Goal: Information Seeking & Learning: Learn about a topic

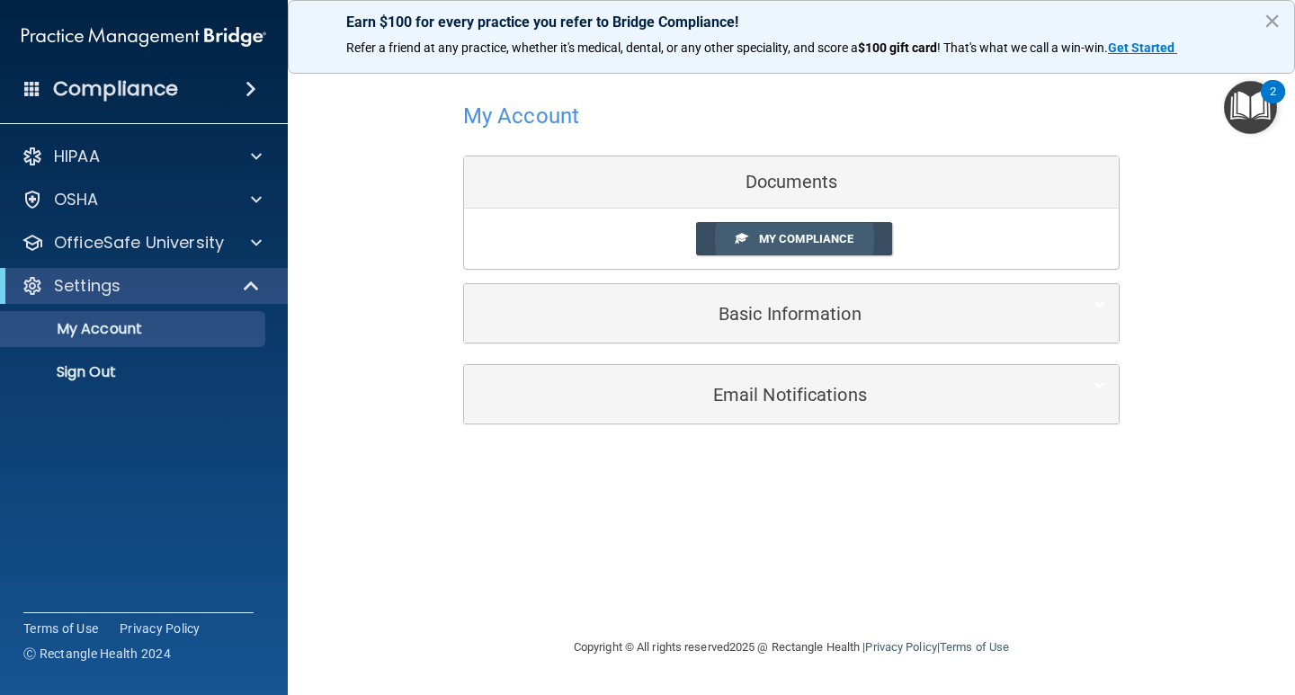
click at [766, 236] on span "My Compliance" at bounding box center [806, 238] width 94 height 13
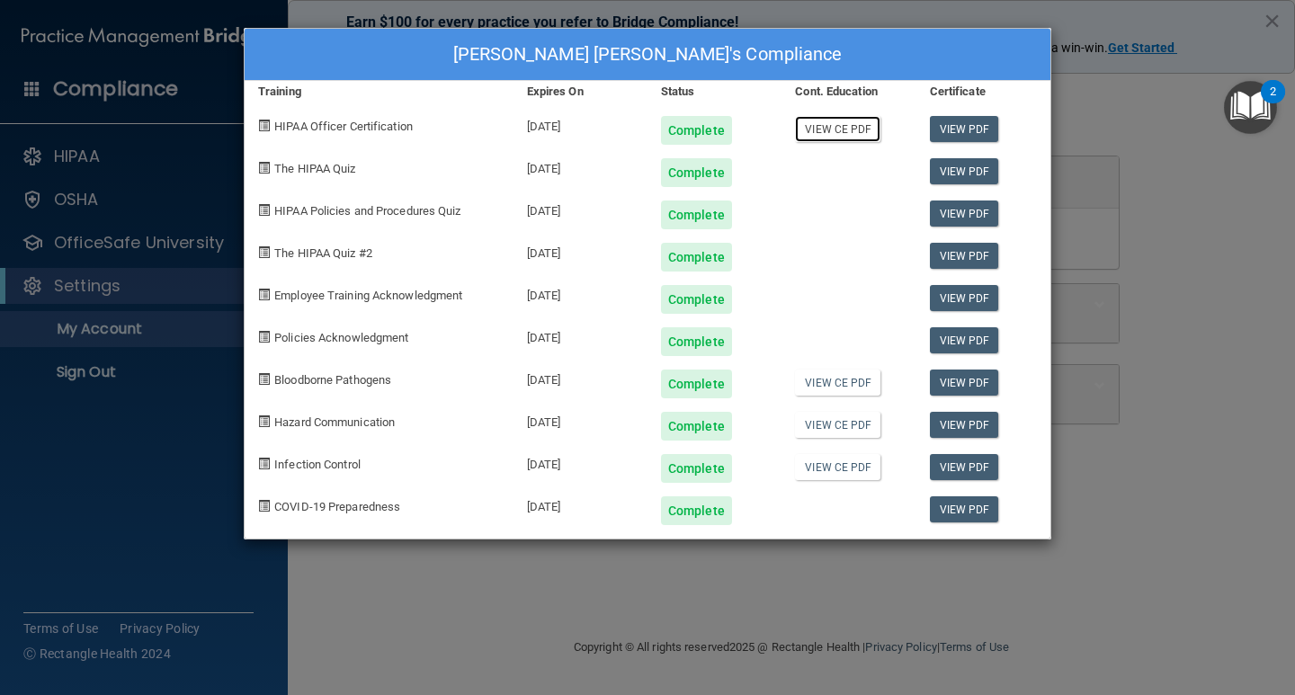
click at [824, 127] on link "View CE PDF" at bounding box center [837, 129] width 85 height 26
click at [969, 117] on link "View PDF" at bounding box center [964, 129] width 69 height 26
drag, startPoint x: 580, startPoint y: 632, endPoint x: 579, endPoint y: 618, distance: 14.4
click at [579, 626] on div "Mariana Nandho Salvador's Compliance Training Expires On Status Cont. Education…" at bounding box center [647, 347] width 1295 height 695
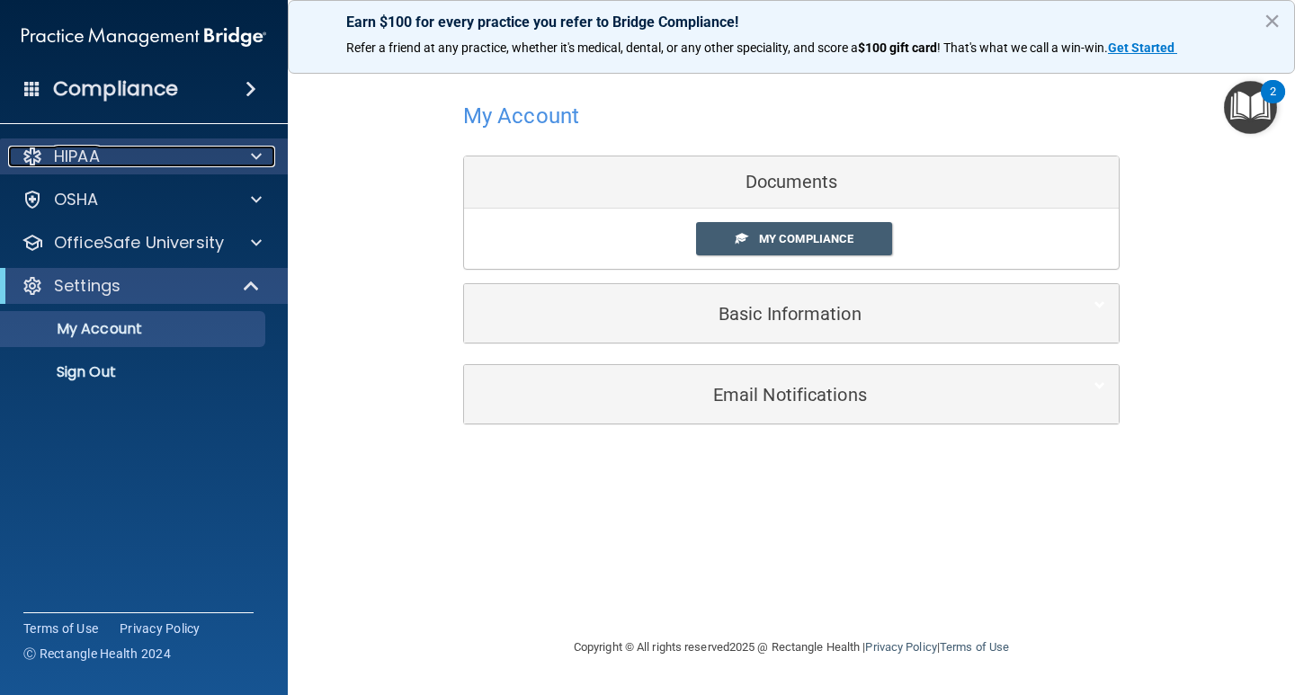
click at [90, 157] on p "HIPAA" at bounding box center [77, 157] width 46 height 22
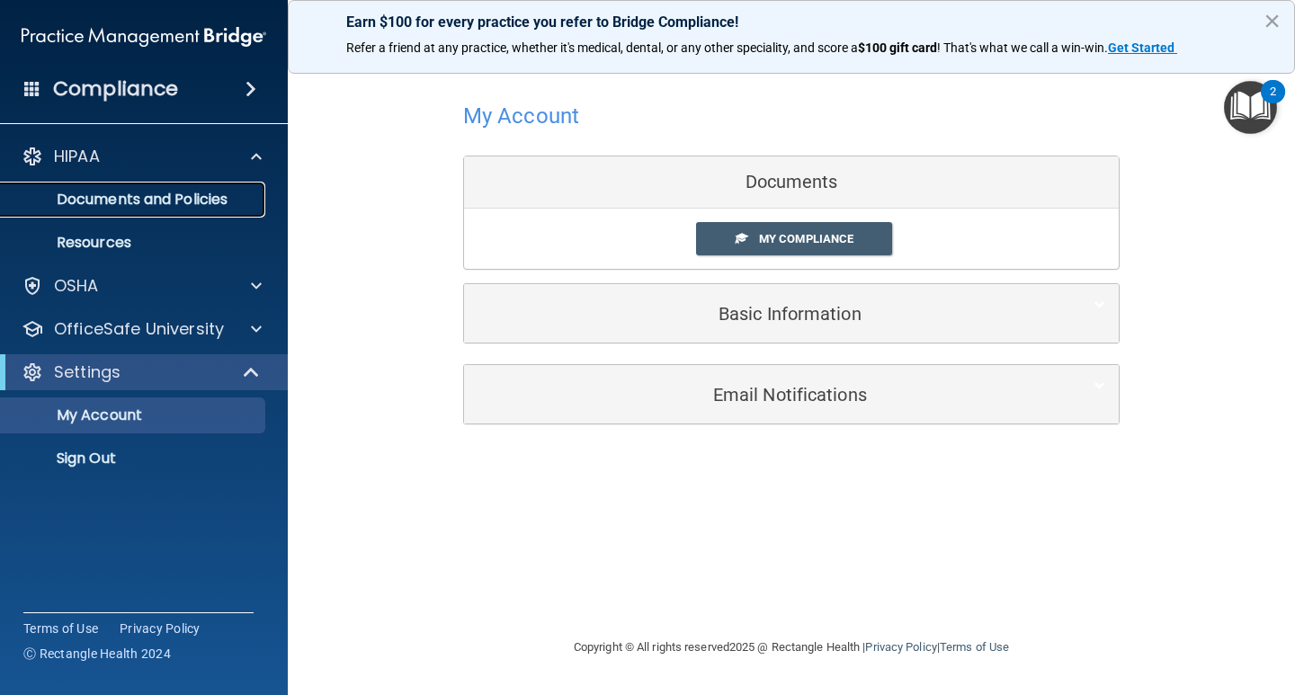
click at [142, 194] on p "Documents and Policies" at bounding box center [134, 200] width 245 height 18
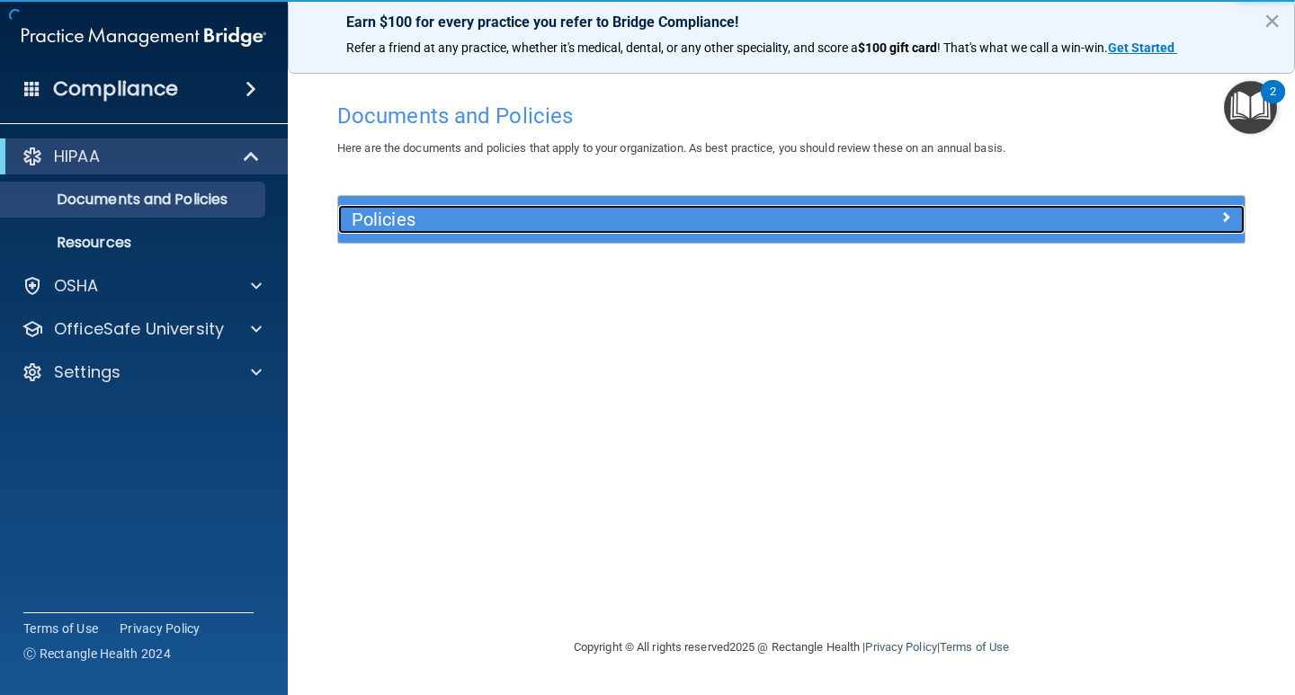
click at [1231, 217] on div at bounding box center [1131, 216] width 227 height 22
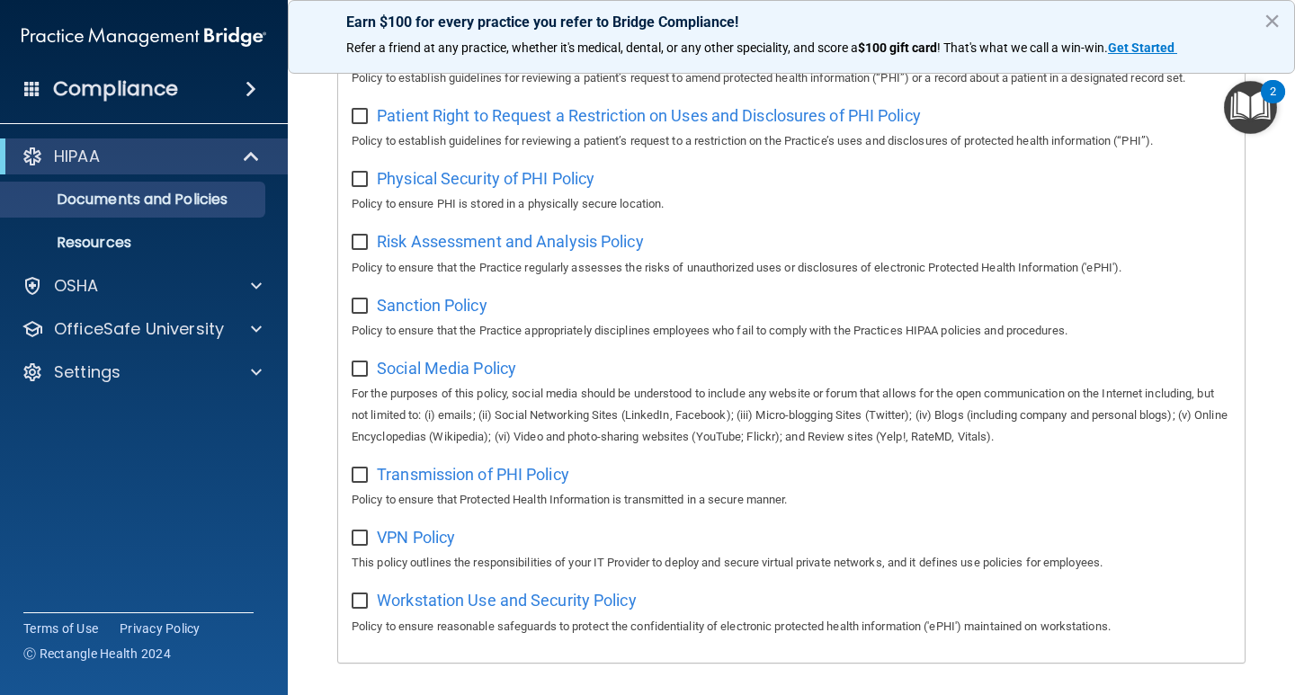
scroll to position [1152, 0]
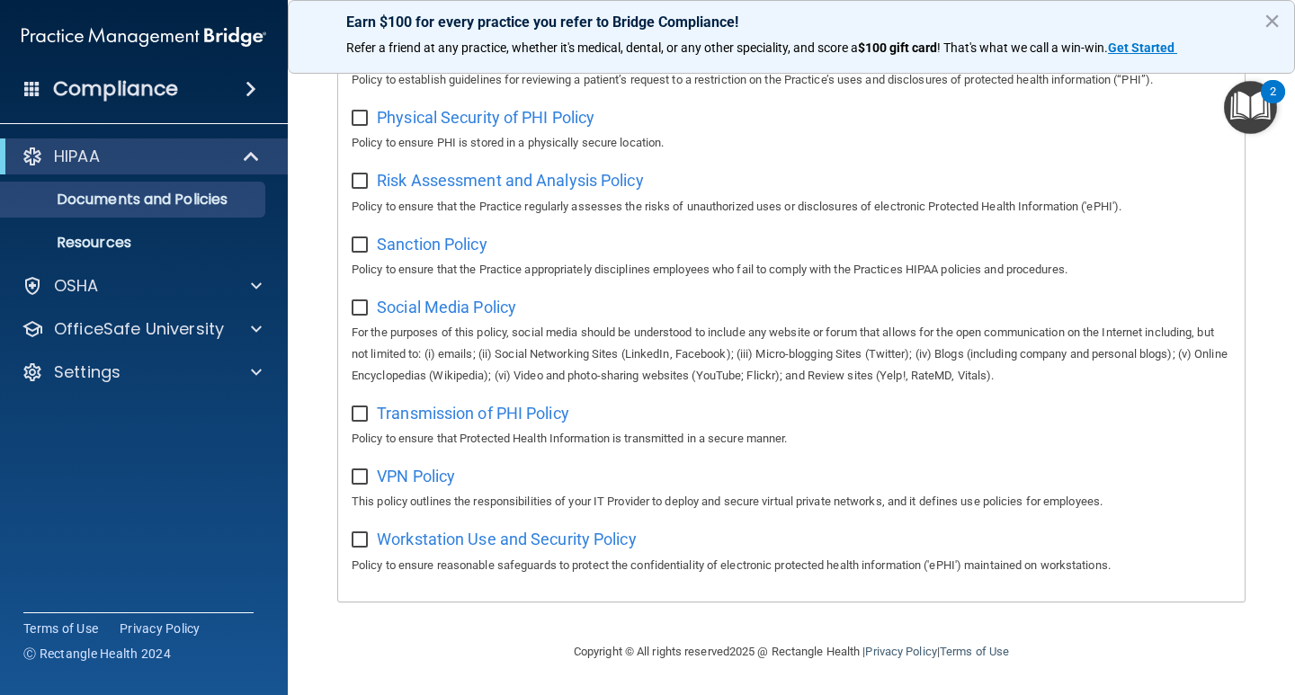
click at [353, 536] on input "checkbox" at bounding box center [362, 540] width 21 height 14
checkbox input "true"
click at [352, 470] on input "checkbox" at bounding box center [362, 477] width 21 height 14
checkbox input "true"
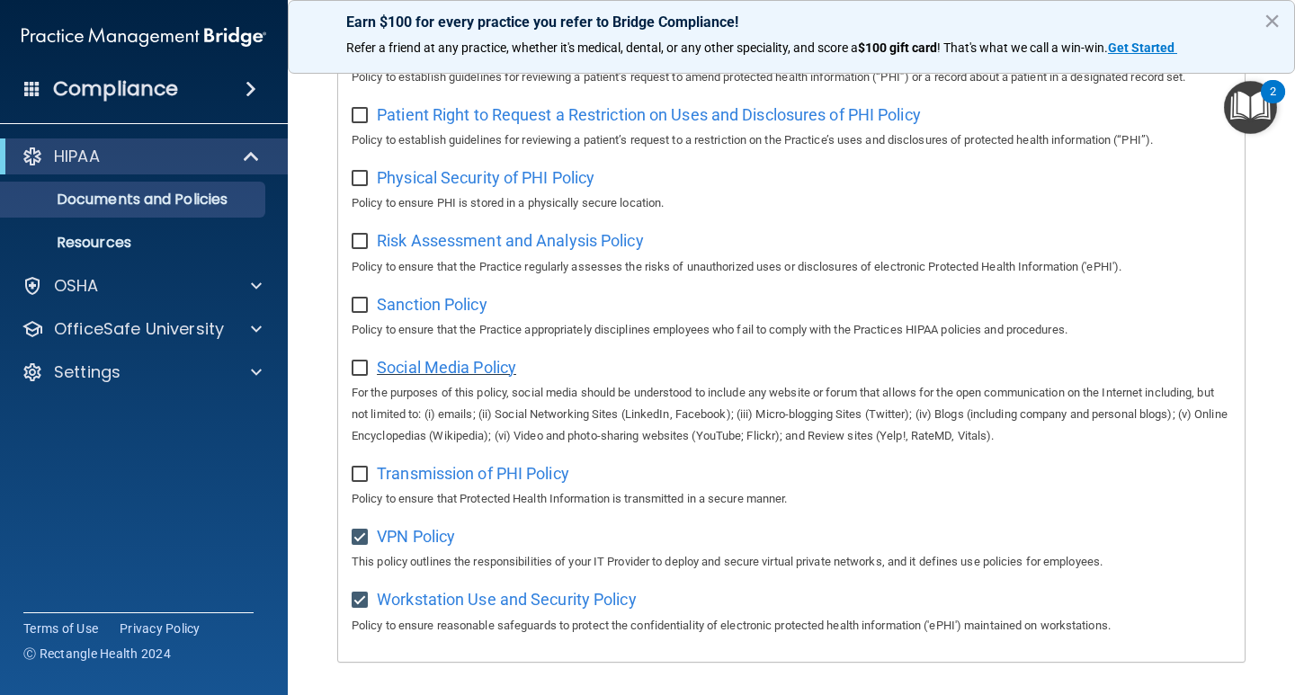
scroll to position [972, 0]
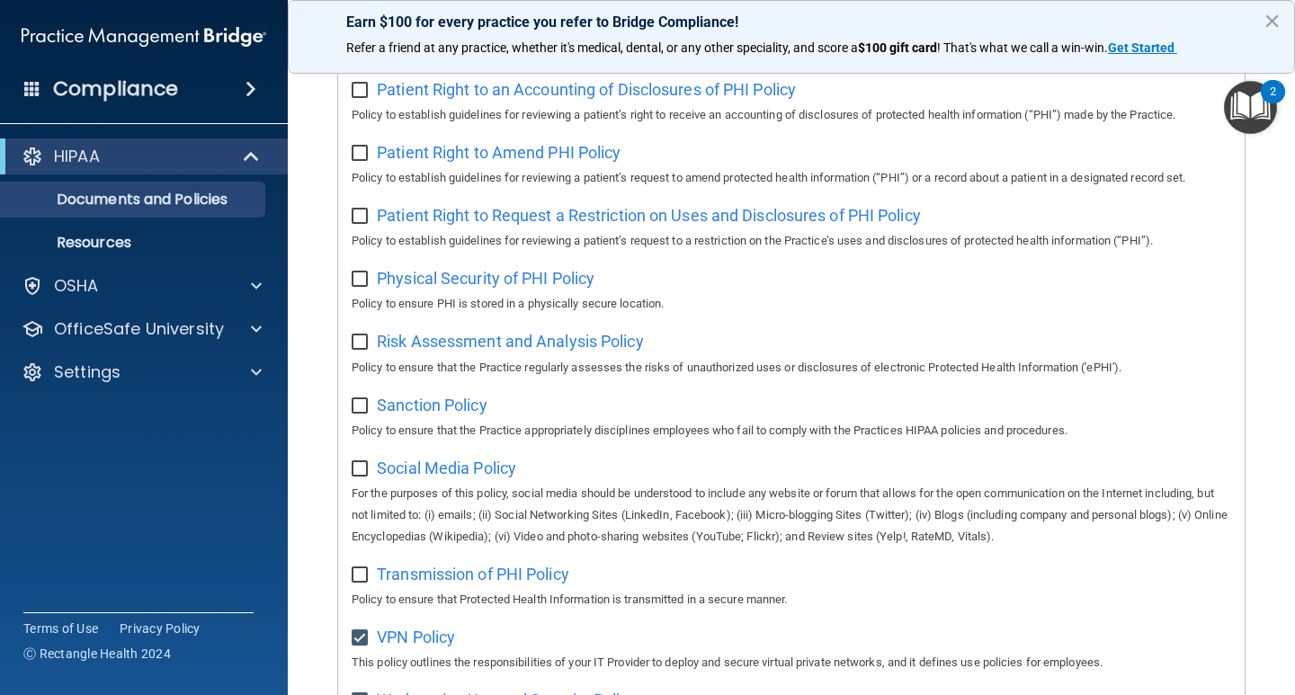
click at [367, 583] on input "checkbox" at bounding box center [362, 575] width 21 height 14
checkbox input "true"
click at [361, 477] on input "checkbox" at bounding box center [362, 469] width 21 height 14
checkbox input "true"
click at [362, 414] on input "checkbox" at bounding box center [362, 406] width 21 height 14
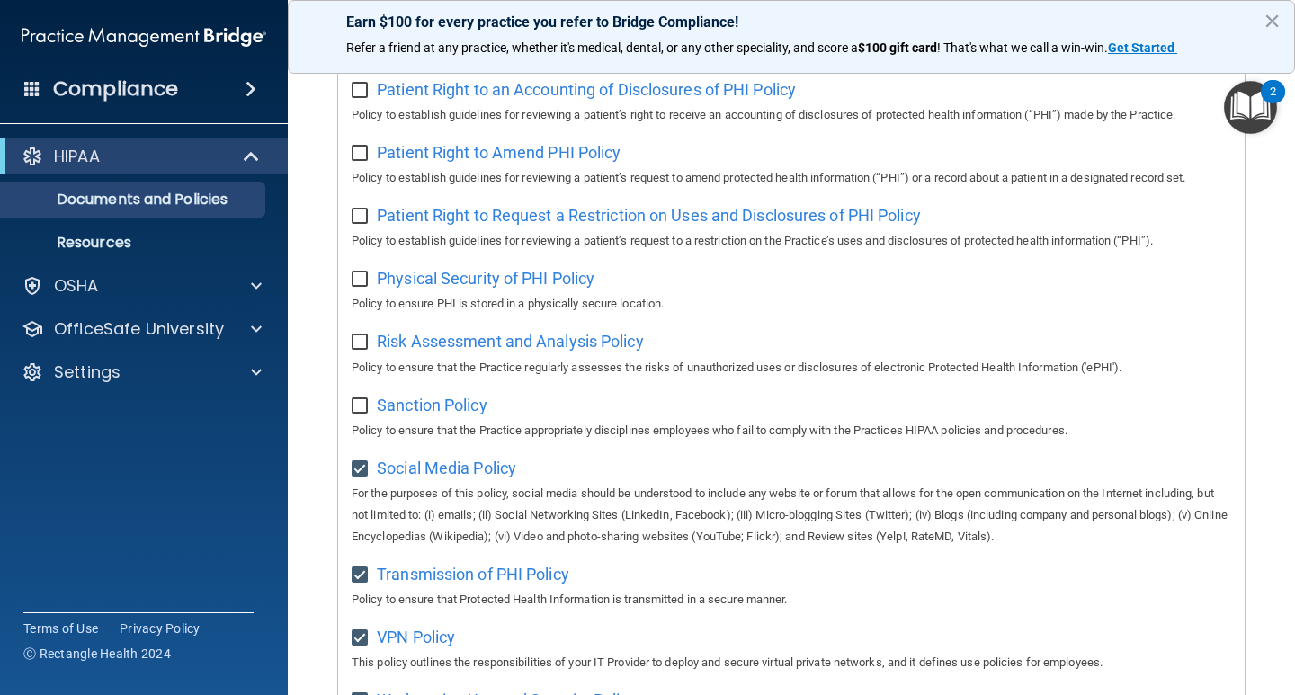
checkbox input "true"
click at [366, 350] on input "checkbox" at bounding box center [362, 342] width 21 height 14
checkbox input "true"
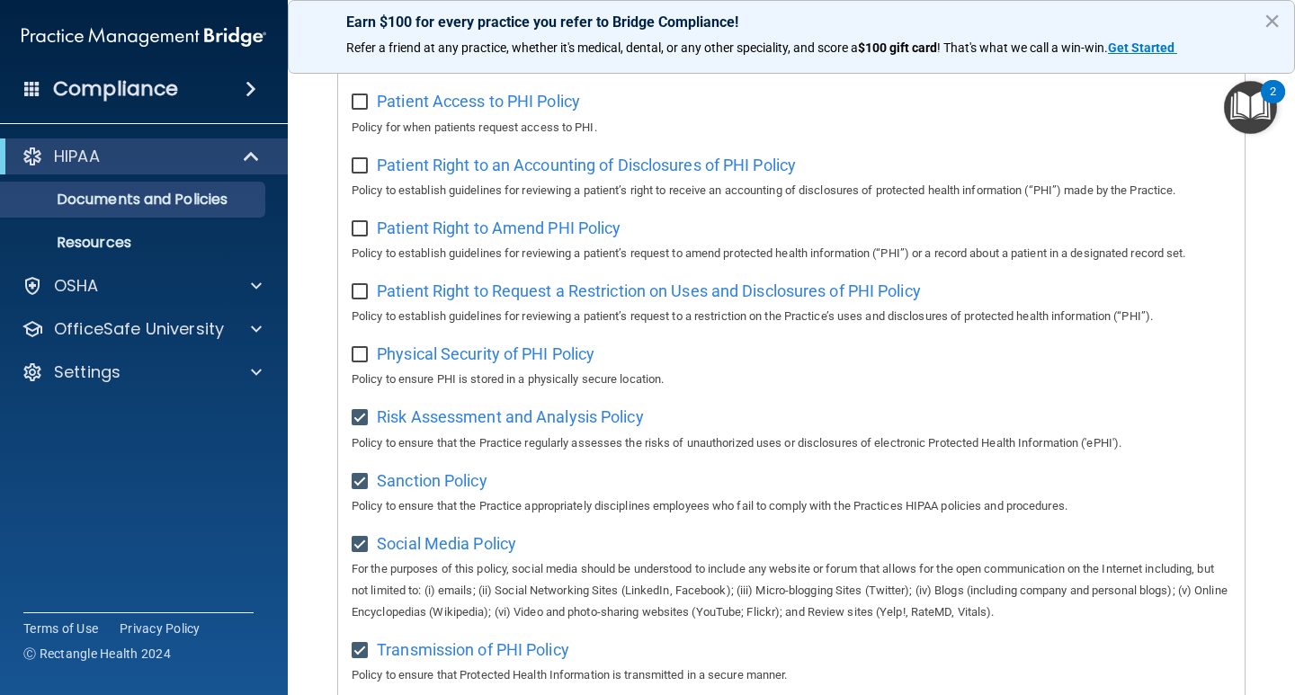
scroll to position [792, 0]
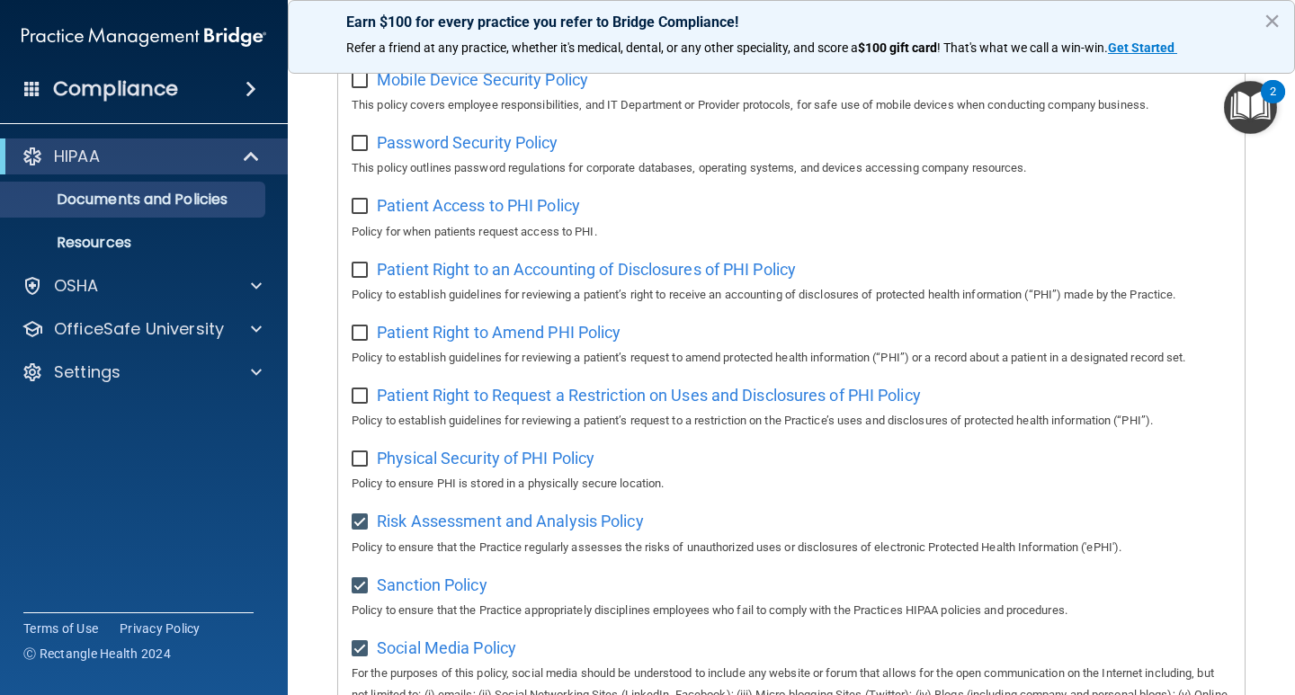
click at [357, 467] on input "checkbox" at bounding box center [362, 459] width 21 height 14
checkbox input "true"
drag, startPoint x: 367, startPoint y: 406, endPoint x: 362, endPoint y: 364, distance: 42.5
click at [366, 404] on input "checkbox" at bounding box center [362, 396] width 21 height 14
checkbox input "true"
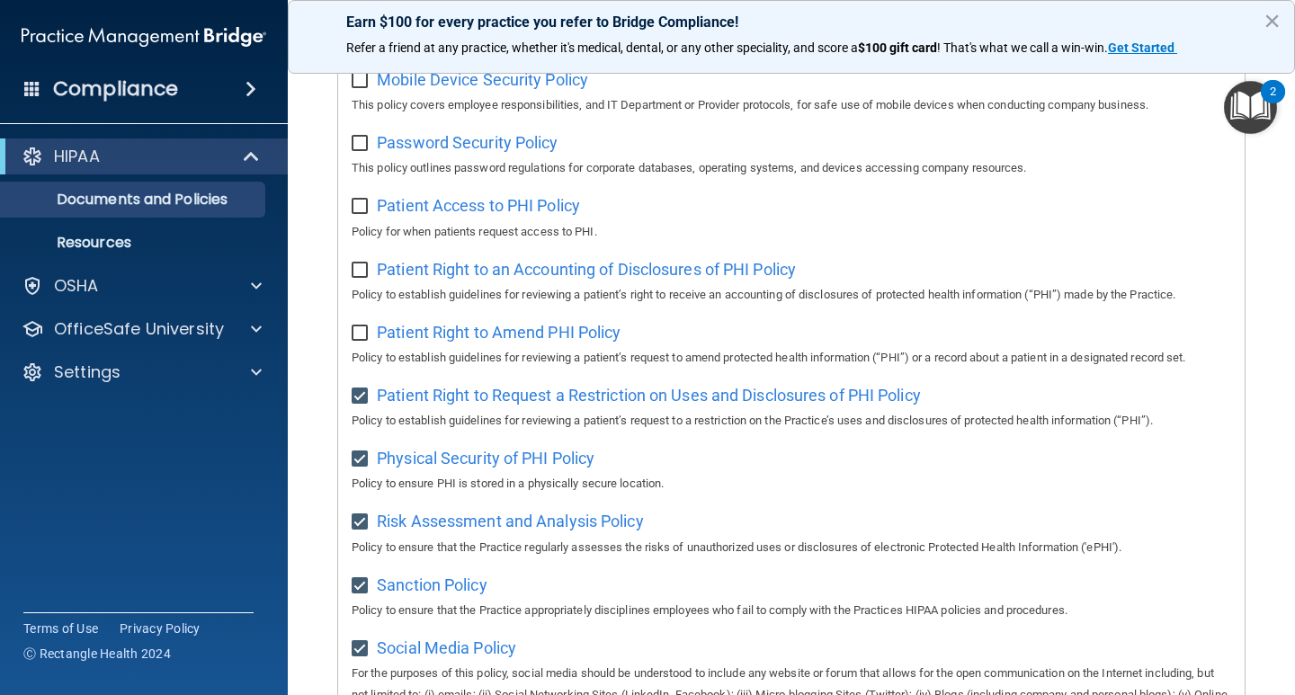
click at [361, 330] on label at bounding box center [363, 327] width 22 height 21
click at [361, 330] on input "checkbox" at bounding box center [362, 333] width 21 height 14
checkbox input "true"
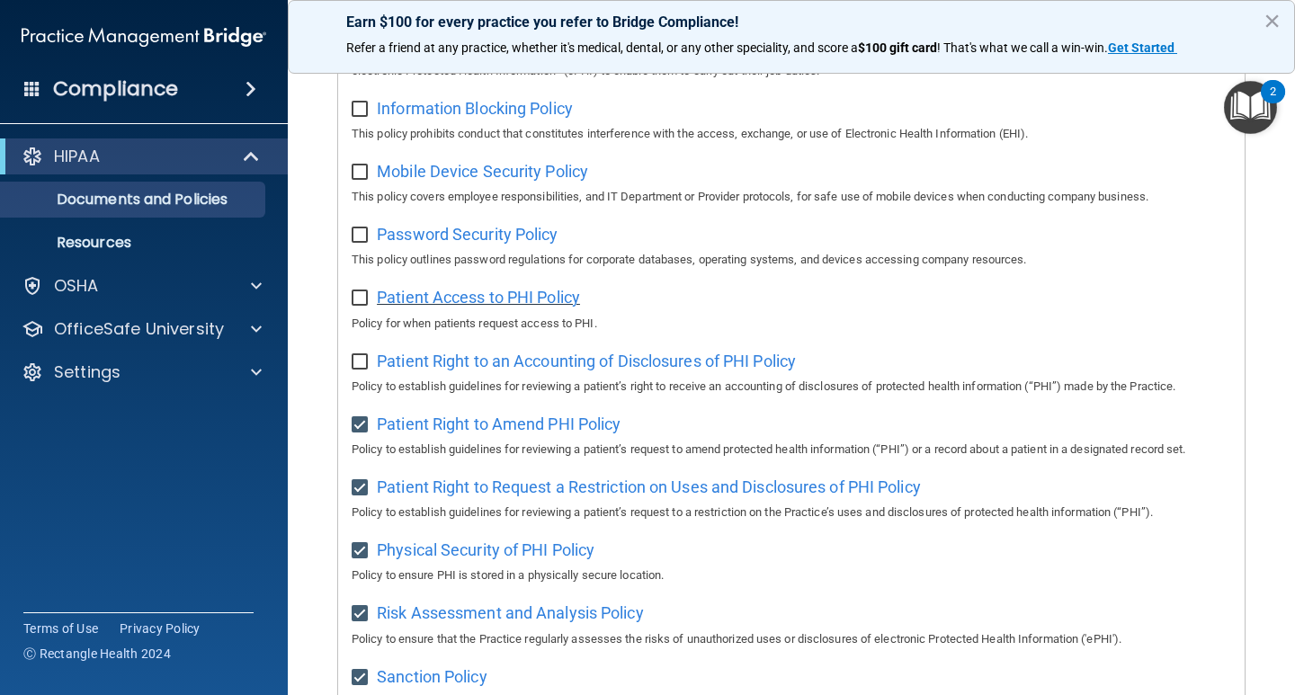
scroll to position [612, 0]
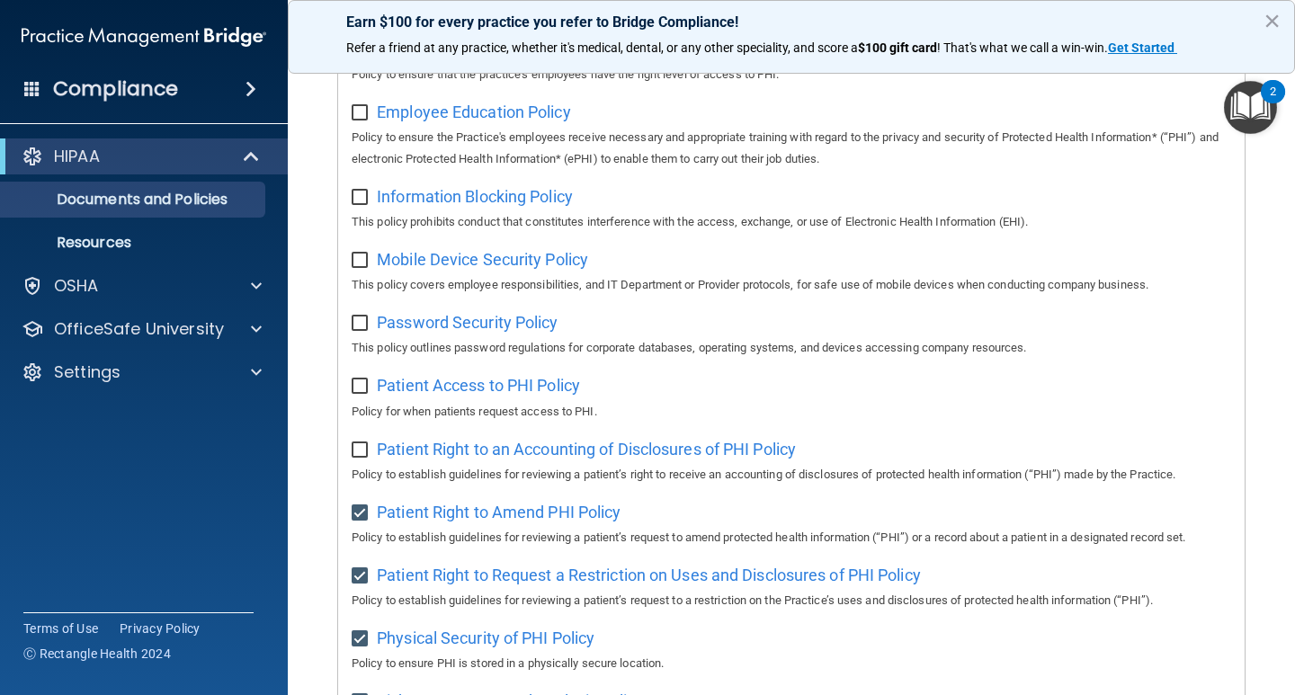
click at [367, 452] on input "checkbox" at bounding box center [362, 450] width 21 height 14
checkbox input "true"
click at [361, 394] on input "checkbox" at bounding box center [362, 386] width 21 height 14
checkbox input "true"
click at [350, 340] on div "Select All (Unselect 11) Unselect All Print Selected (11) Acceptable Use Policy…" at bounding box center [791, 375] width 906 height 1491
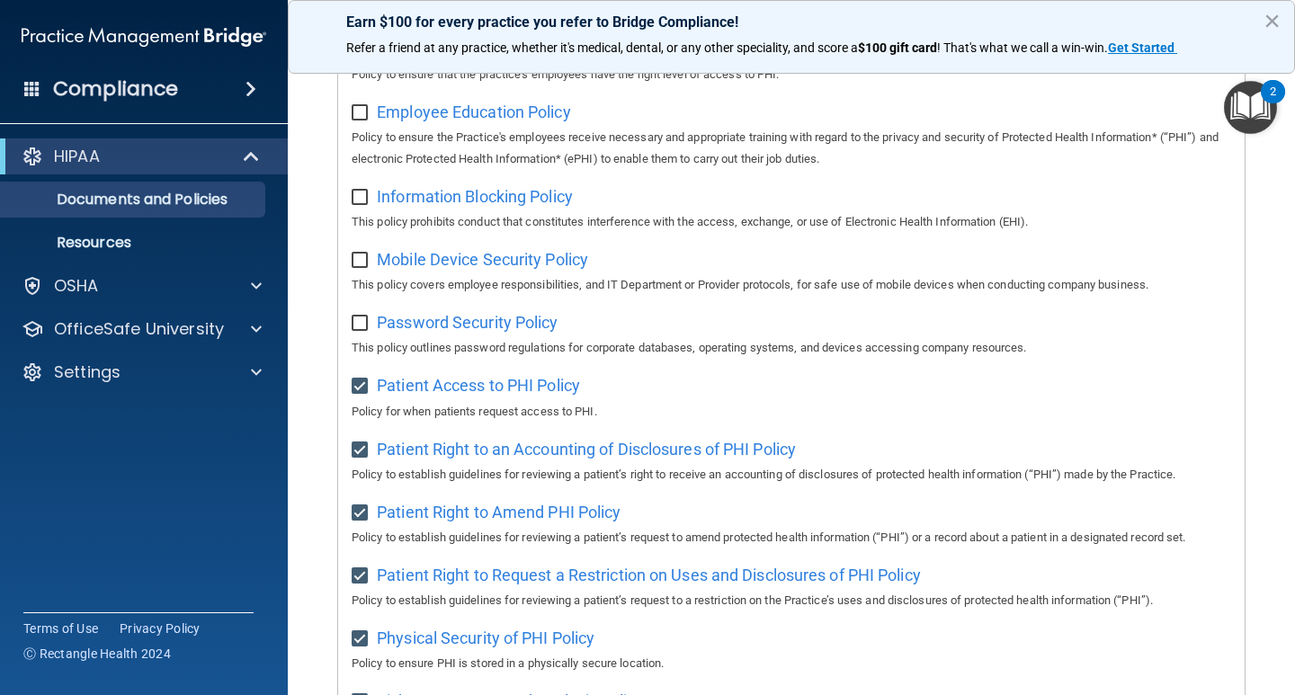
click at [353, 253] on label at bounding box center [363, 255] width 22 height 21
click at [353, 254] on input "checkbox" at bounding box center [362, 261] width 21 height 14
checkbox input "true"
click at [361, 342] on div "Password Security Policy This policy outlines password regulations for corporat…" at bounding box center [791, 333] width 879 height 51
click at [361, 320] on label at bounding box center [363, 318] width 22 height 21
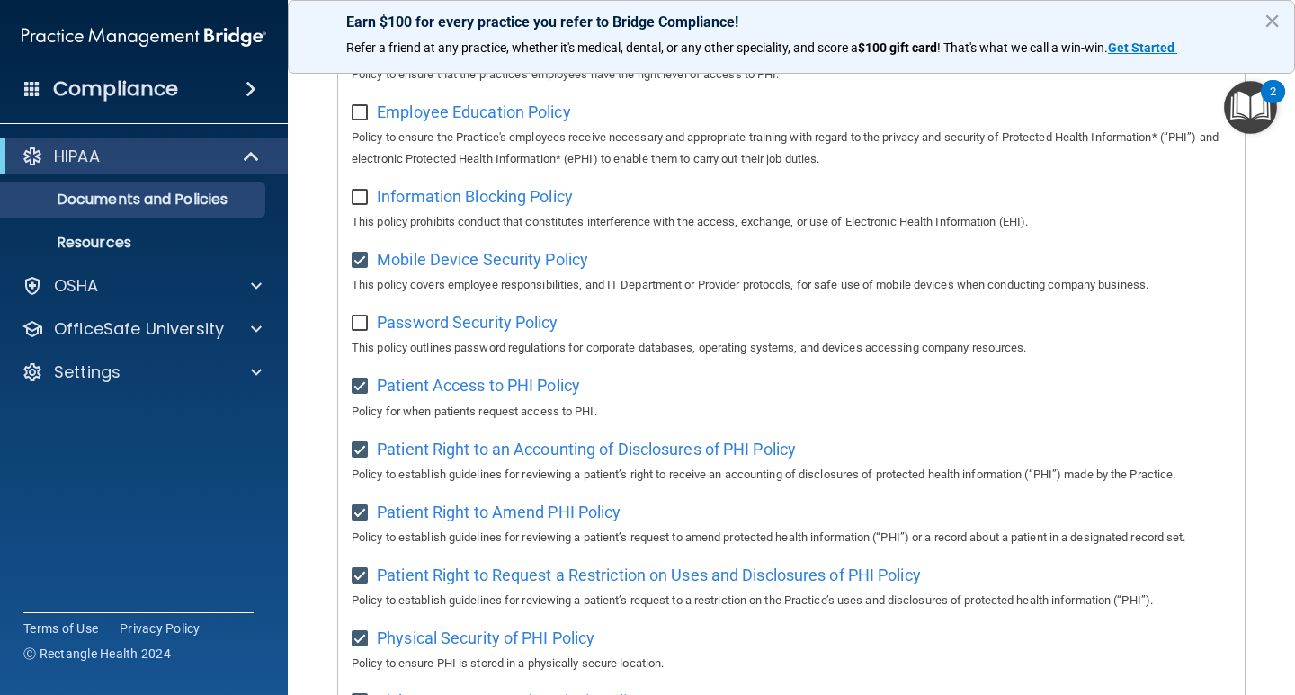
click at [361, 320] on input "checkbox" at bounding box center [362, 323] width 21 height 14
checkbox input "true"
drag, startPoint x: 355, startPoint y: 198, endPoint x: 360, endPoint y: 165, distance: 32.7
click at [355, 195] on input "checkbox" at bounding box center [362, 198] width 21 height 14
checkbox input "true"
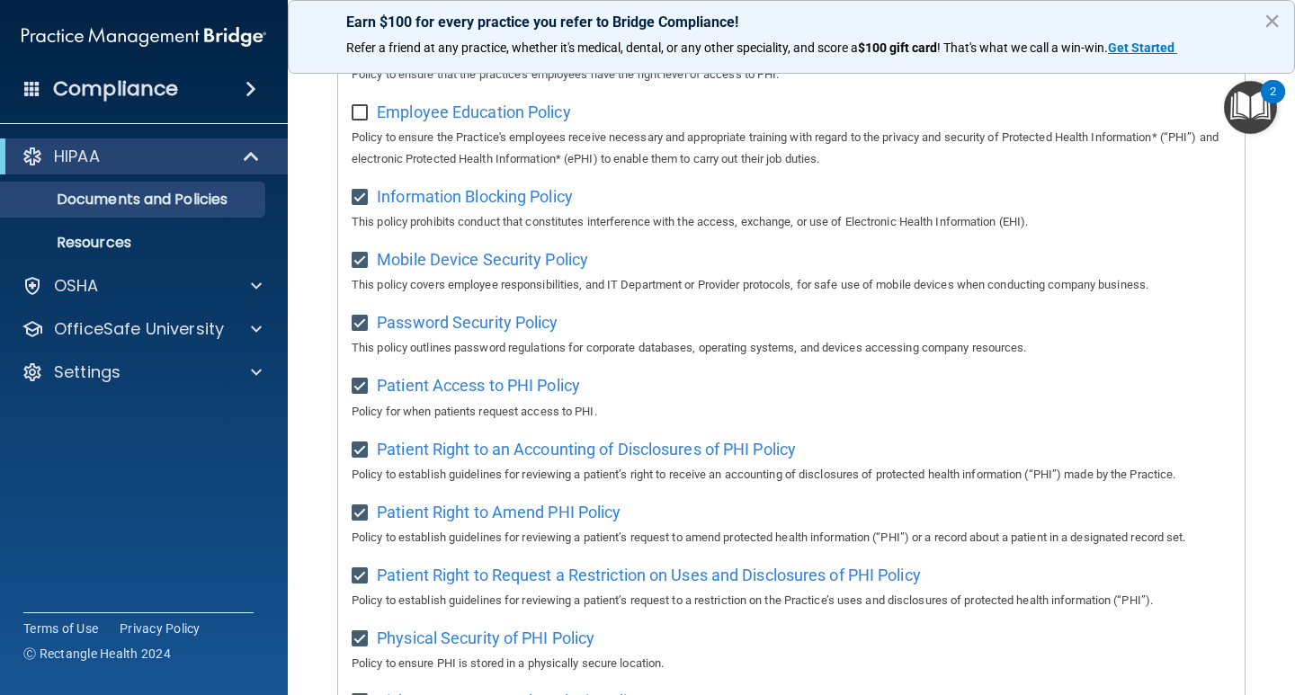
click at [351, 112] on div "Select All (Unselect 14) Unselect All Print Selected (14) Acceptable Use Policy…" at bounding box center [791, 375] width 906 height 1491
click at [362, 111] on input "checkbox" at bounding box center [362, 113] width 21 height 14
checkbox input "true"
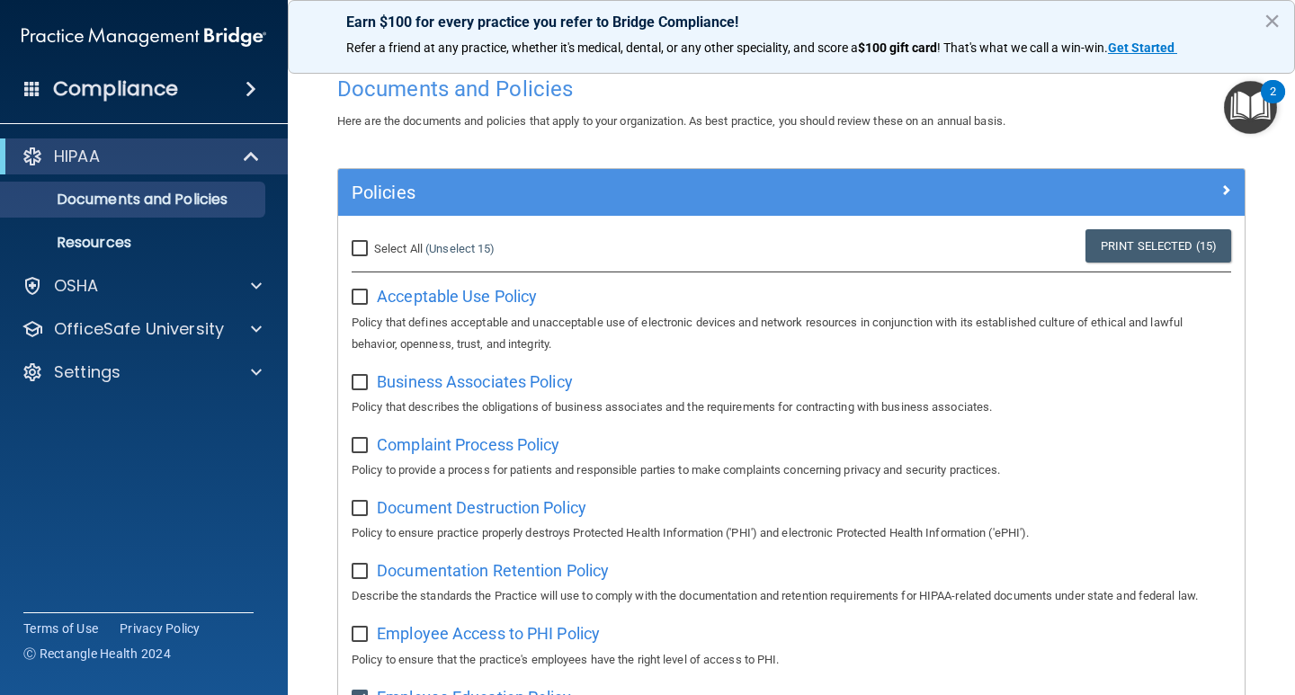
scroll to position [0, 0]
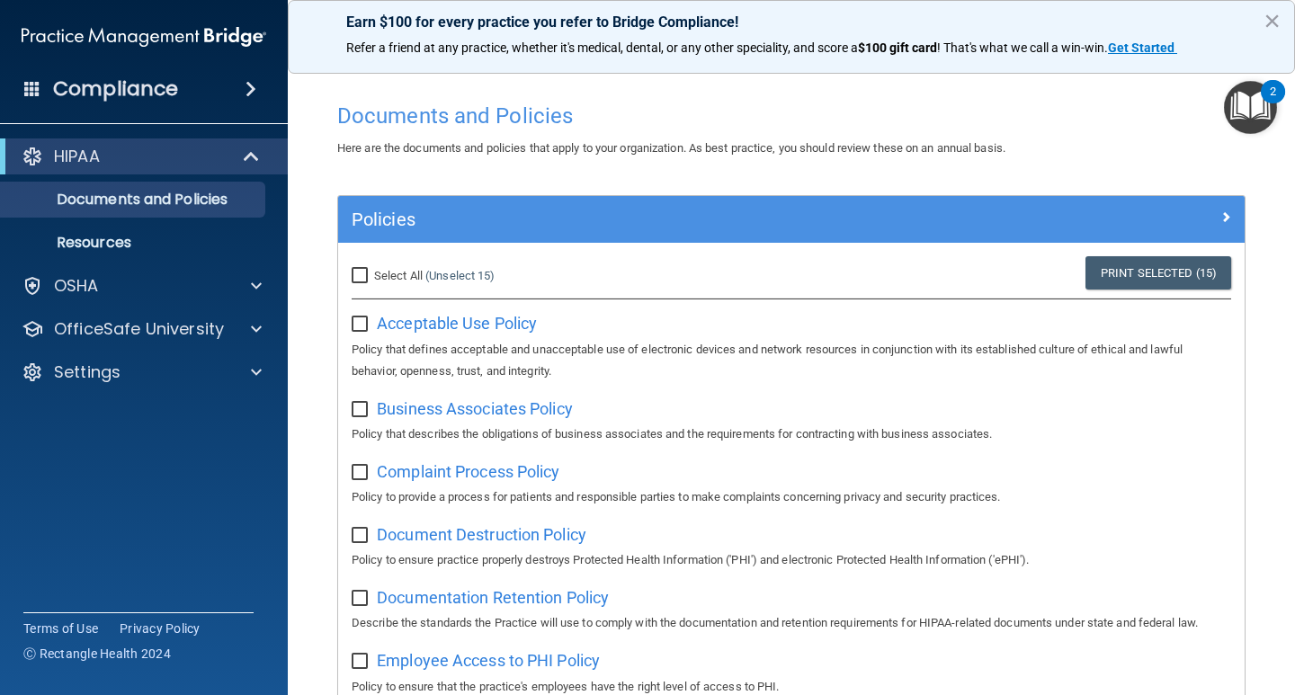
click at [355, 272] on input "Select All (Unselect 15) Unselect All" at bounding box center [362, 276] width 21 height 14
checkbox input "true"
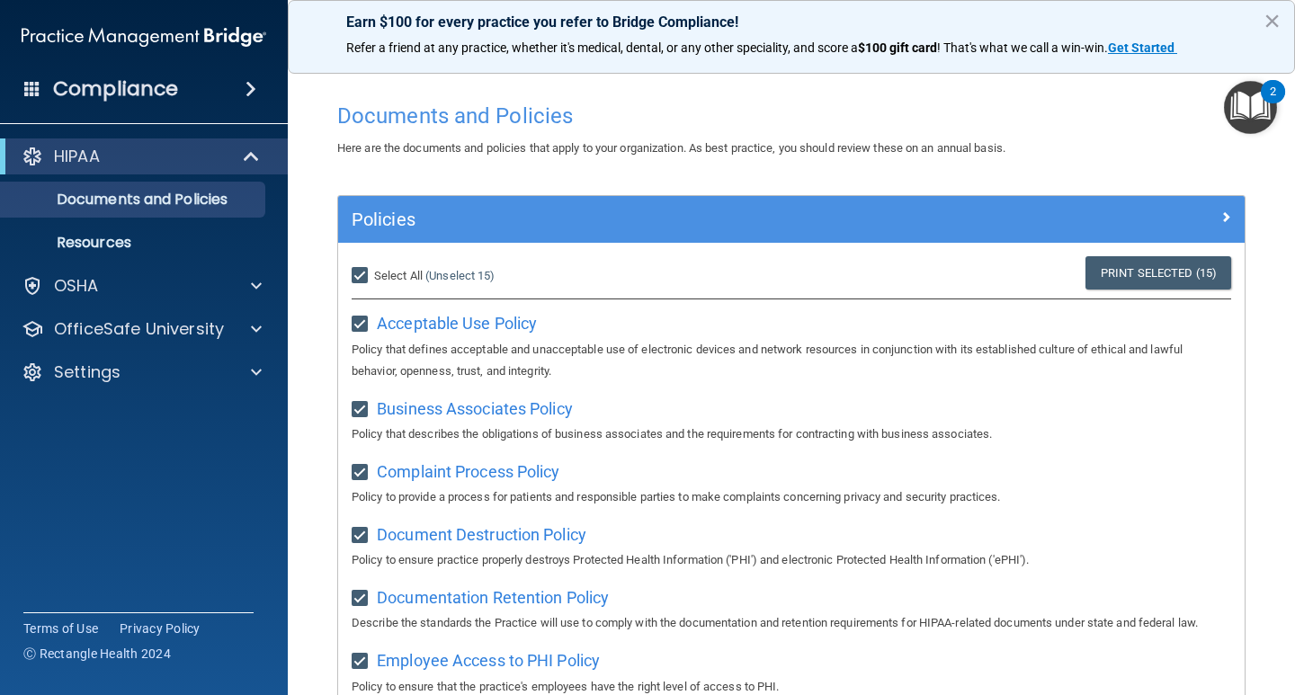
checkbox input "true"
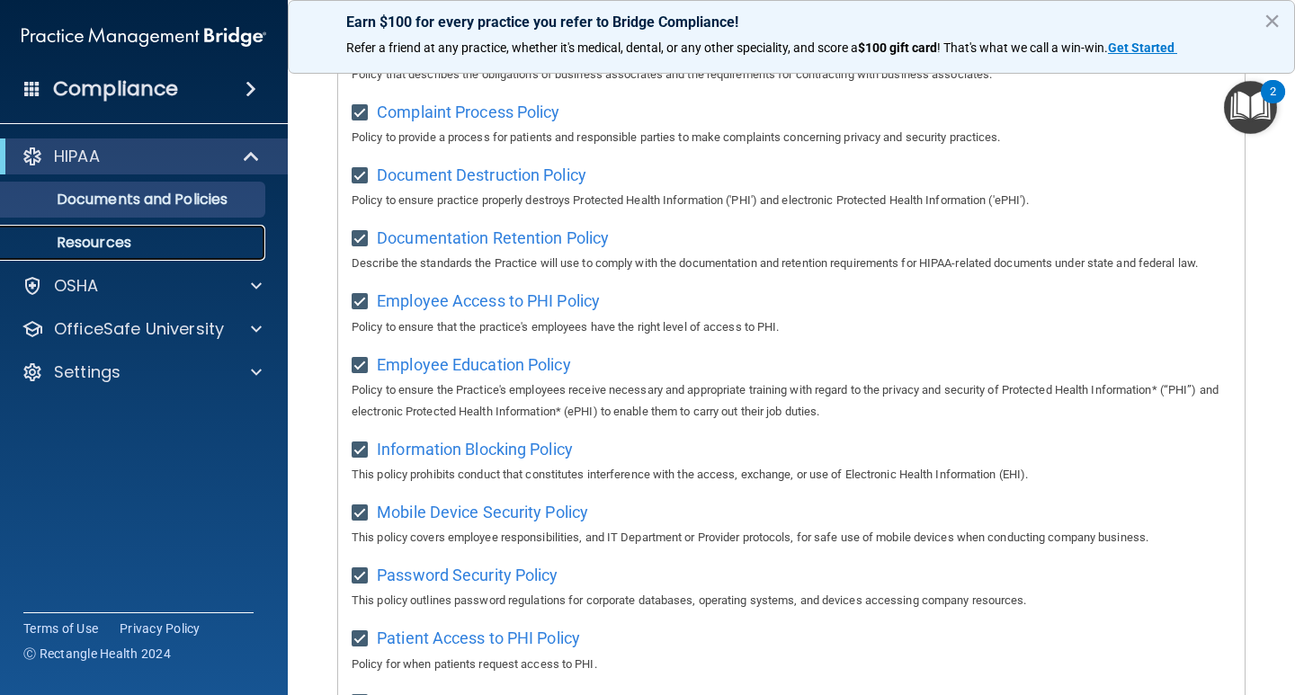
click at [159, 226] on link "Resources" at bounding box center [123, 243] width 283 height 36
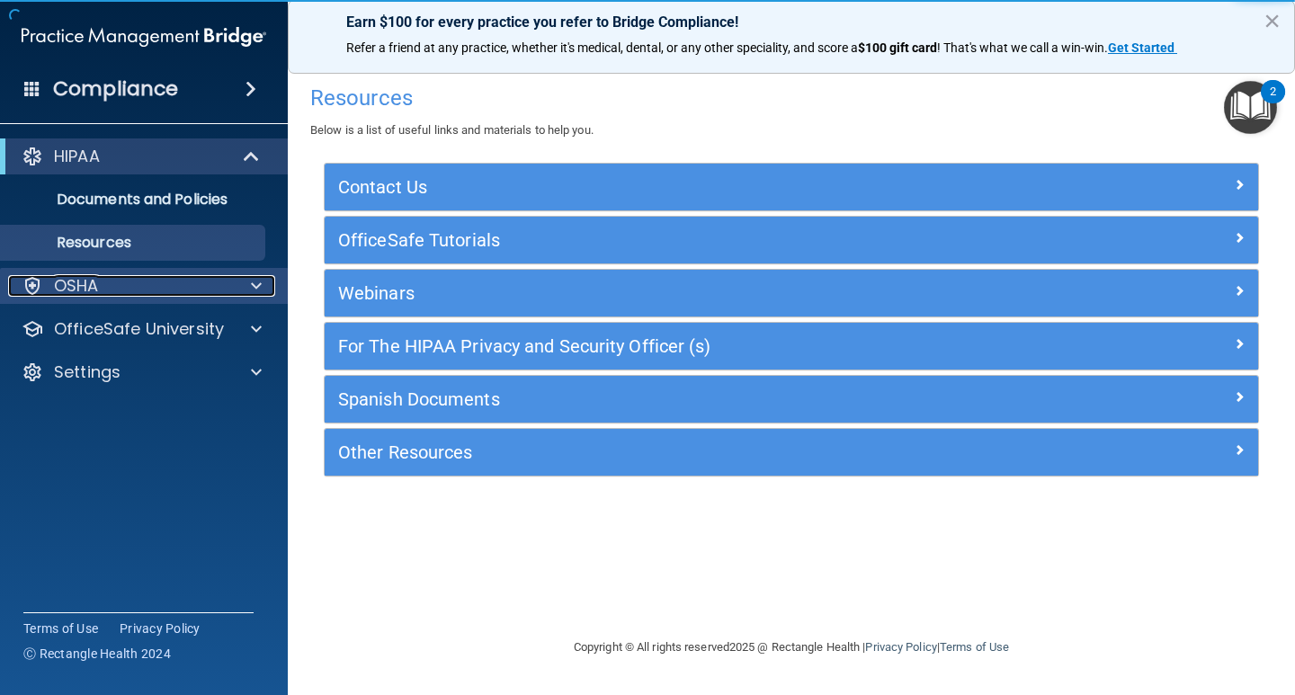
click at [254, 288] on span at bounding box center [256, 286] width 11 height 22
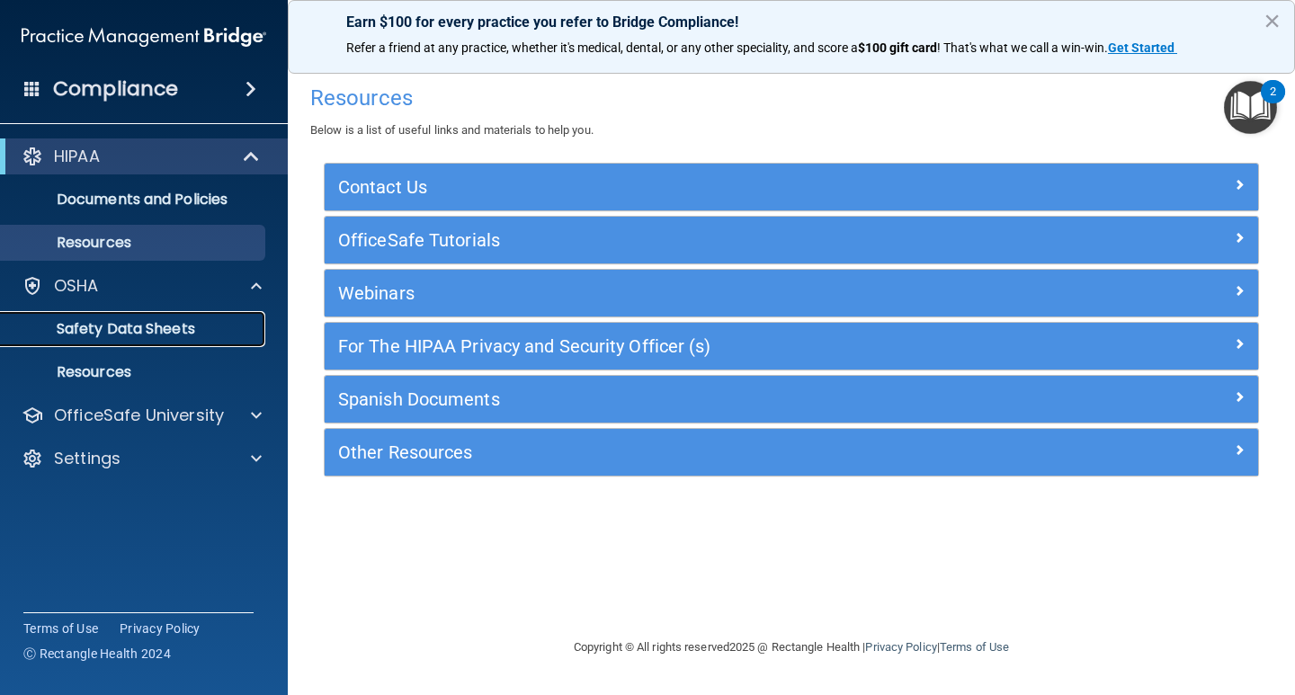
click at [164, 326] on p "Safety Data Sheets" at bounding box center [134, 329] width 245 height 18
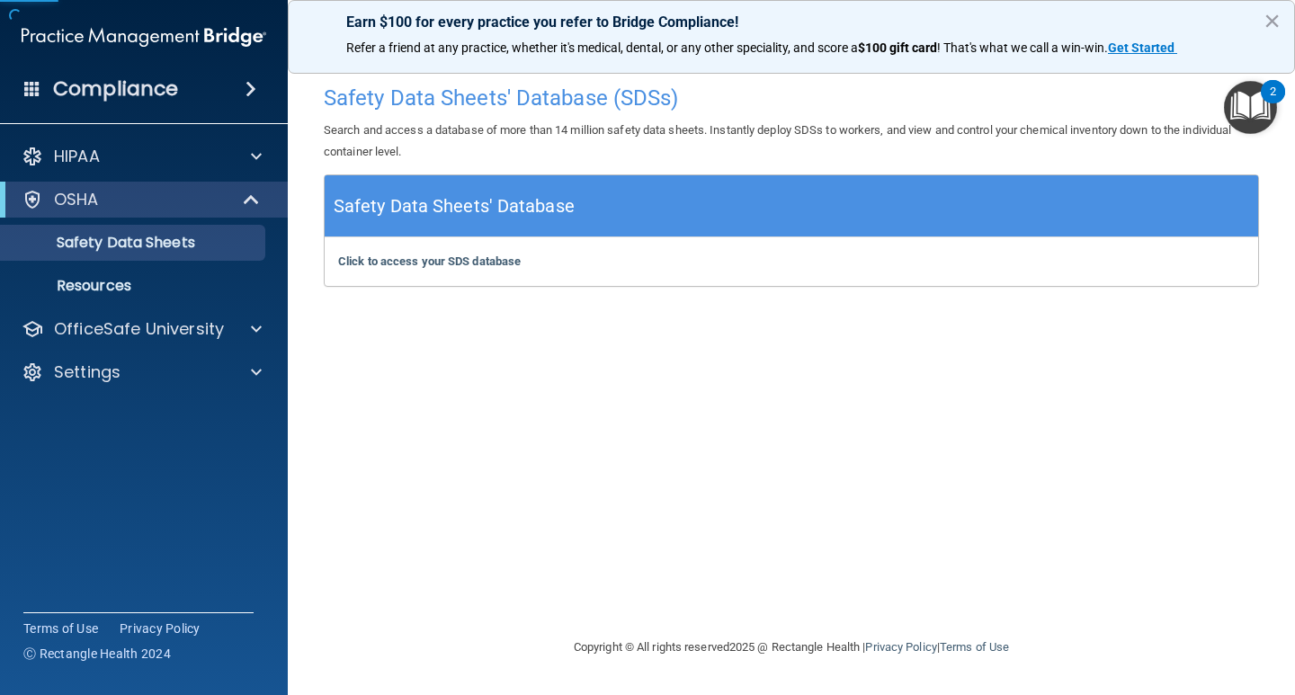
click at [1058, 230] on div "Safety Data Sheets' Database" at bounding box center [791, 206] width 933 height 62
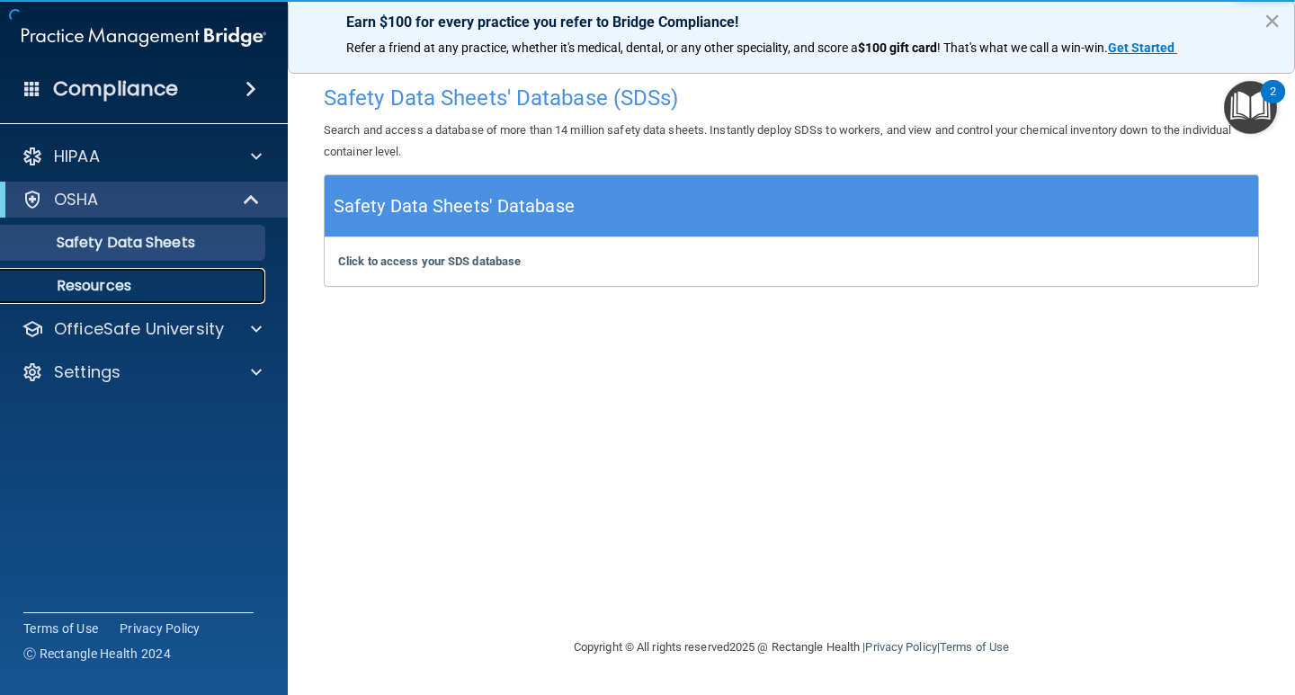
click at [72, 284] on p "Resources" at bounding box center [134, 286] width 245 height 18
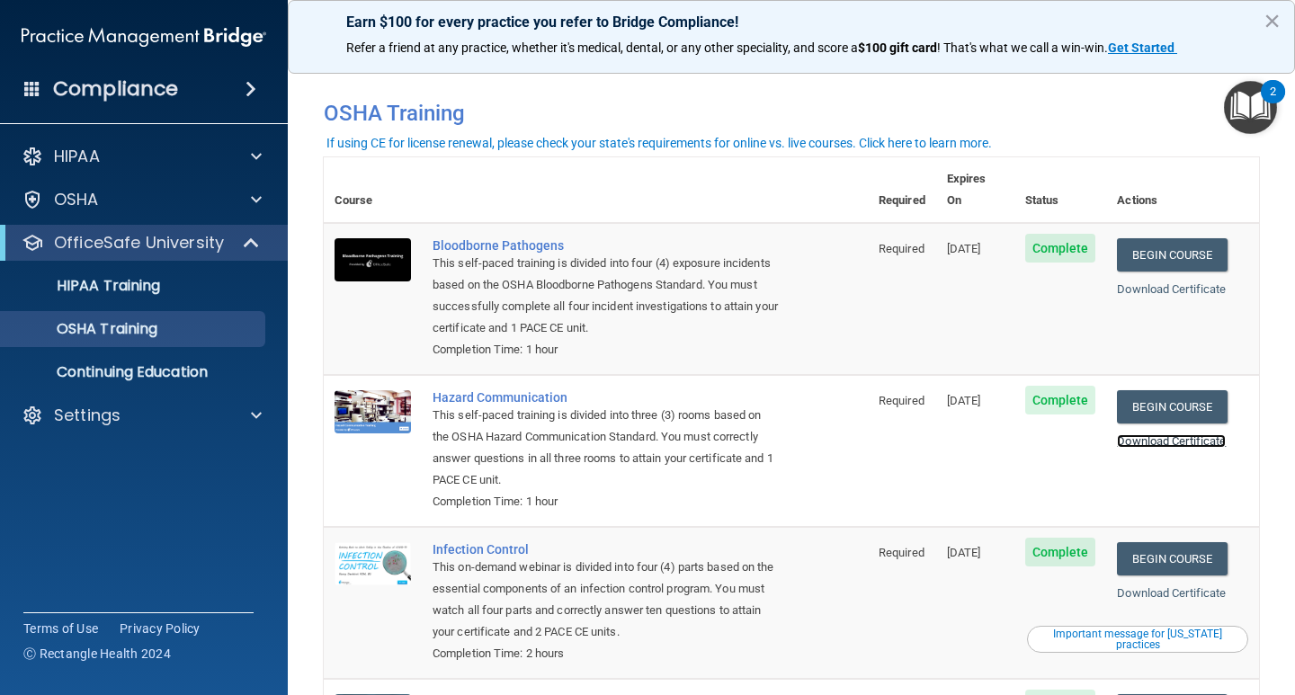
click at [1212, 434] on link "Download Certificate" at bounding box center [1171, 440] width 109 height 13
click at [1190, 238] on link "Begin Course" at bounding box center [1172, 254] width 110 height 33
click at [1158, 390] on link "Begin Course" at bounding box center [1172, 406] width 110 height 33
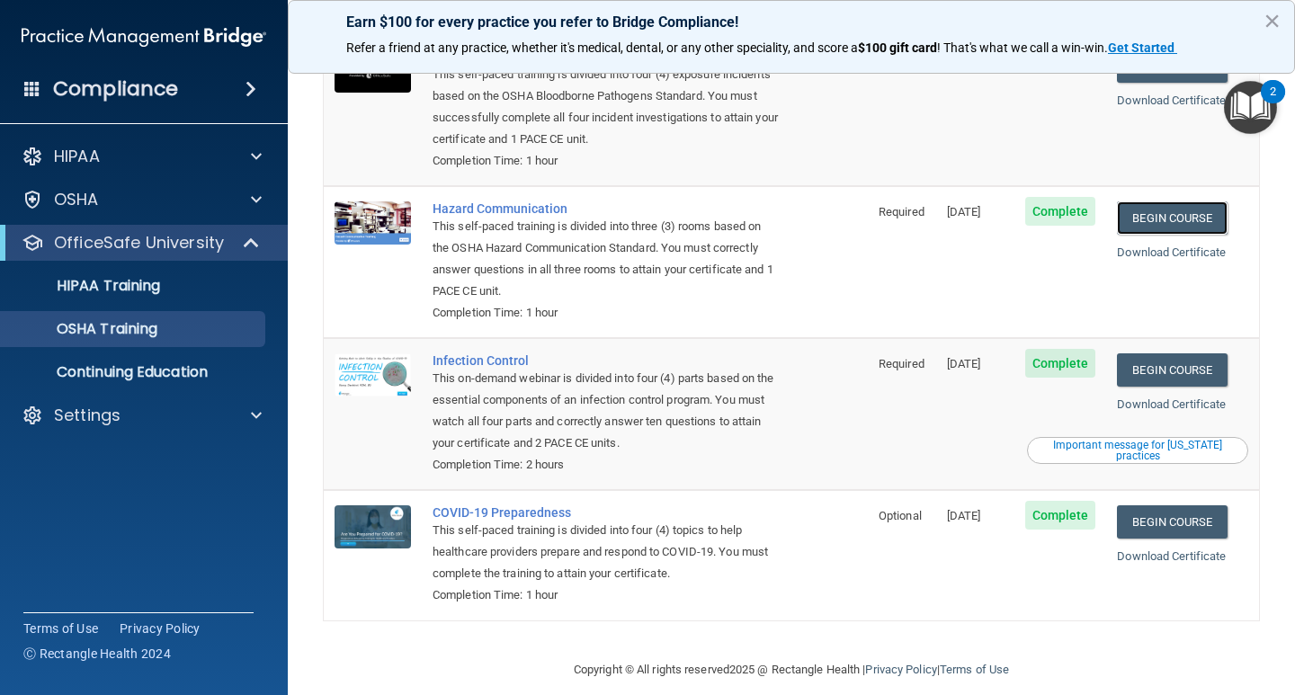
scroll to position [190, 0]
click at [1207, 354] on link "Begin Course" at bounding box center [1172, 368] width 110 height 33
click at [1172, 504] on link "Begin Course" at bounding box center [1172, 520] width 110 height 33
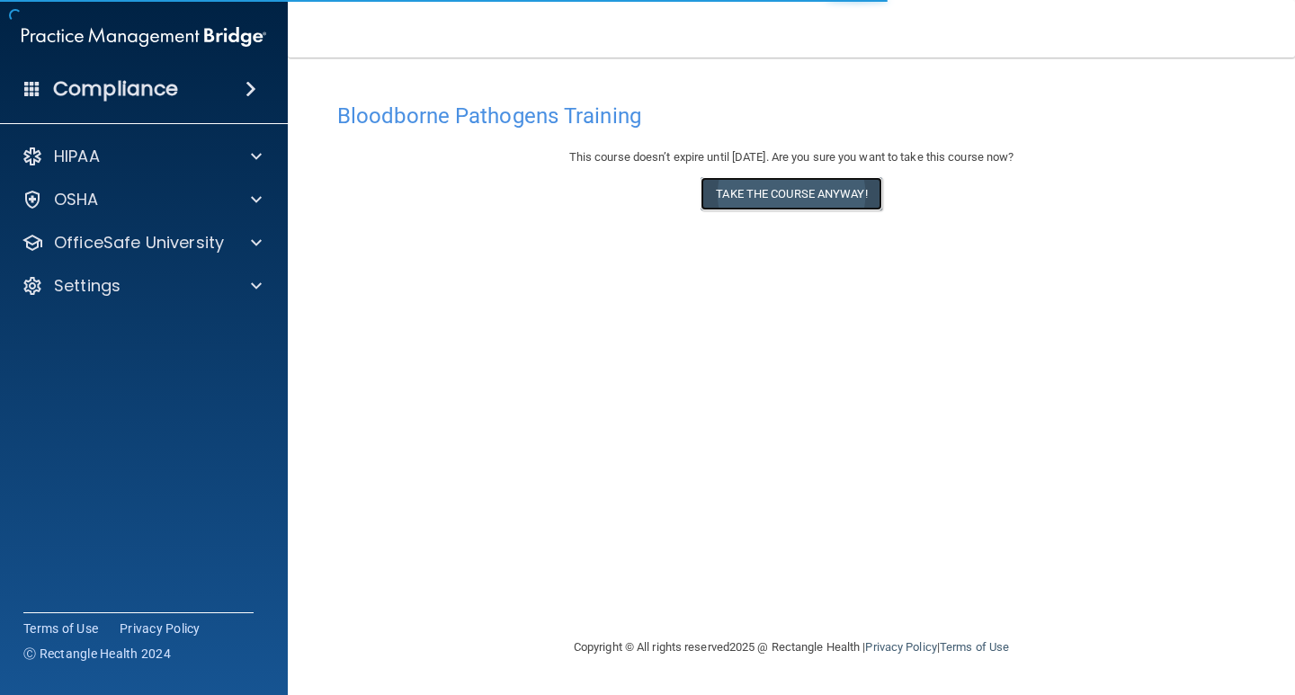
click at [774, 188] on button "Take the course anyway!" at bounding box center [790, 193] width 181 height 33
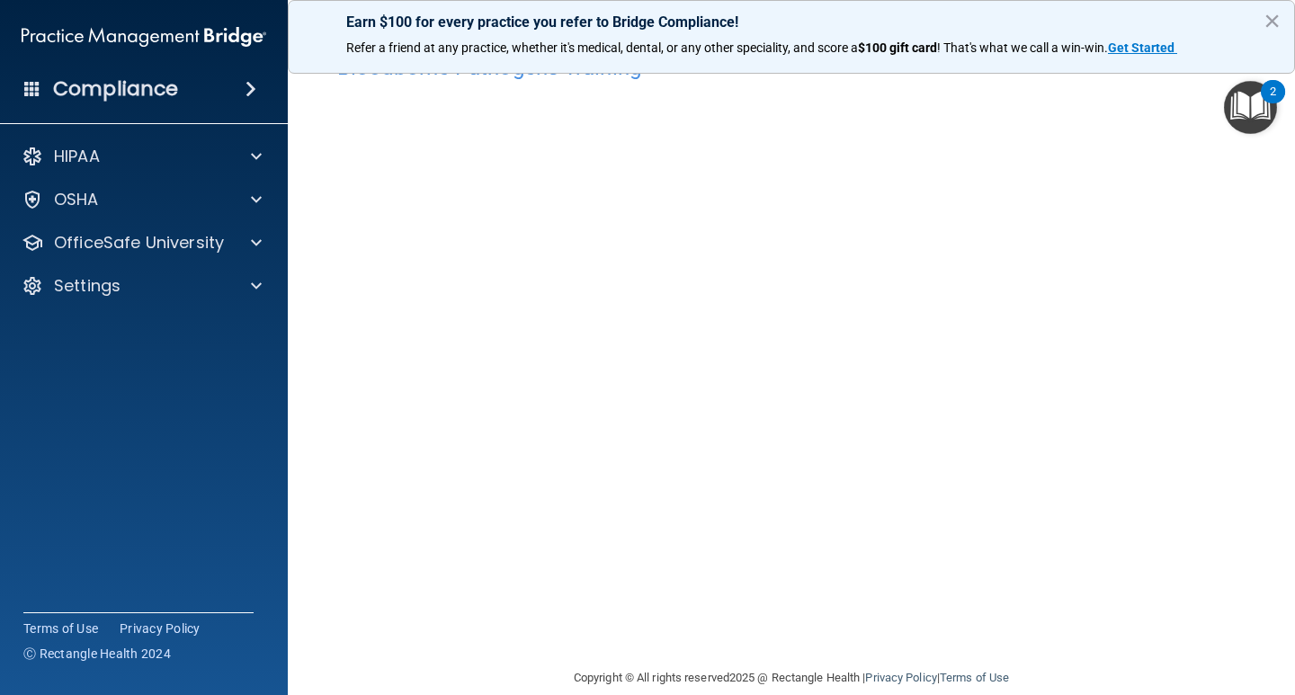
scroll to position [75, 0]
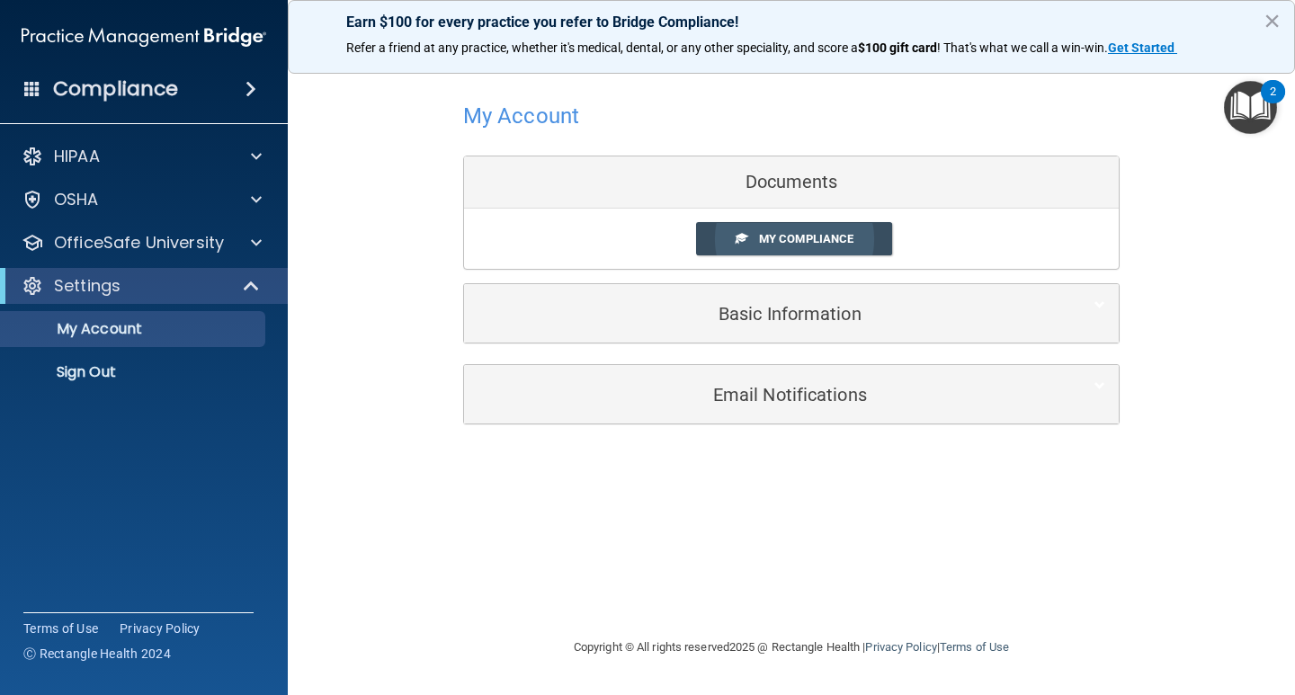
click at [799, 235] on span "My Compliance" at bounding box center [806, 238] width 94 height 13
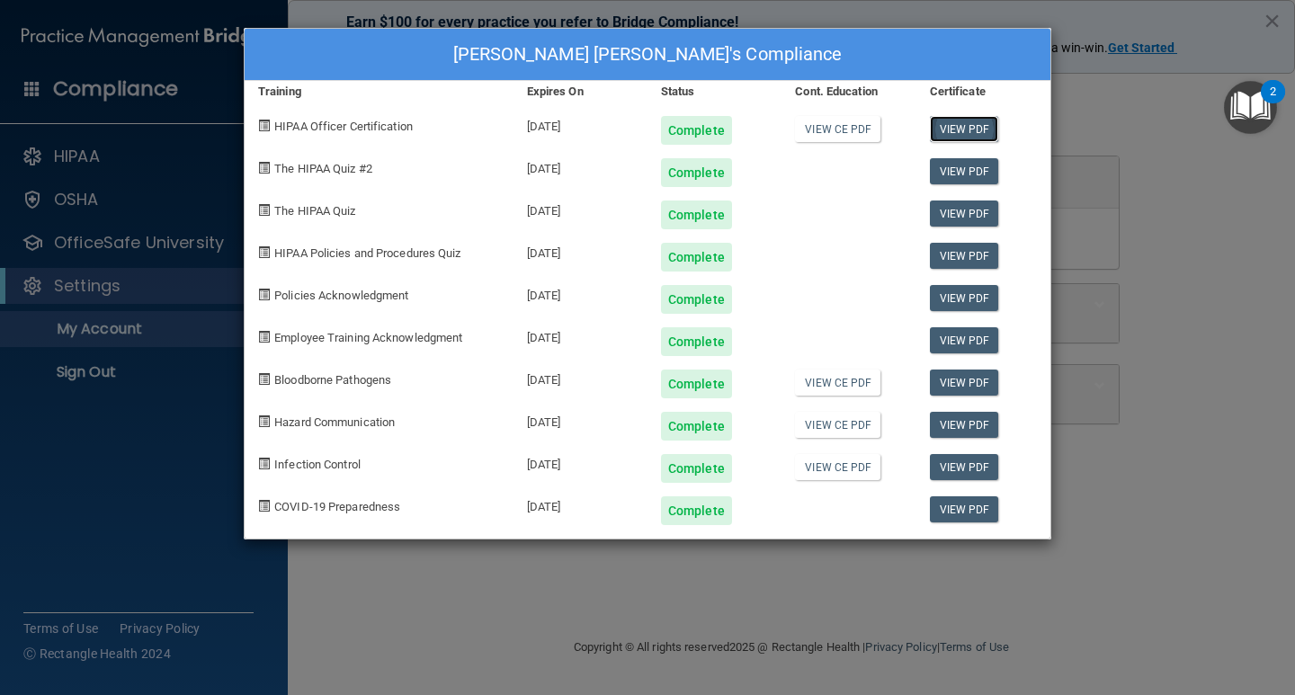
click at [954, 129] on link "View PDF" at bounding box center [964, 129] width 69 height 26
click at [1294, 362] on div "Mariana Nandho Salvador's Compliance Training Expires On Status Cont. Education…" at bounding box center [647, 347] width 1295 height 695
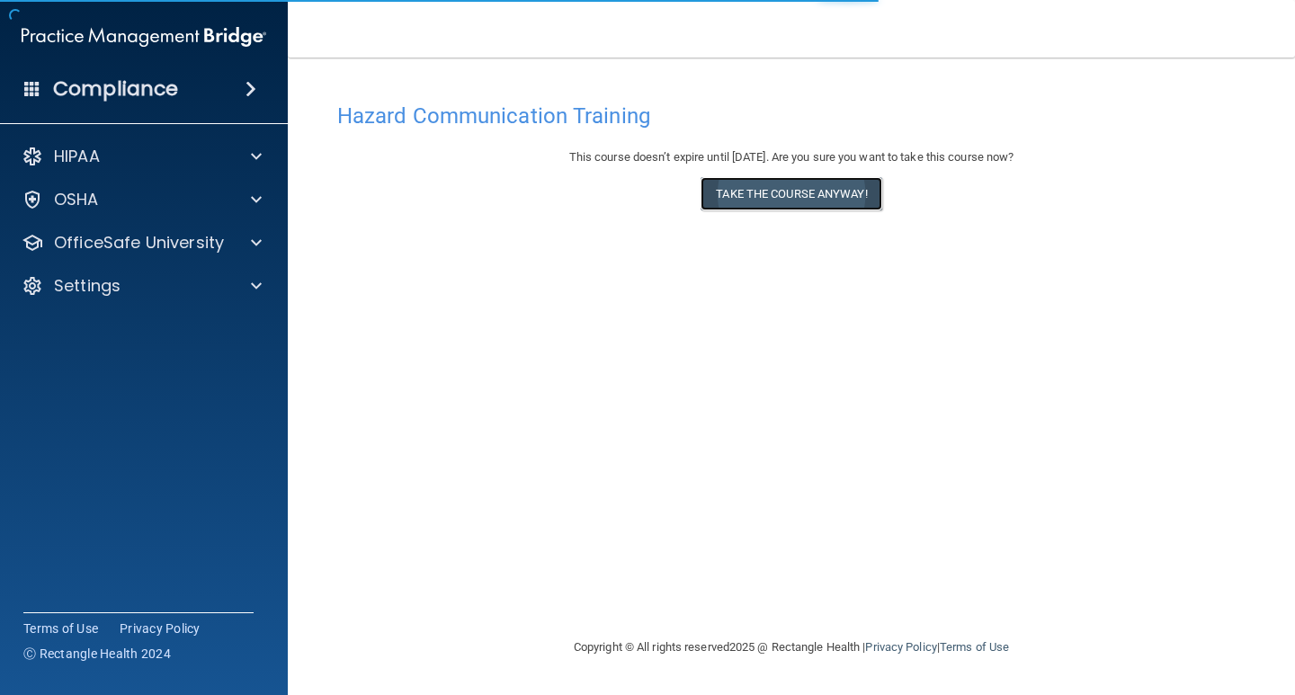
click at [758, 200] on button "Take the course anyway!" at bounding box center [790, 193] width 181 height 33
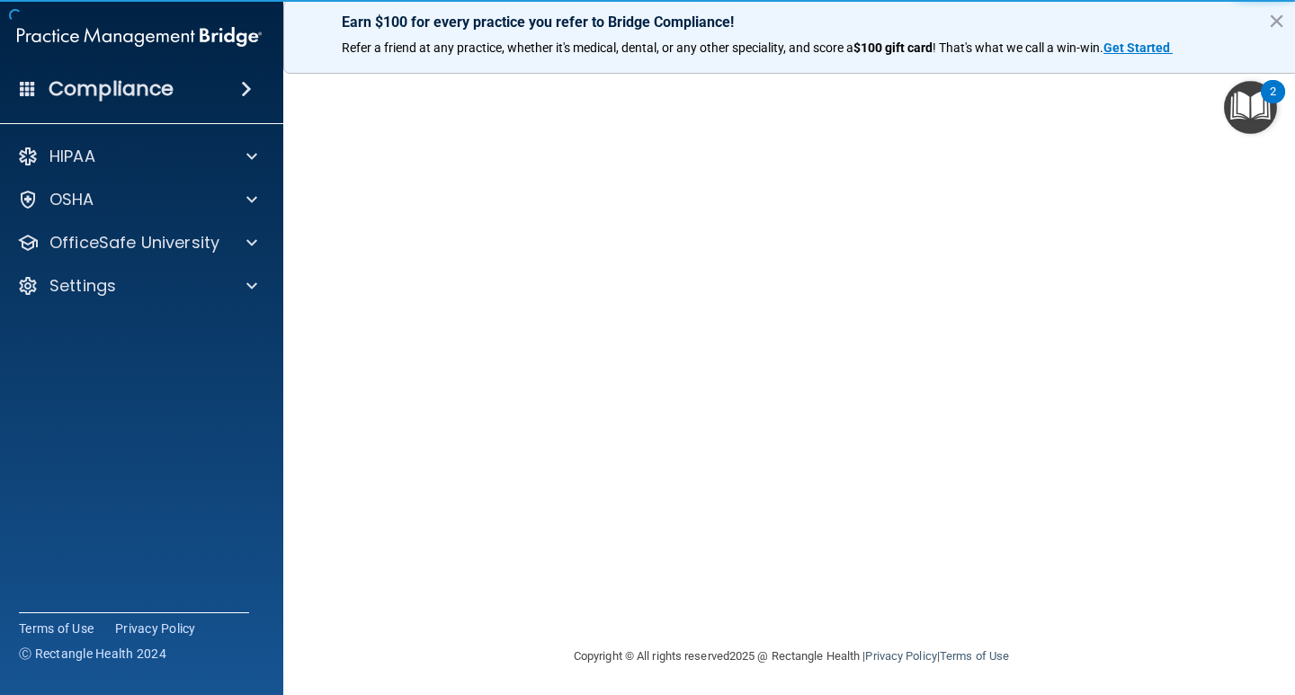
scroll to position [115, 0]
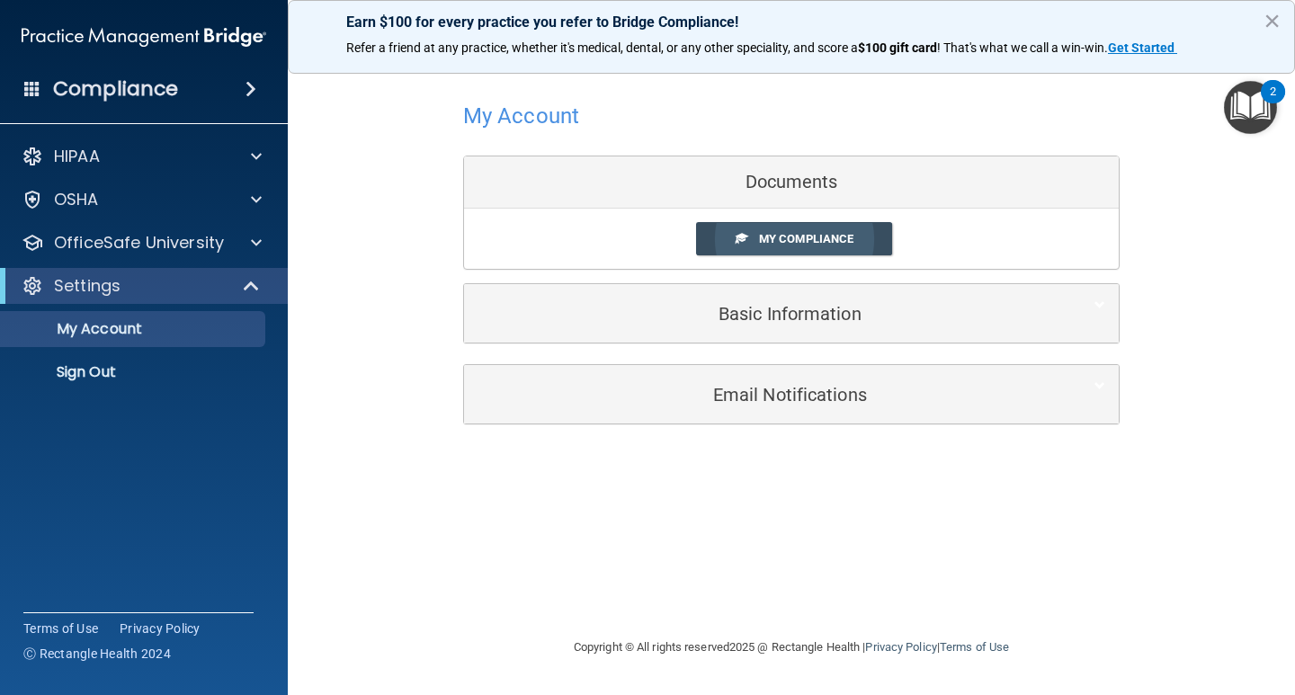
click at [780, 234] on span "My Compliance" at bounding box center [806, 238] width 94 height 13
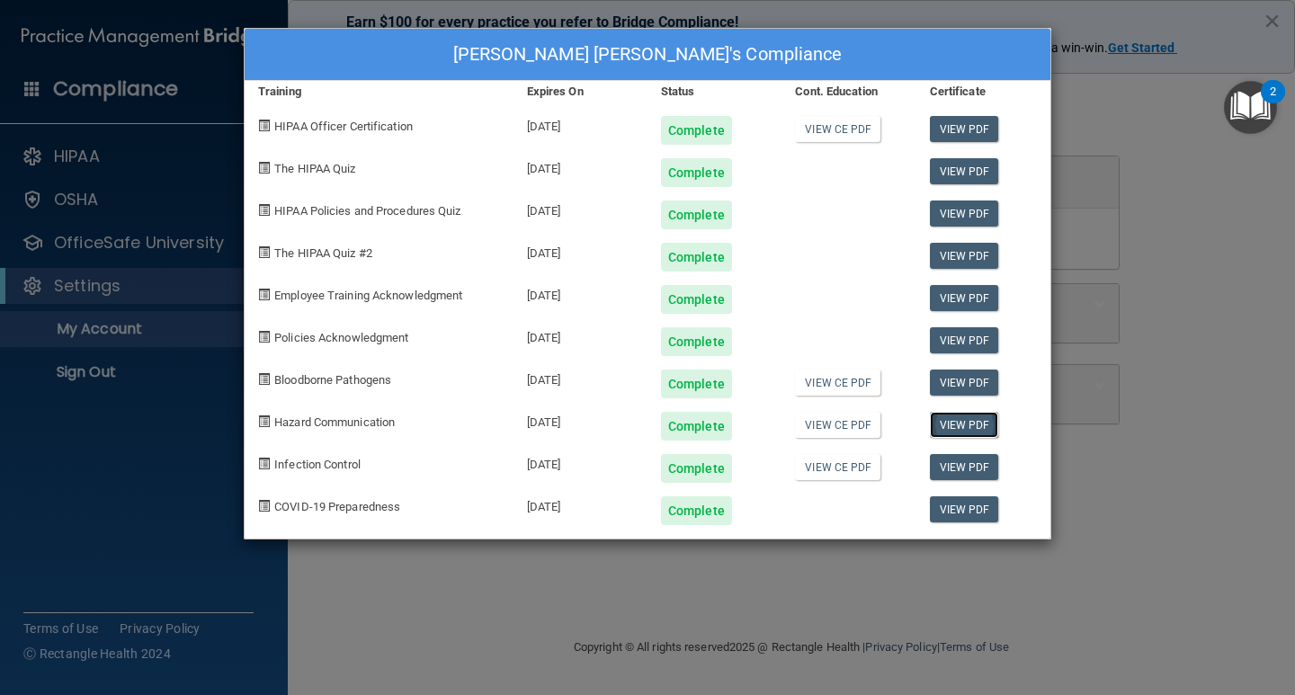
click at [963, 420] on link "View PDF" at bounding box center [964, 425] width 69 height 26
click at [588, 574] on div "Mariana Nandho Salvador's Compliance Training Expires On Status Cont. Education…" at bounding box center [647, 347] width 1295 height 695
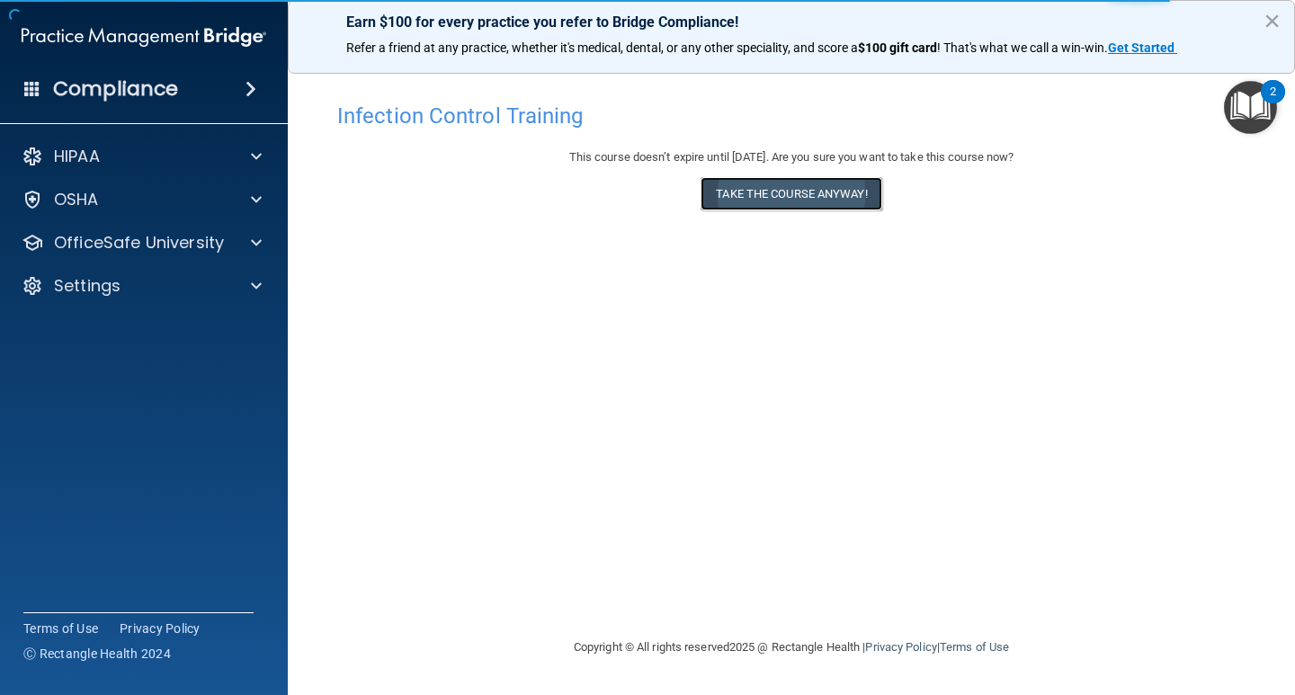
click at [856, 196] on button "Take the course anyway!" at bounding box center [790, 193] width 181 height 33
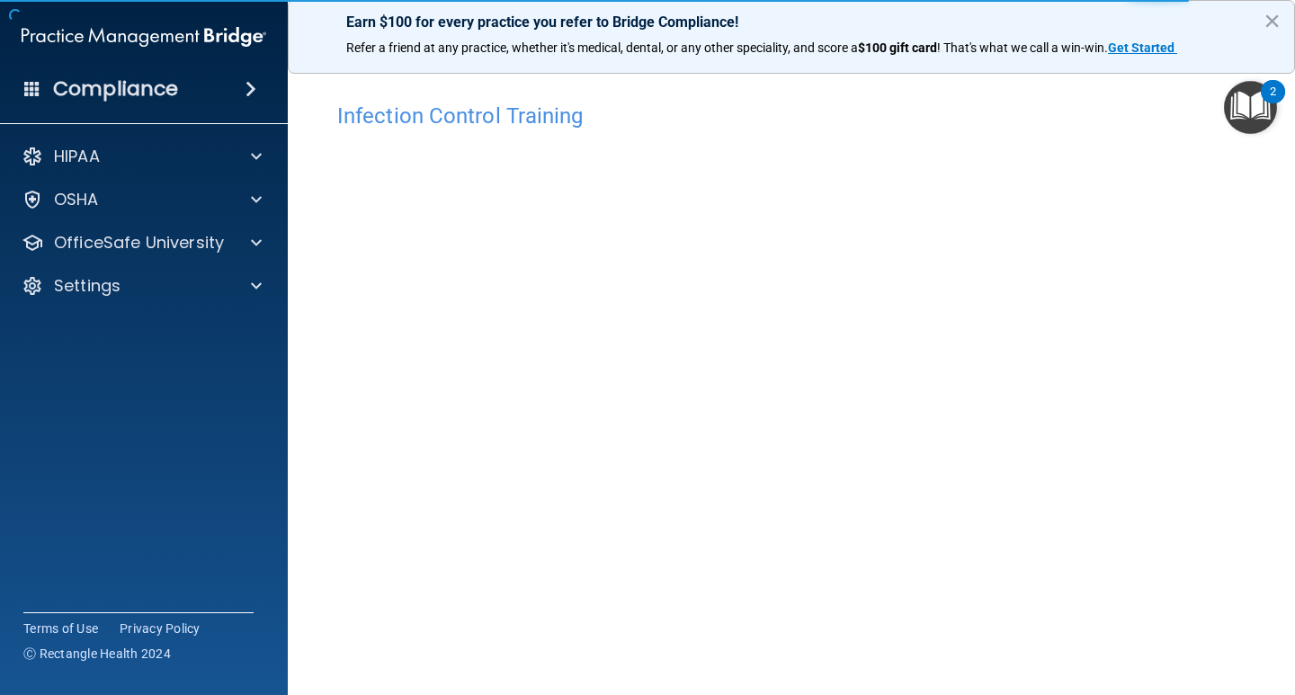
scroll to position [75, 0]
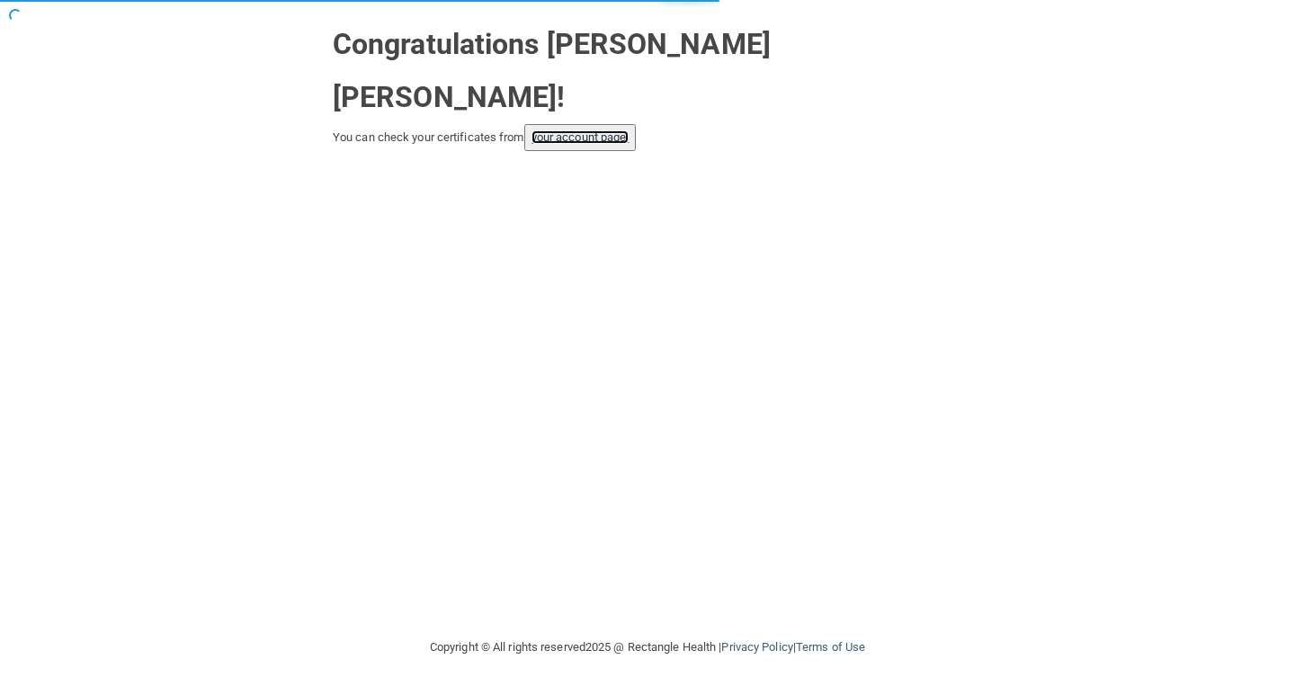
click at [585, 130] on link "your account page!" at bounding box center [580, 136] width 98 height 13
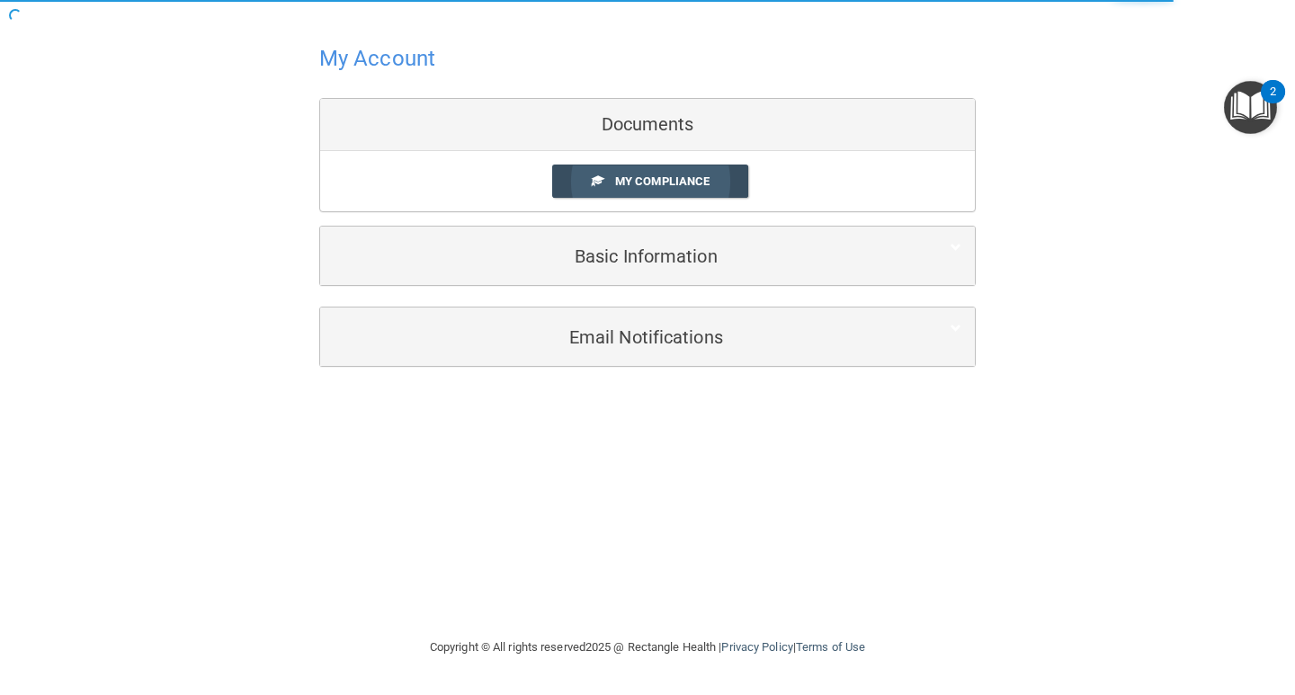
click at [678, 177] on span "My Compliance" at bounding box center [662, 180] width 94 height 13
click at [590, 169] on body "Earn $100 for every practice you refer to Bridge Compliance! Refer a friend at …" at bounding box center [647, 347] width 1295 height 695
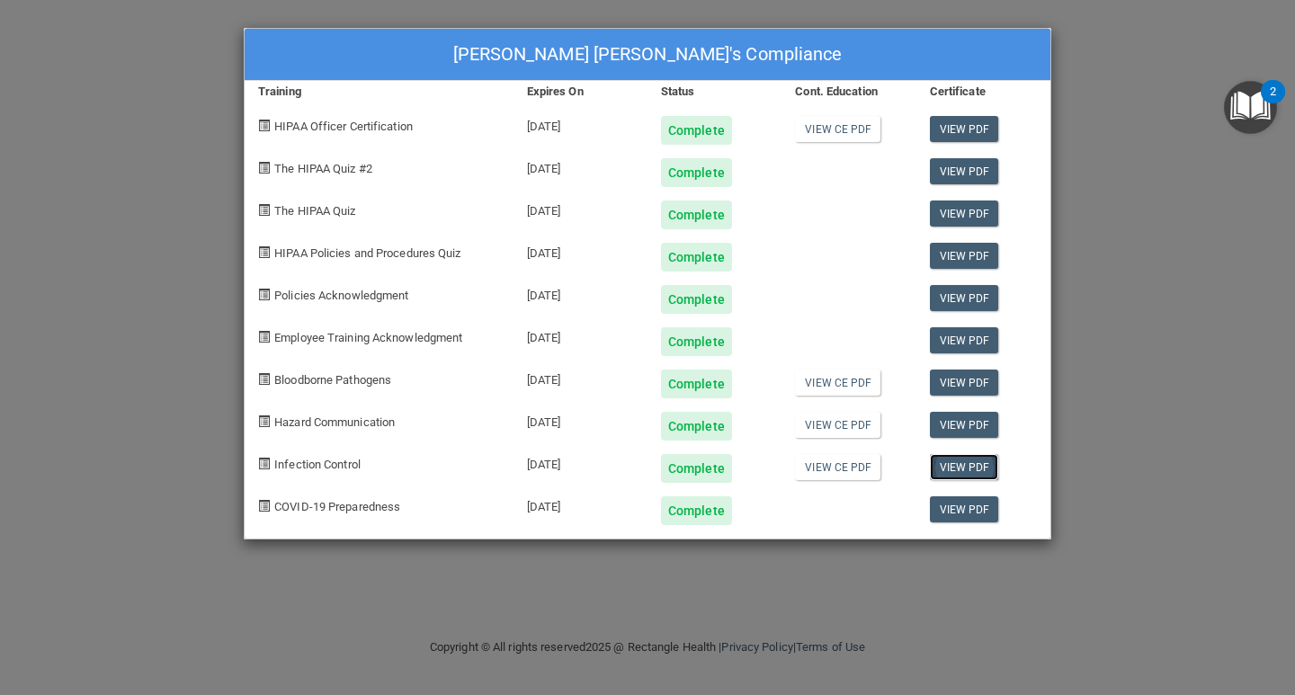
click at [953, 462] on link "View PDF" at bounding box center [964, 467] width 69 height 26
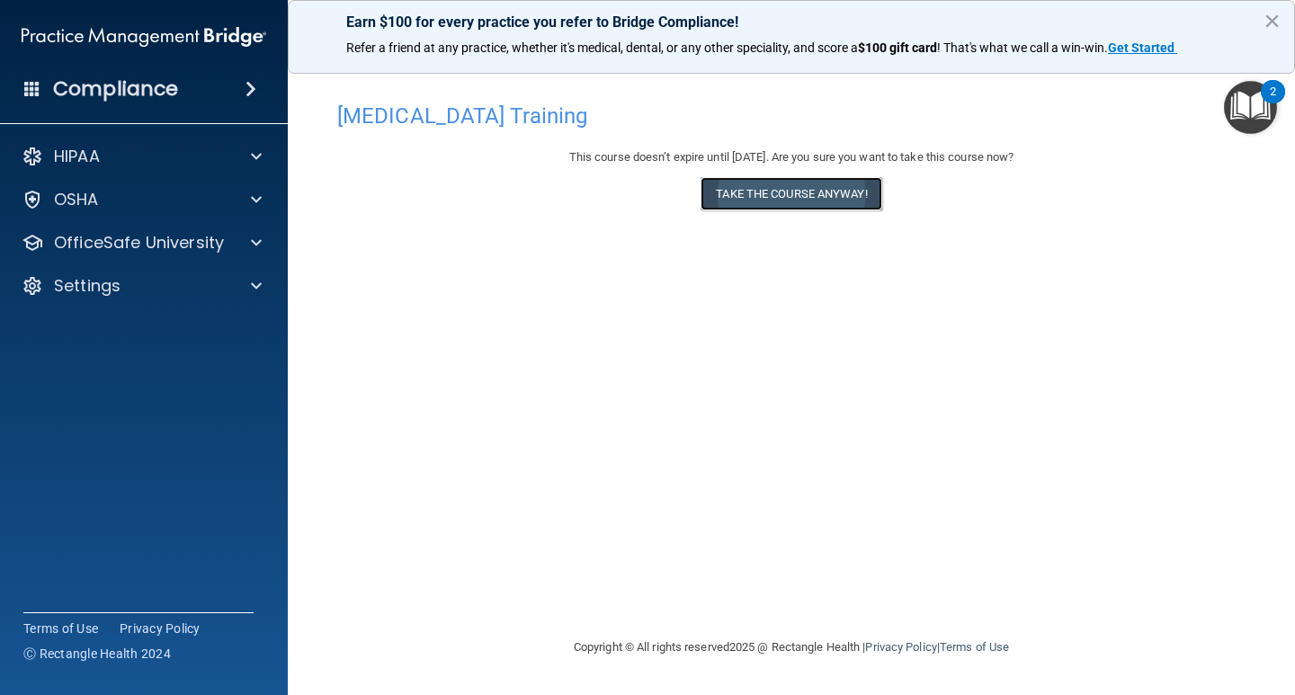
click at [764, 187] on button "Take the course anyway!" at bounding box center [790, 193] width 181 height 33
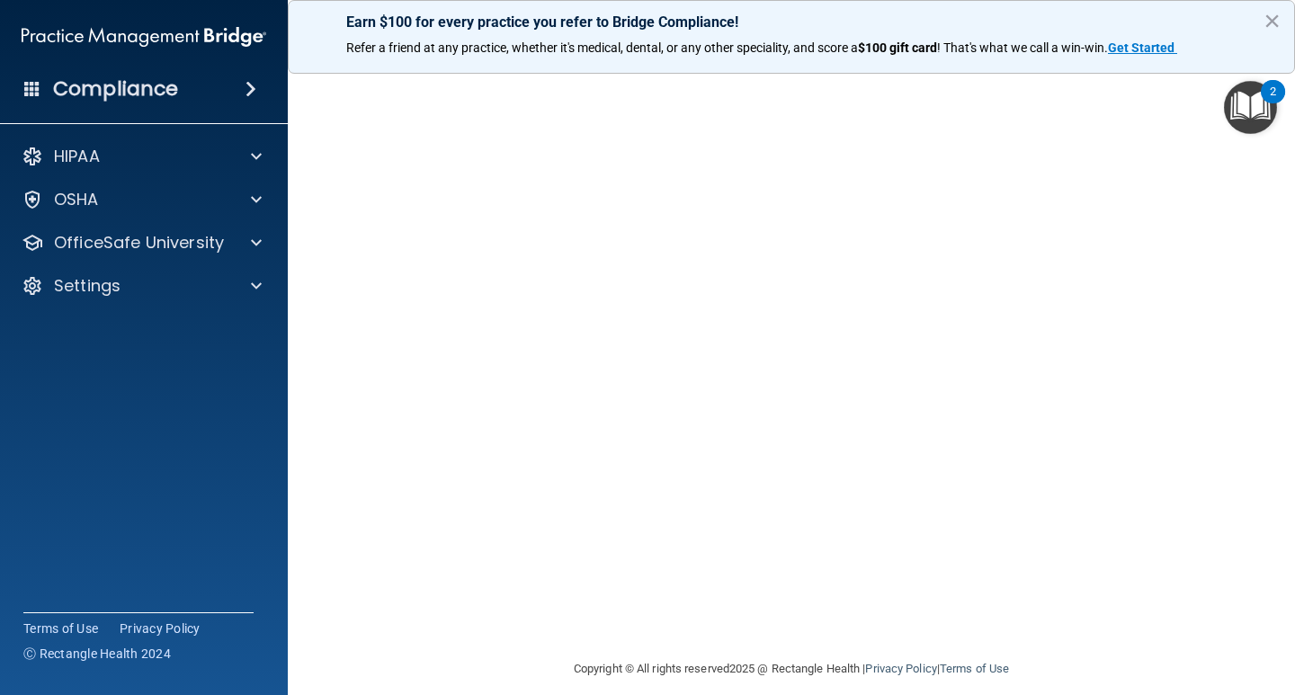
scroll to position [75, 0]
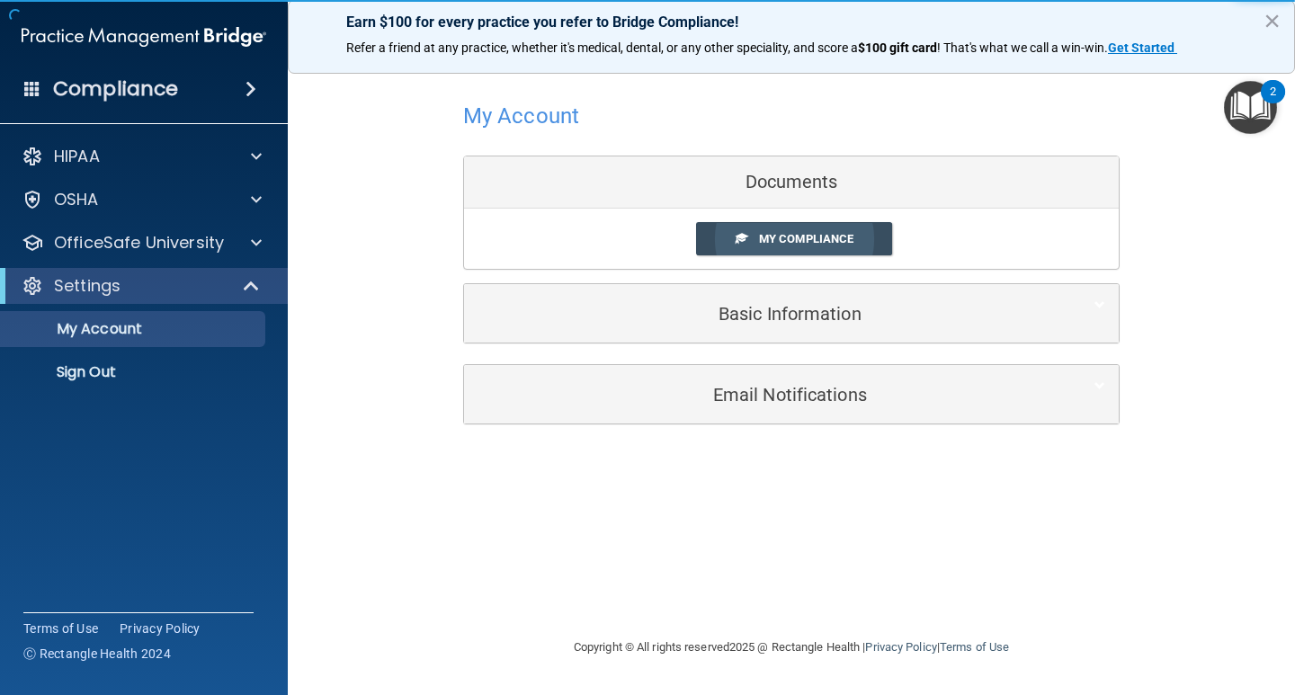
click at [833, 233] on span "My Compliance" at bounding box center [806, 238] width 94 height 13
click at [752, 228] on link "My Compliance" at bounding box center [794, 238] width 197 height 33
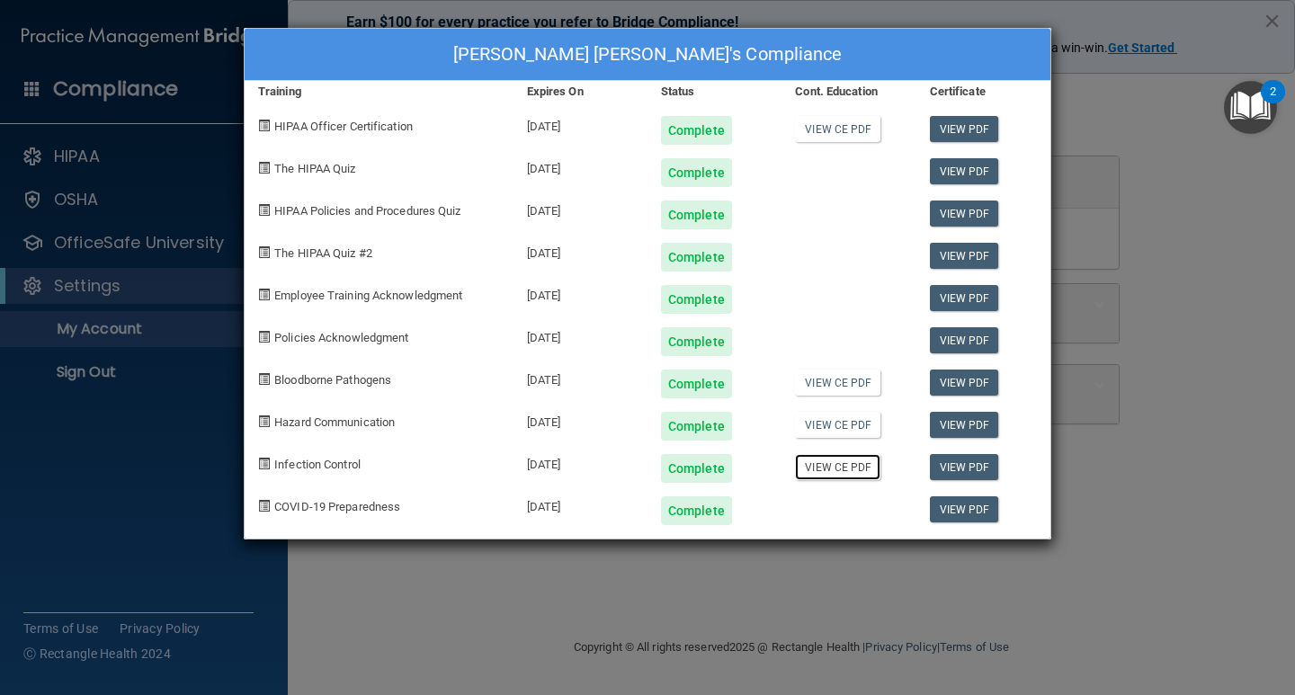
click at [843, 475] on link "View CE PDF" at bounding box center [837, 467] width 85 height 26
click at [407, 314] on div "Policies Acknowledgment" at bounding box center [379, 335] width 269 height 42
click at [520, 352] on div "[DATE]" at bounding box center [580, 335] width 134 height 42
click at [1281, 426] on div "[PERSON_NAME] [PERSON_NAME]'s Compliance Training Expires On Status Cont. Educa…" at bounding box center [647, 347] width 1295 height 695
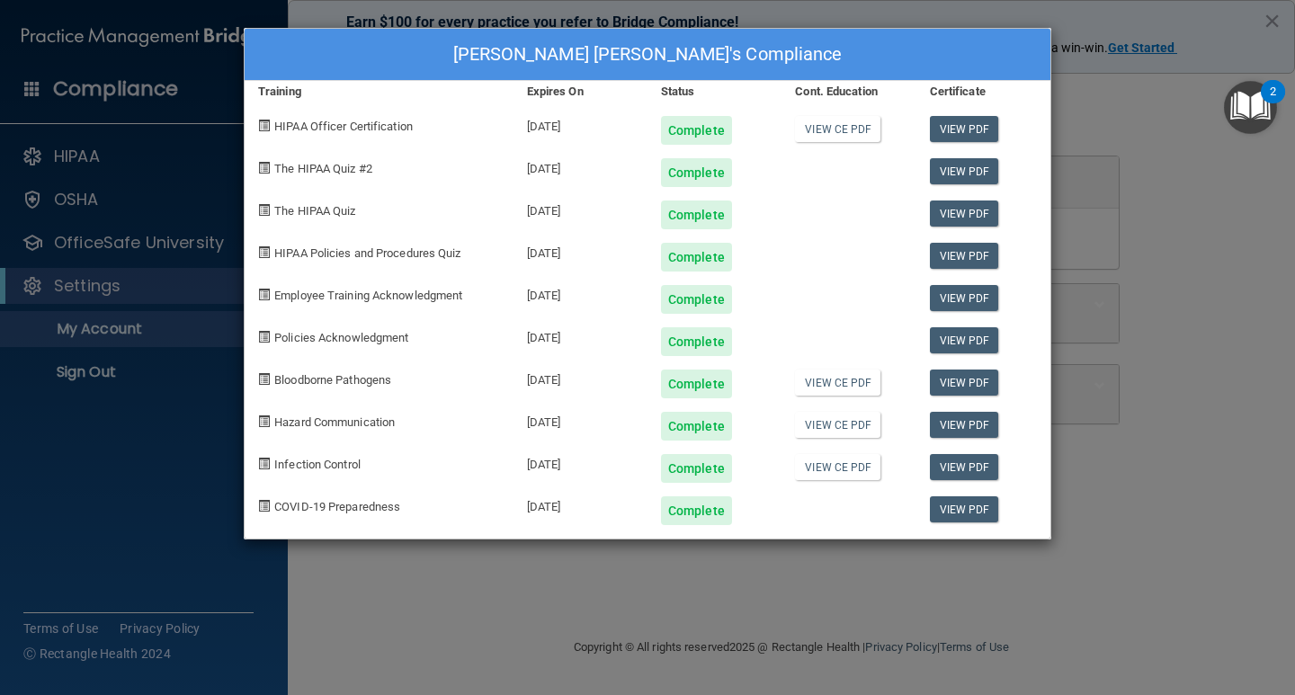
click at [340, 538] on div "[PERSON_NAME] [PERSON_NAME]'s Compliance Training Expires On Status Cont. Educa…" at bounding box center [647, 284] width 807 height 512
click at [432, 35] on div "[PERSON_NAME] [PERSON_NAME]'s Compliance" at bounding box center [648, 55] width 806 height 52
click at [1294, 450] on div "[PERSON_NAME] [PERSON_NAME]'s Compliance Training Expires On Status Cont. Educa…" at bounding box center [647, 347] width 1295 height 695
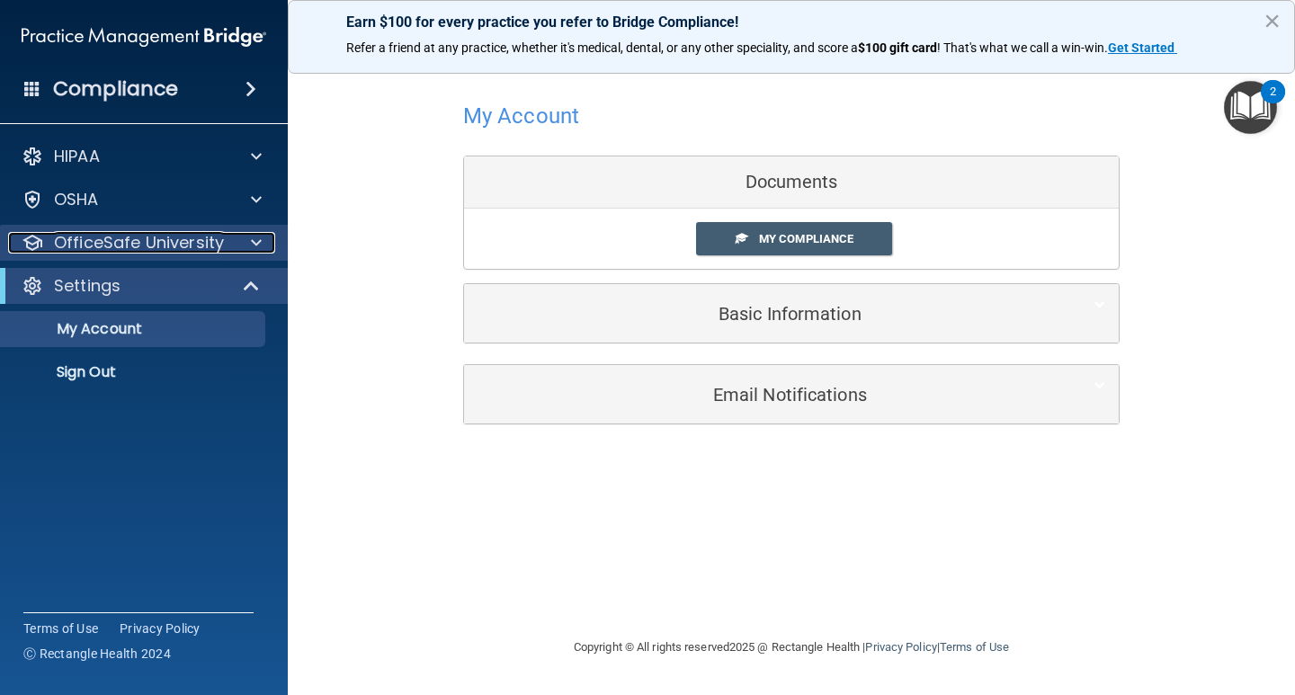
click at [212, 240] on p "OfficeSafe University" at bounding box center [139, 243] width 170 height 22
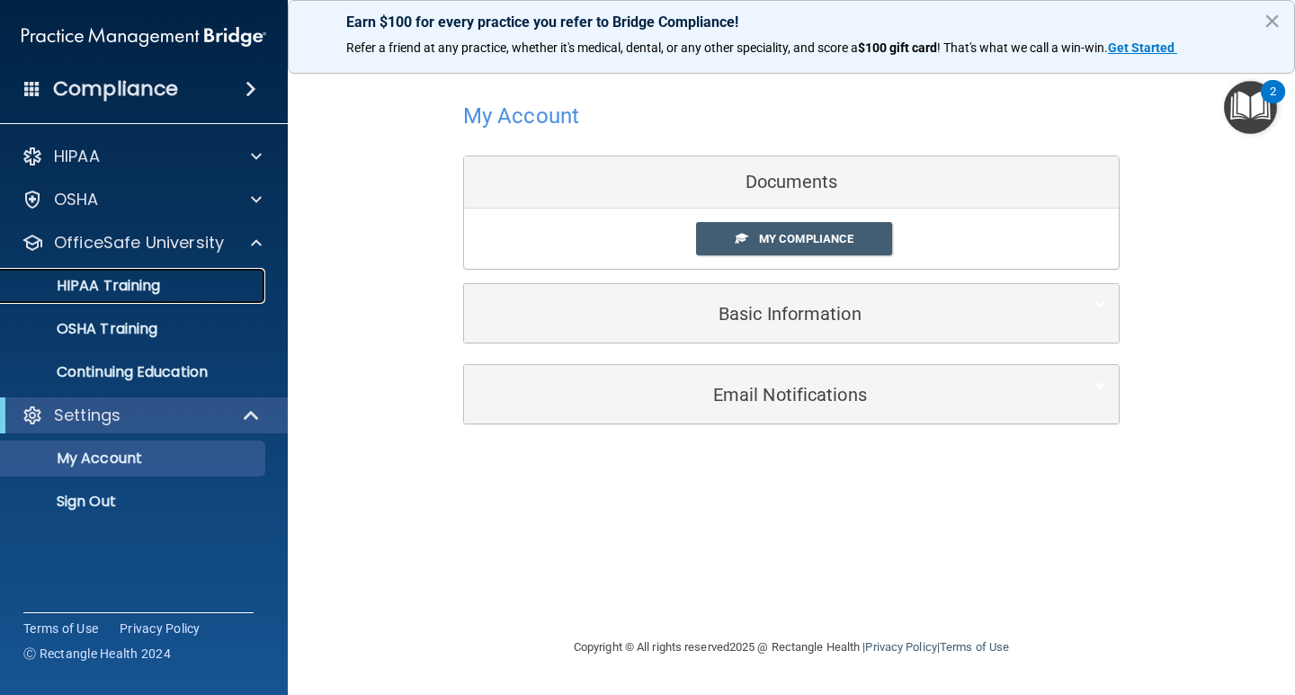
click at [156, 281] on p "HIPAA Training" at bounding box center [86, 286] width 148 height 18
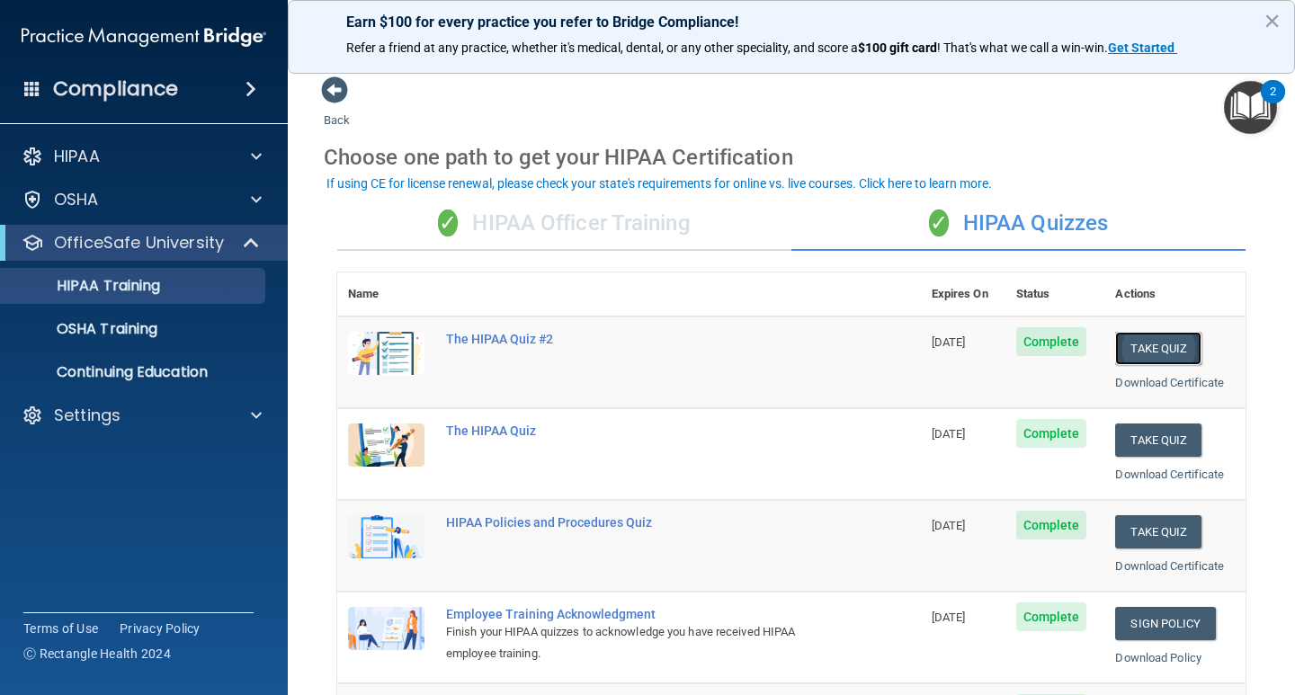
click at [1172, 345] on button "Take Quiz" at bounding box center [1158, 348] width 86 height 33
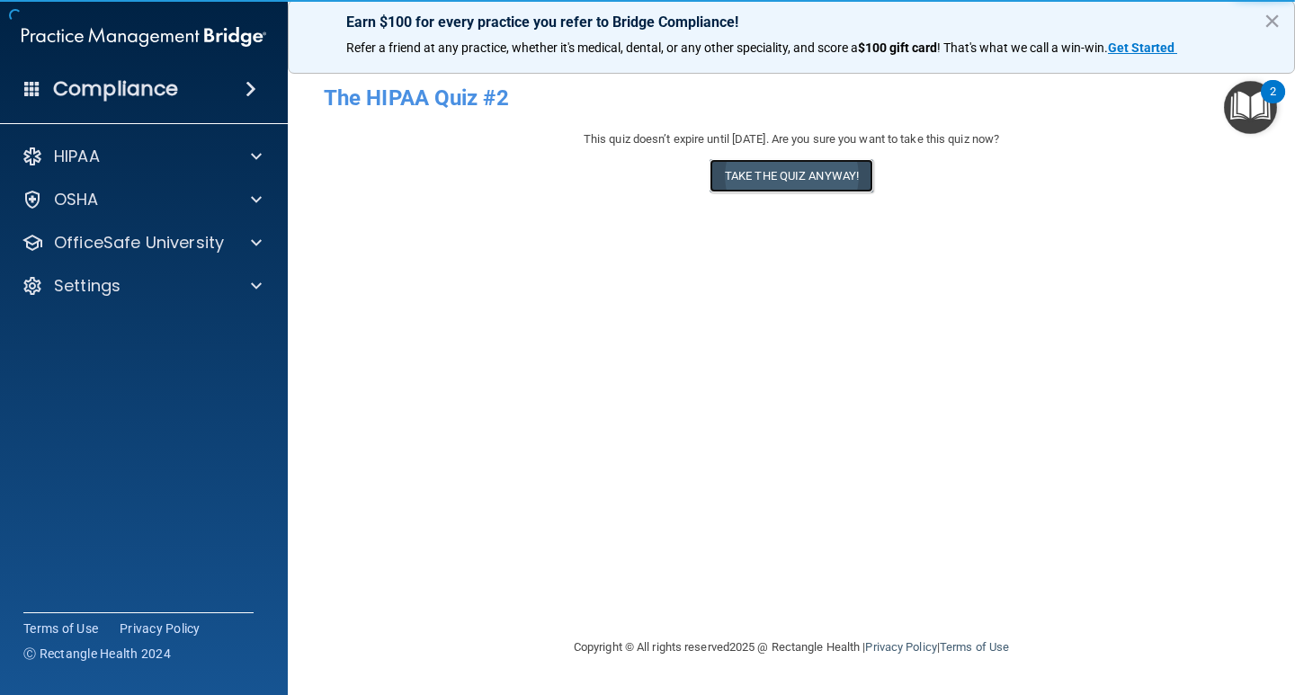
click at [816, 181] on button "Take the quiz anyway!" at bounding box center [791, 175] width 164 height 33
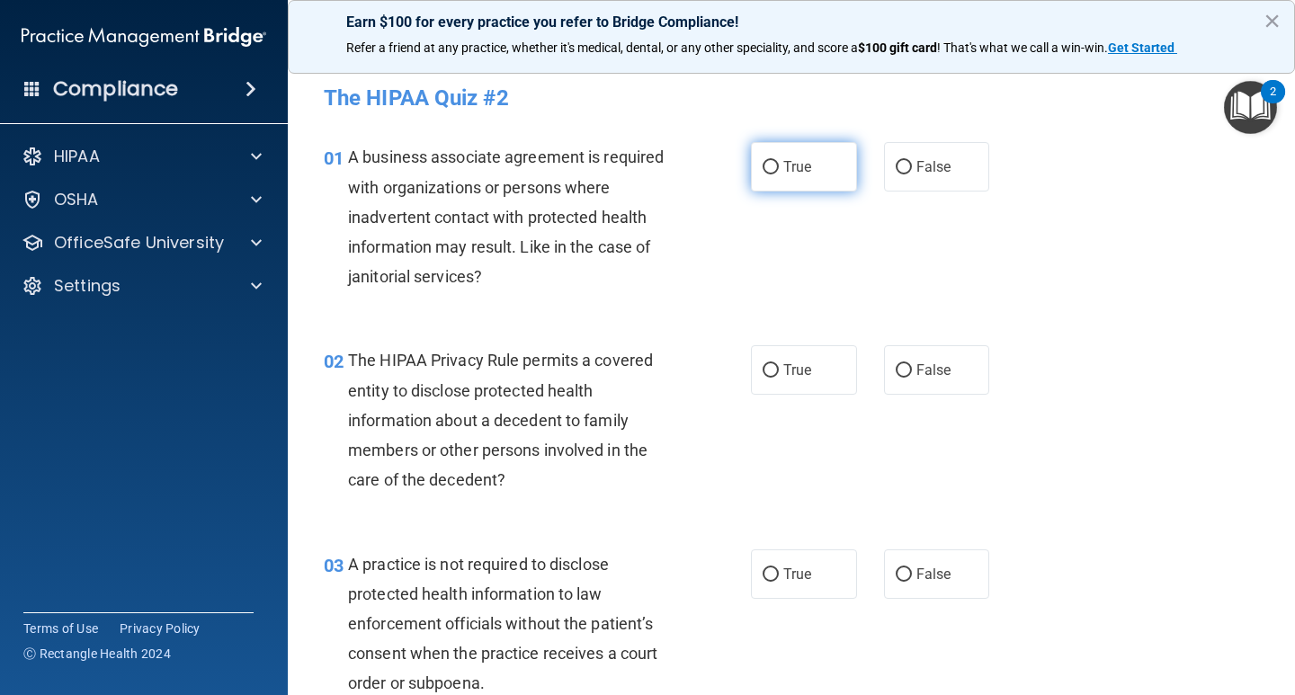
click at [787, 177] on label "True" at bounding box center [804, 166] width 106 height 49
click at [779, 174] on input "True" at bounding box center [770, 167] width 16 height 13
radio input "true"
click at [892, 382] on label "False" at bounding box center [937, 369] width 106 height 49
click at [896, 378] on input "False" at bounding box center [904, 370] width 16 height 13
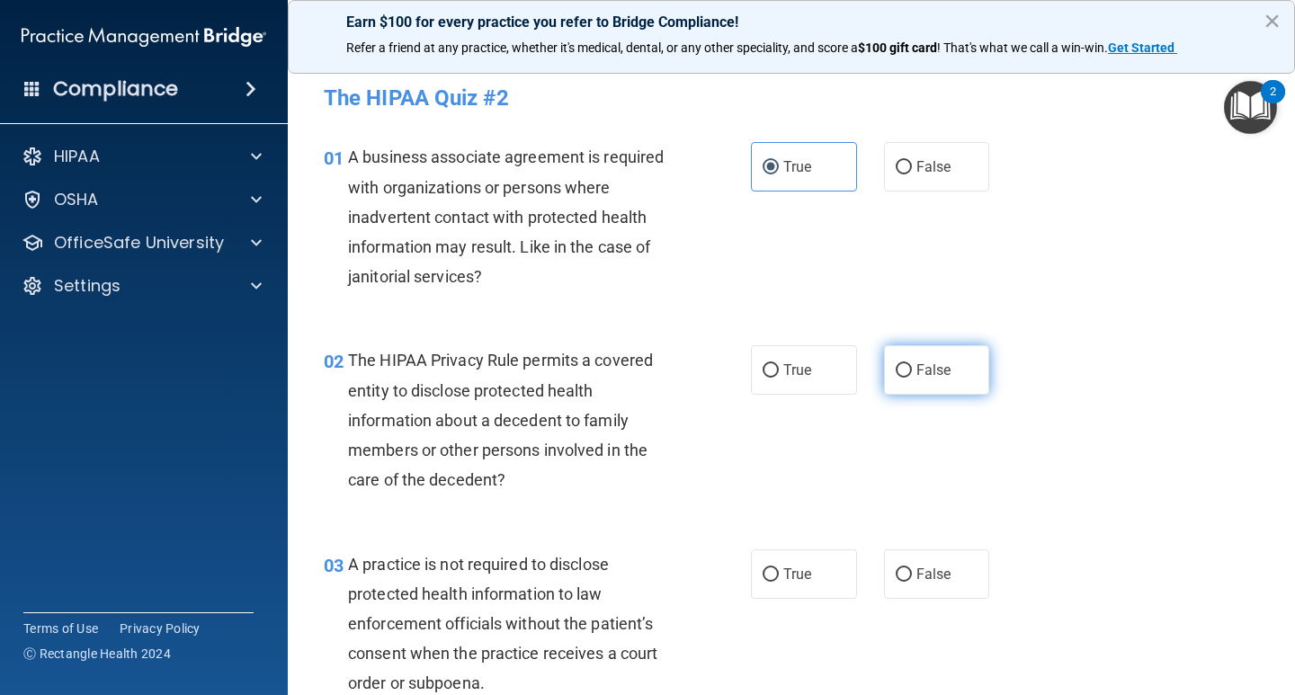
radio input "true"
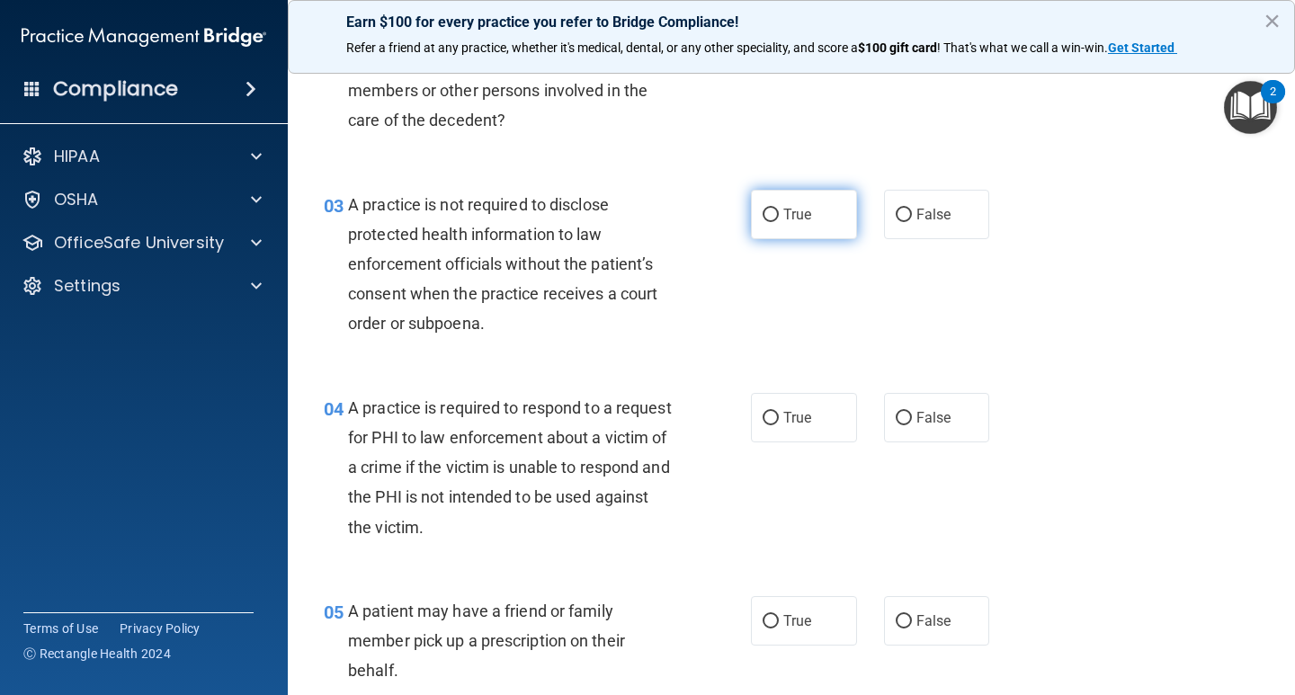
click at [824, 212] on label "True" at bounding box center [804, 214] width 106 height 49
click at [779, 212] on input "True" at bounding box center [770, 215] width 16 height 13
radio input "true"
click at [892, 432] on label "False" at bounding box center [937, 417] width 106 height 49
click at [896, 425] on input "False" at bounding box center [904, 418] width 16 height 13
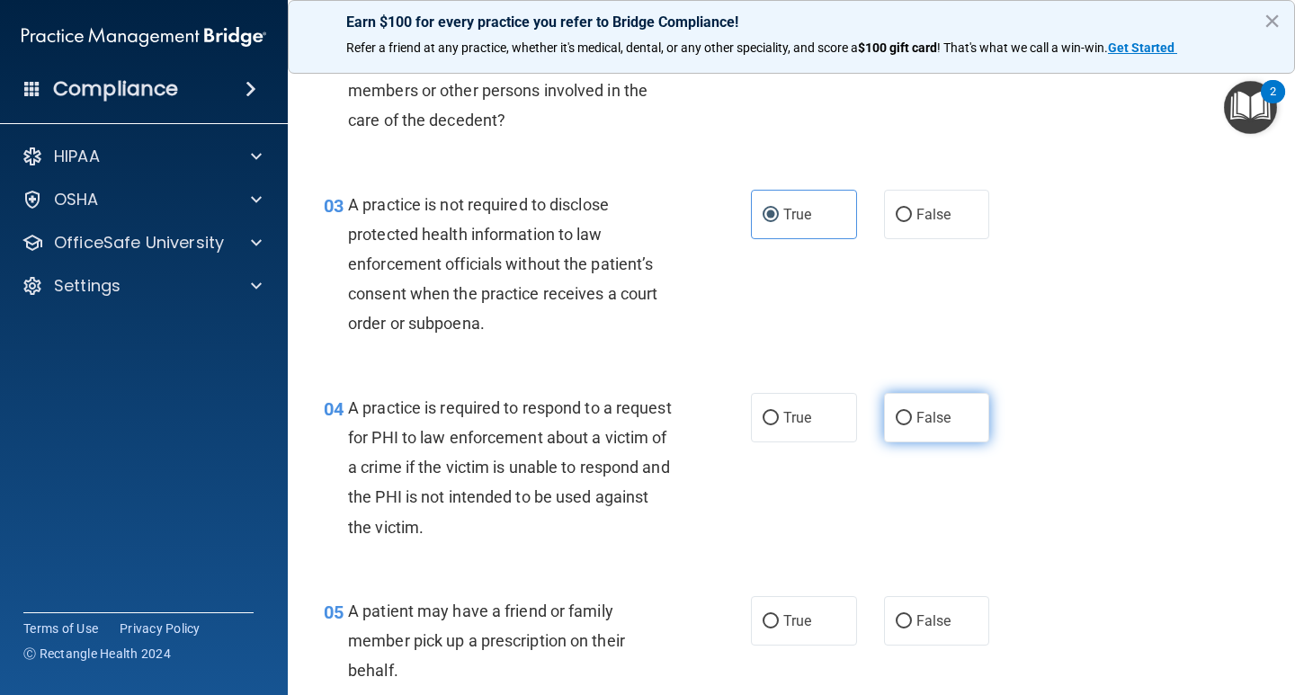
radio input "true"
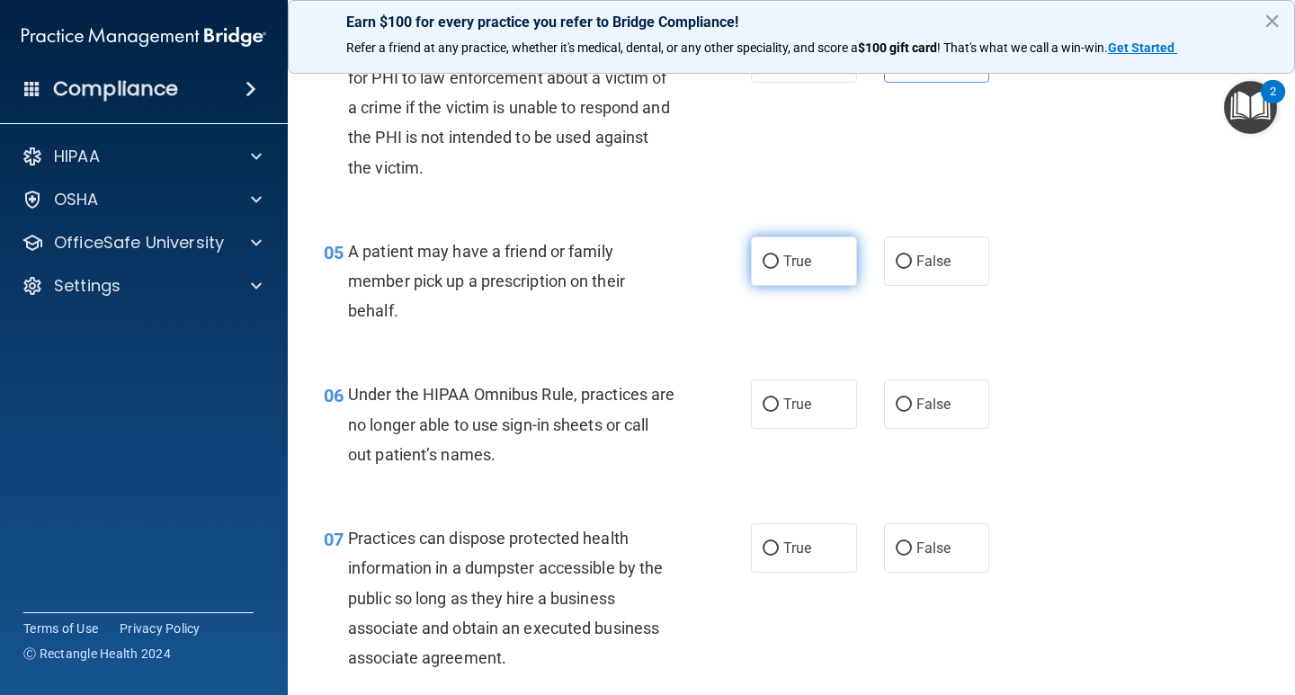
click at [799, 267] on span "True" at bounding box center [797, 261] width 28 height 17
click at [779, 267] on input "True" at bounding box center [770, 261] width 16 height 13
radio input "true"
click at [901, 407] on input "False" at bounding box center [904, 404] width 16 height 13
radio input "true"
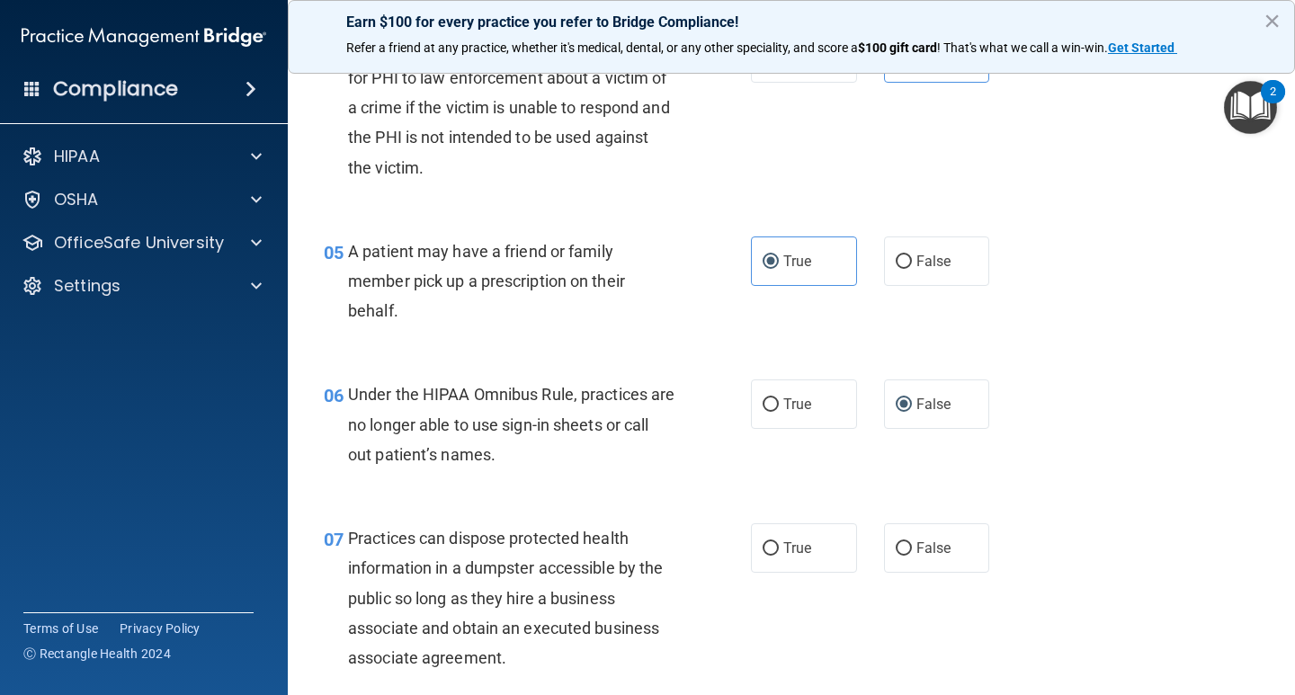
scroll to position [989, 0]
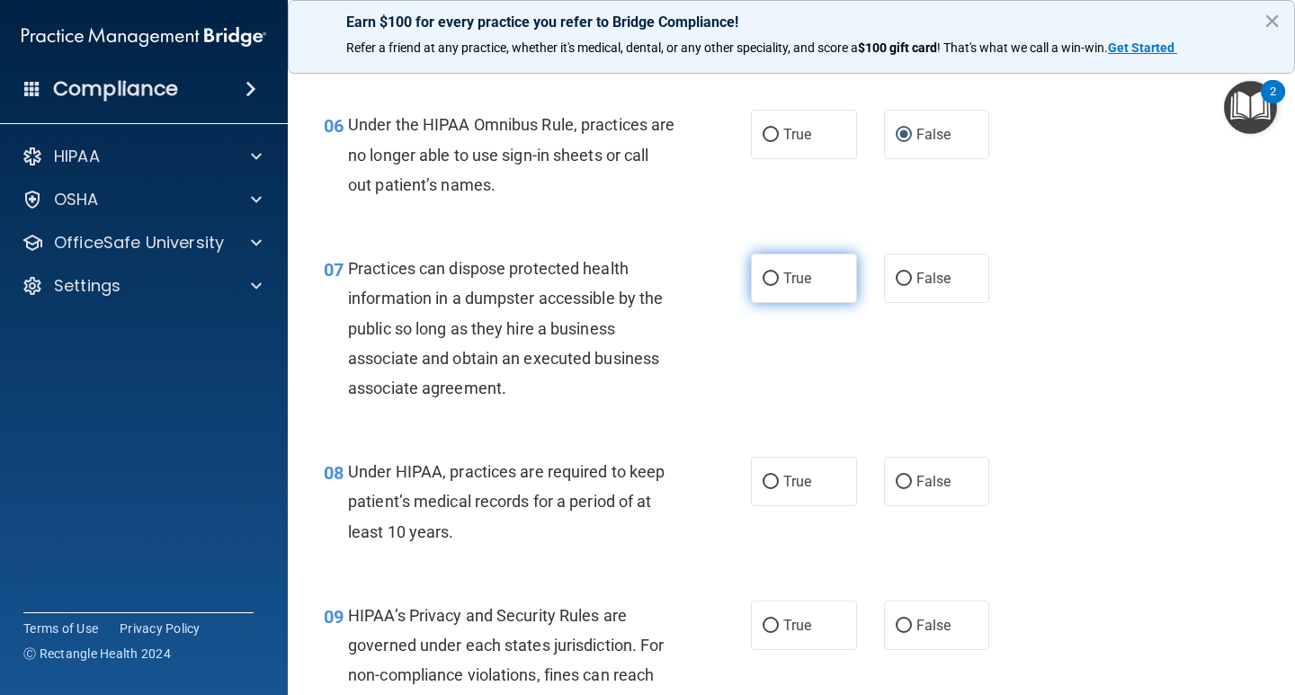
click at [804, 273] on span "True" at bounding box center [797, 278] width 28 height 17
click at [779, 273] on input "True" at bounding box center [770, 278] width 16 height 13
radio input "true"
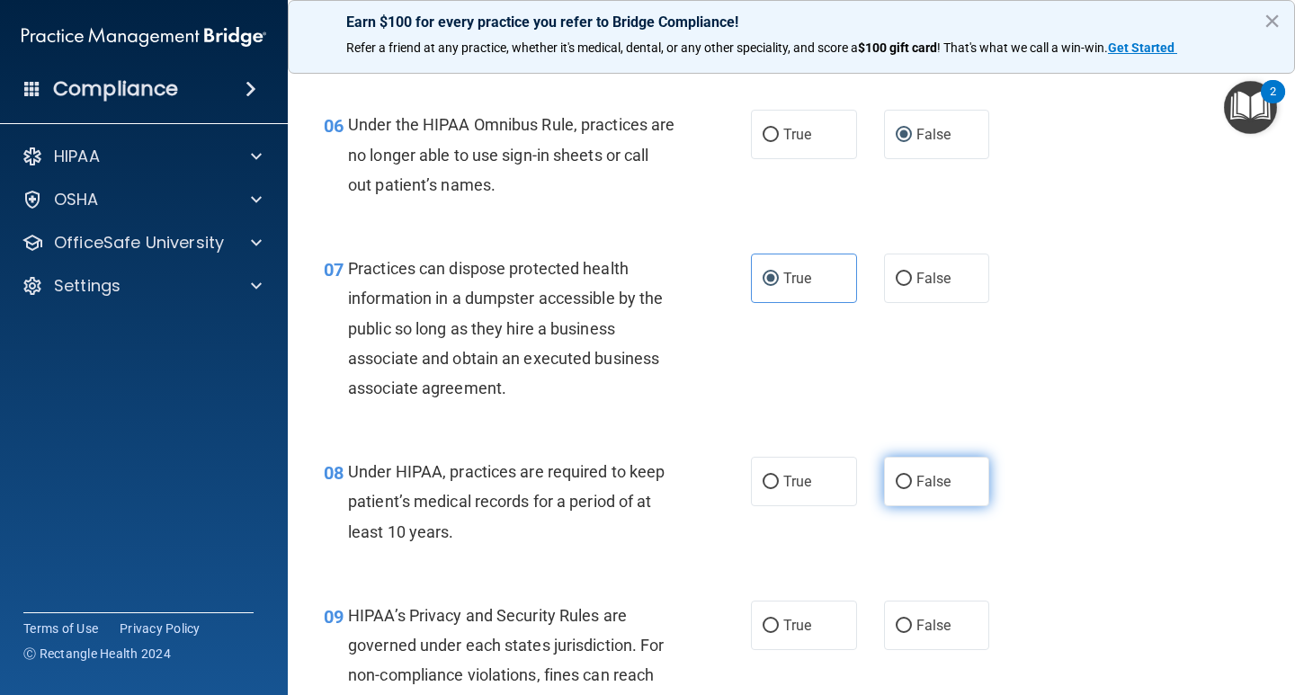
click at [943, 485] on label "False" at bounding box center [937, 481] width 106 height 49
click at [912, 485] on input "False" at bounding box center [904, 482] width 16 height 13
radio input "true"
click at [788, 630] on span "True" at bounding box center [797, 625] width 28 height 17
click at [779, 630] on input "True" at bounding box center [770, 626] width 16 height 13
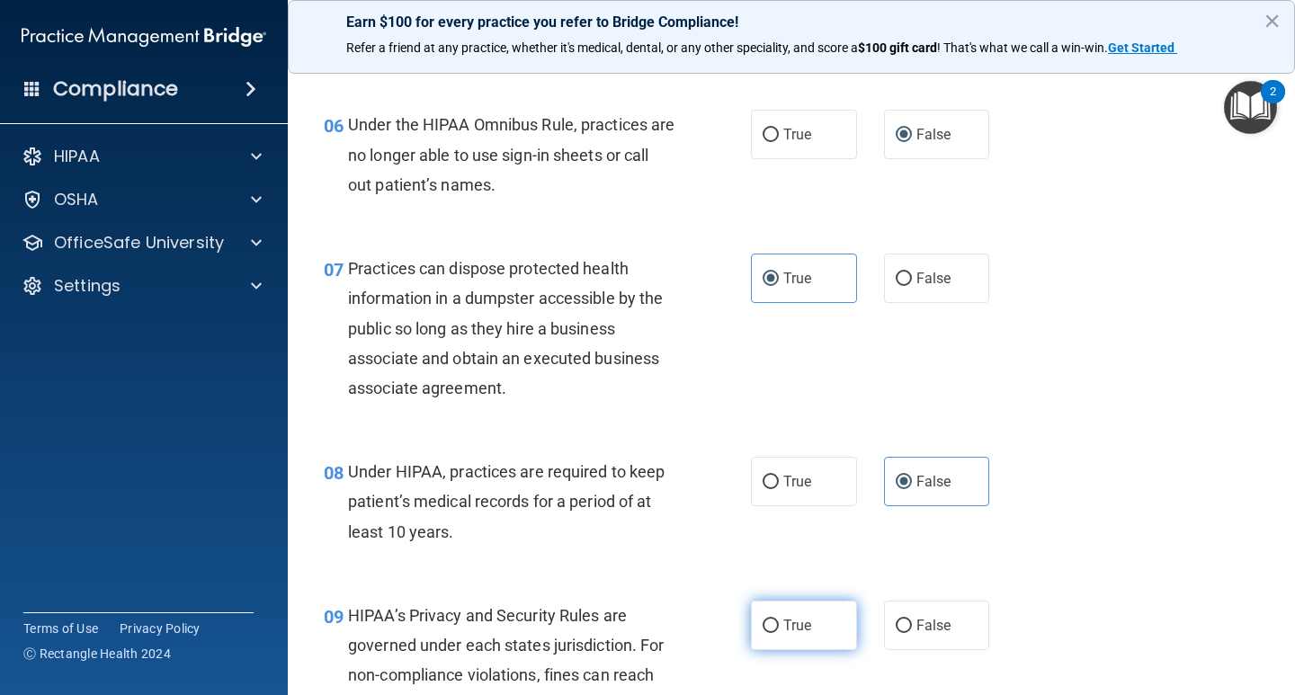
radio input "true"
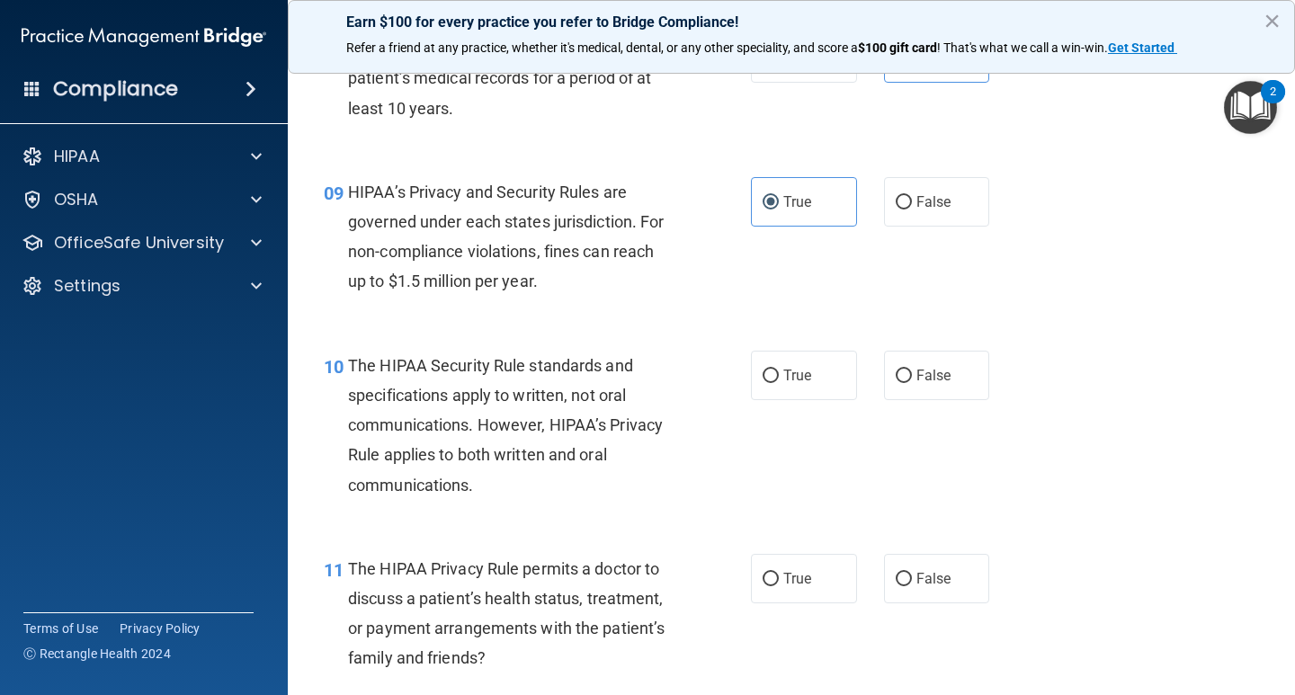
scroll to position [1529, 0]
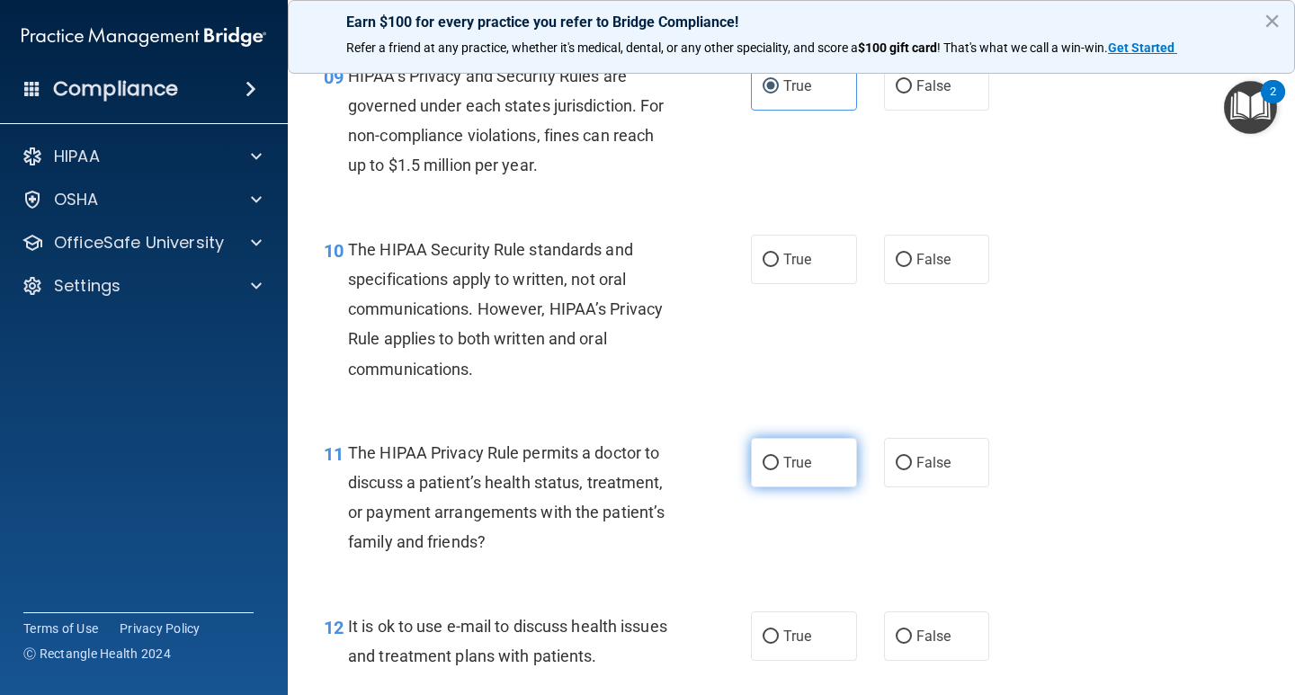
click at [783, 456] on span "True" at bounding box center [797, 462] width 28 height 17
click at [779, 457] on input "True" at bounding box center [770, 463] width 16 height 13
radio input "true"
click at [807, 242] on label "True" at bounding box center [804, 259] width 106 height 49
click at [779, 254] on input "True" at bounding box center [770, 260] width 16 height 13
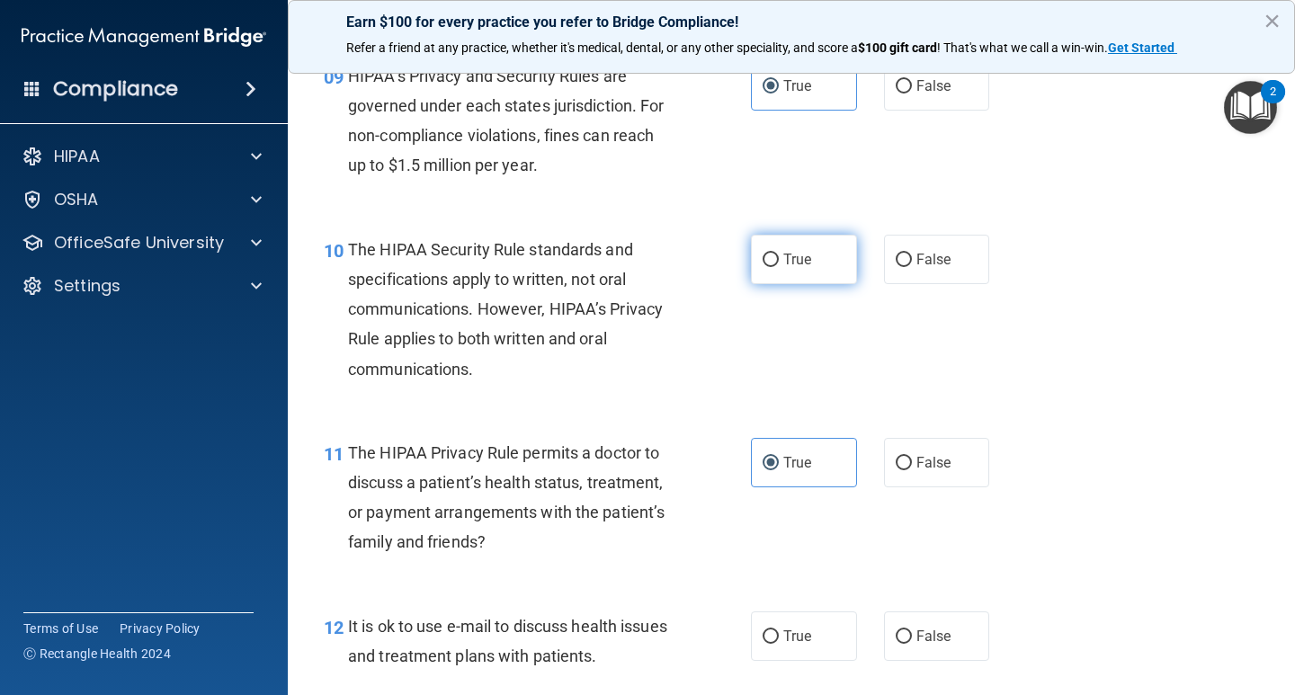
radio input "true"
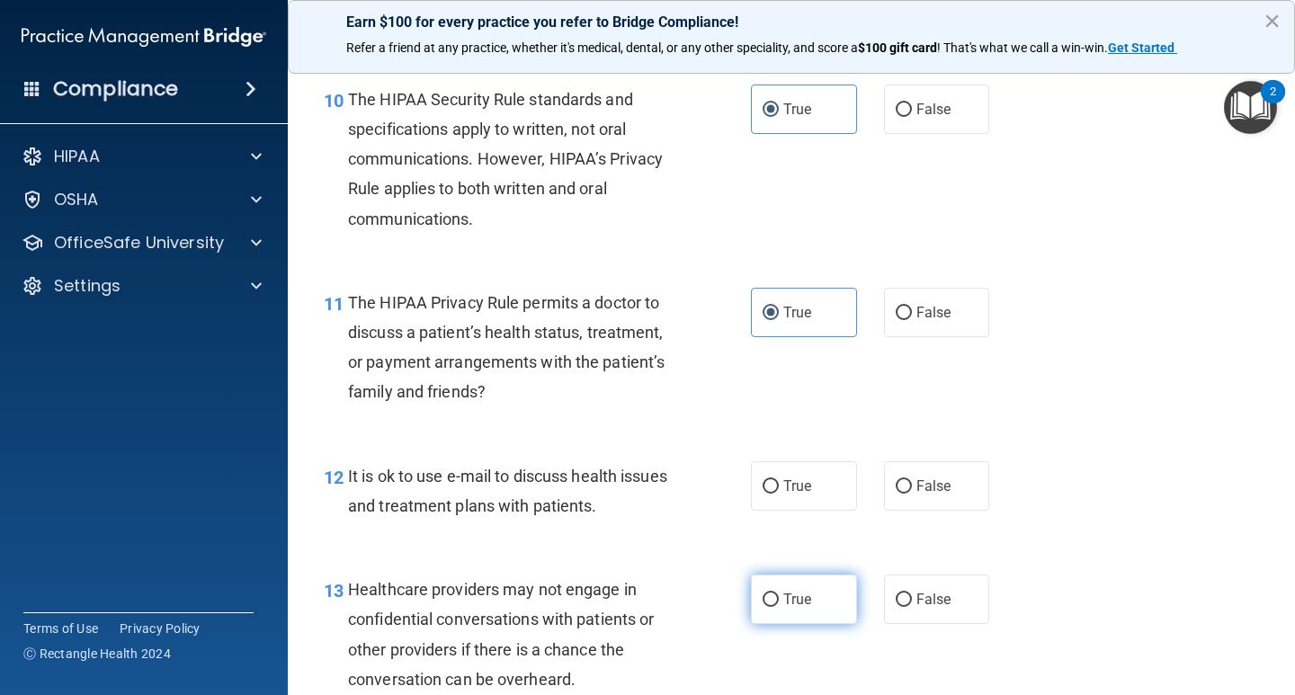
scroll to position [1798, 0]
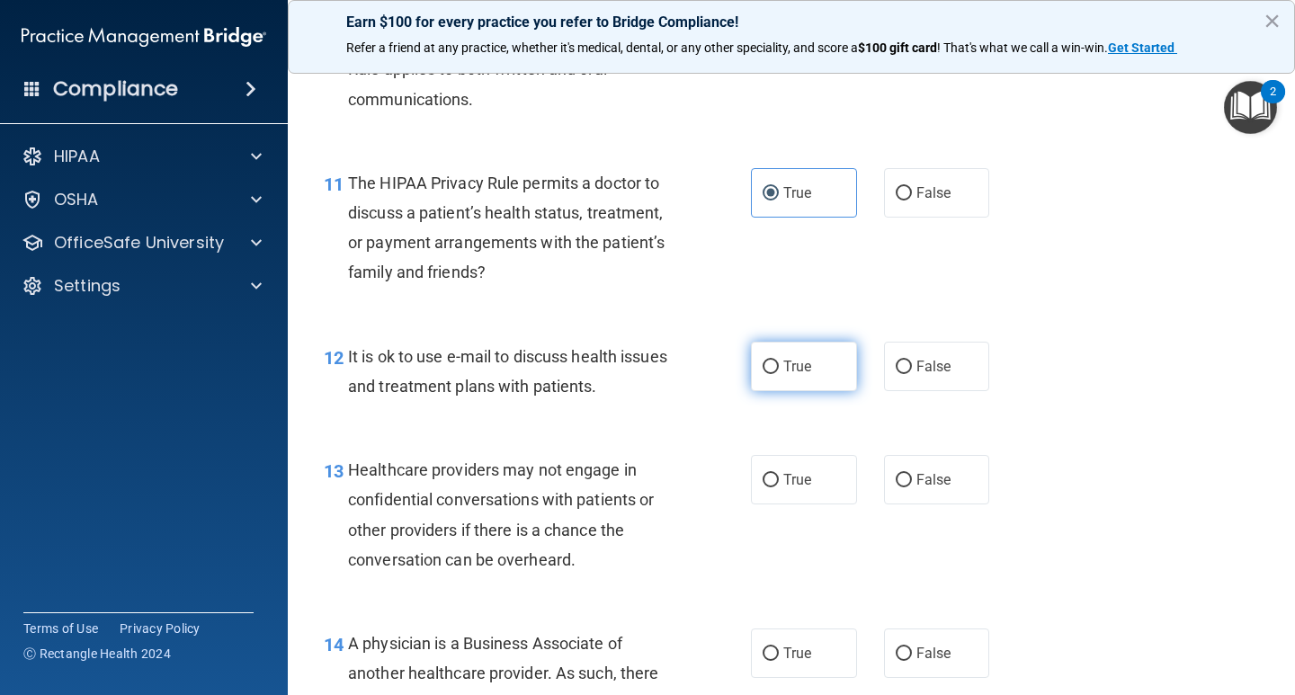
click at [799, 366] on span "True" at bounding box center [797, 366] width 28 height 17
click at [779, 366] on input "True" at bounding box center [770, 367] width 16 height 13
radio input "true"
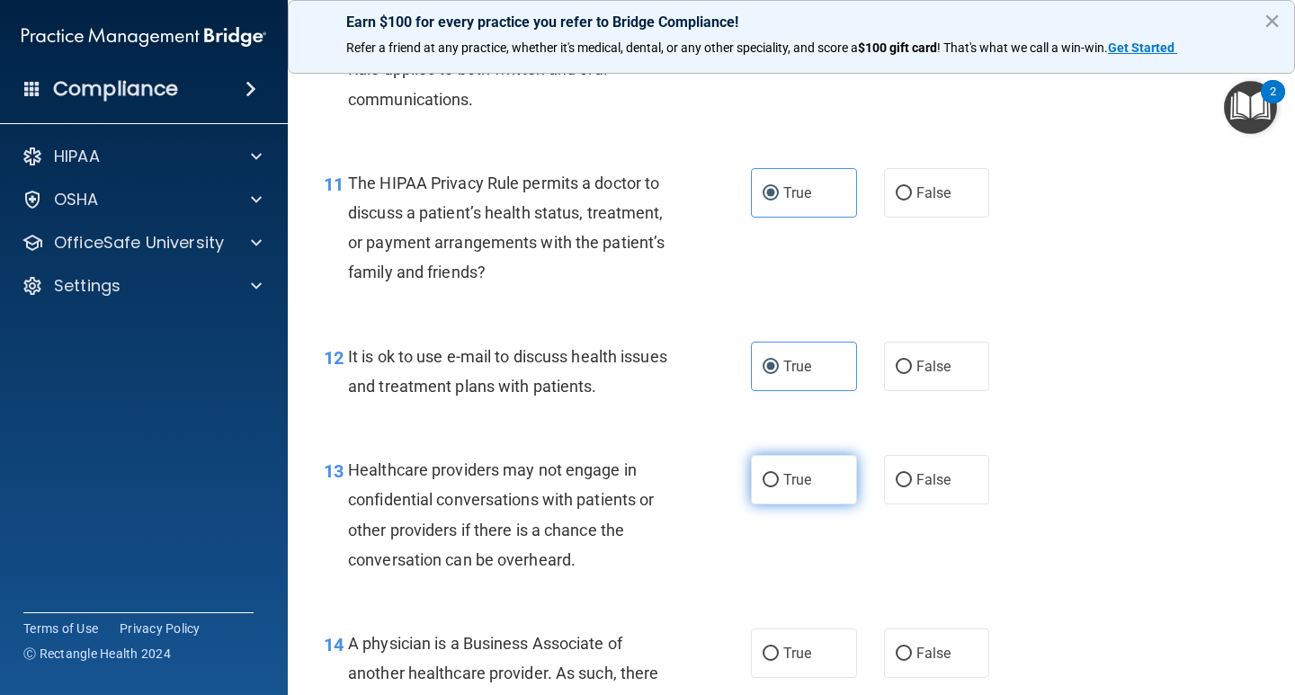
drag, startPoint x: 789, startPoint y: 463, endPoint x: 800, endPoint y: 481, distance: 21.0
click at [790, 475] on label "True" at bounding box center [804, 479] width 106 height 49
click at [779, 475] on input "True" at bounding box center [770, 480] width 16 height 13
radio input "true"
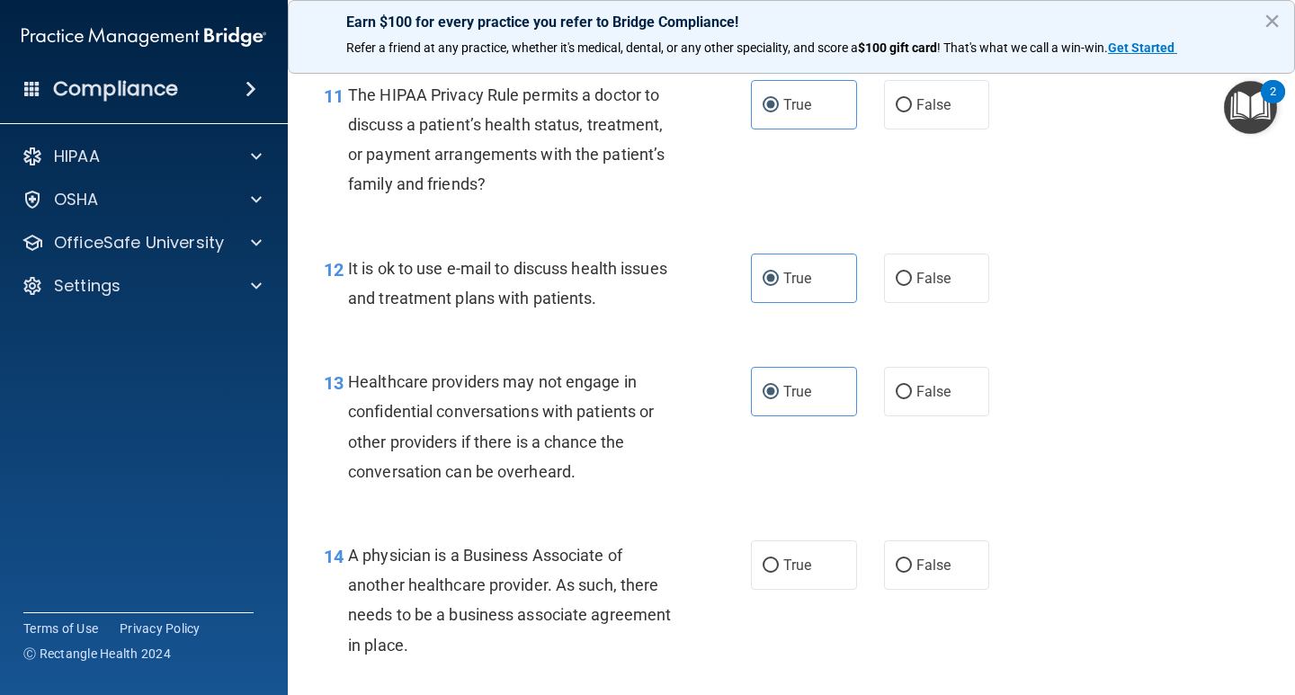
scroll to position [2158, 0]
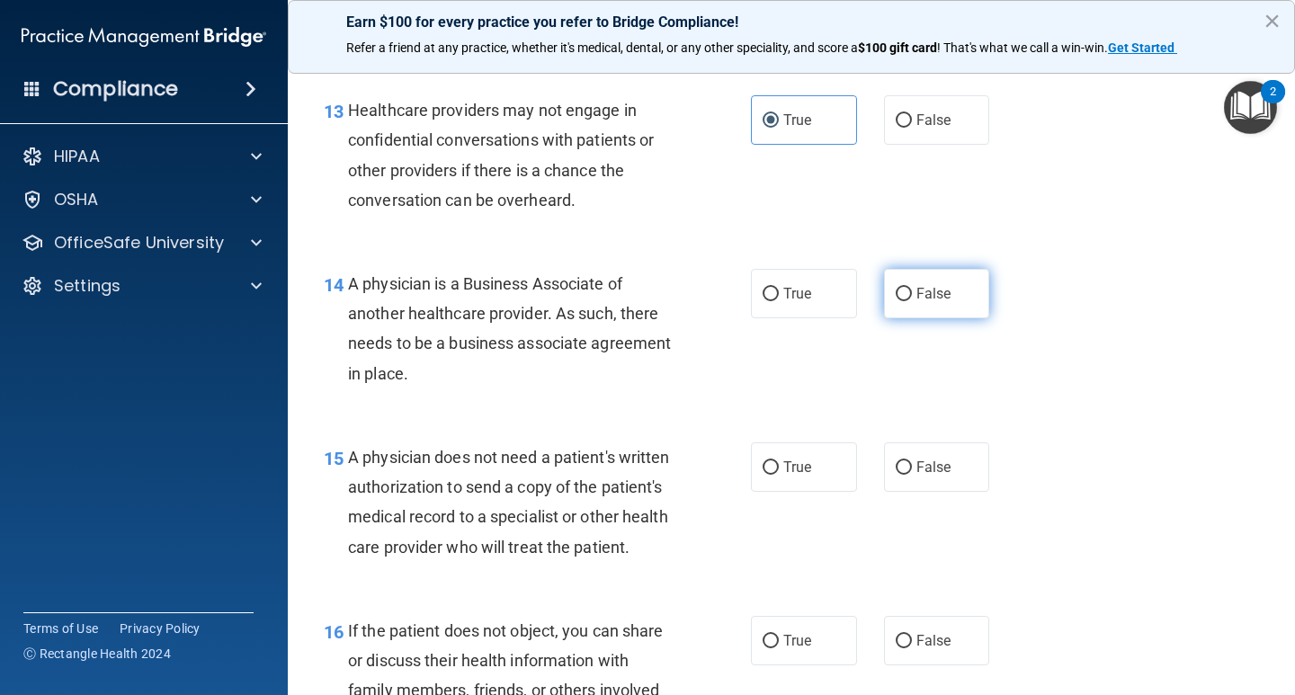
click at [927, 308] on label "False" at bounding box center [937, 293] width 106 height 49
click at [912, 301] on input "False" at bounding box center [904, 294] width 16 height 13
radio input "true"
click at [884, 489] on label "False" at bounding box center [937, 466] width 106 height 49
click at [896, 475] on input "False" at bounding box center [904, 467] width 16 height 13
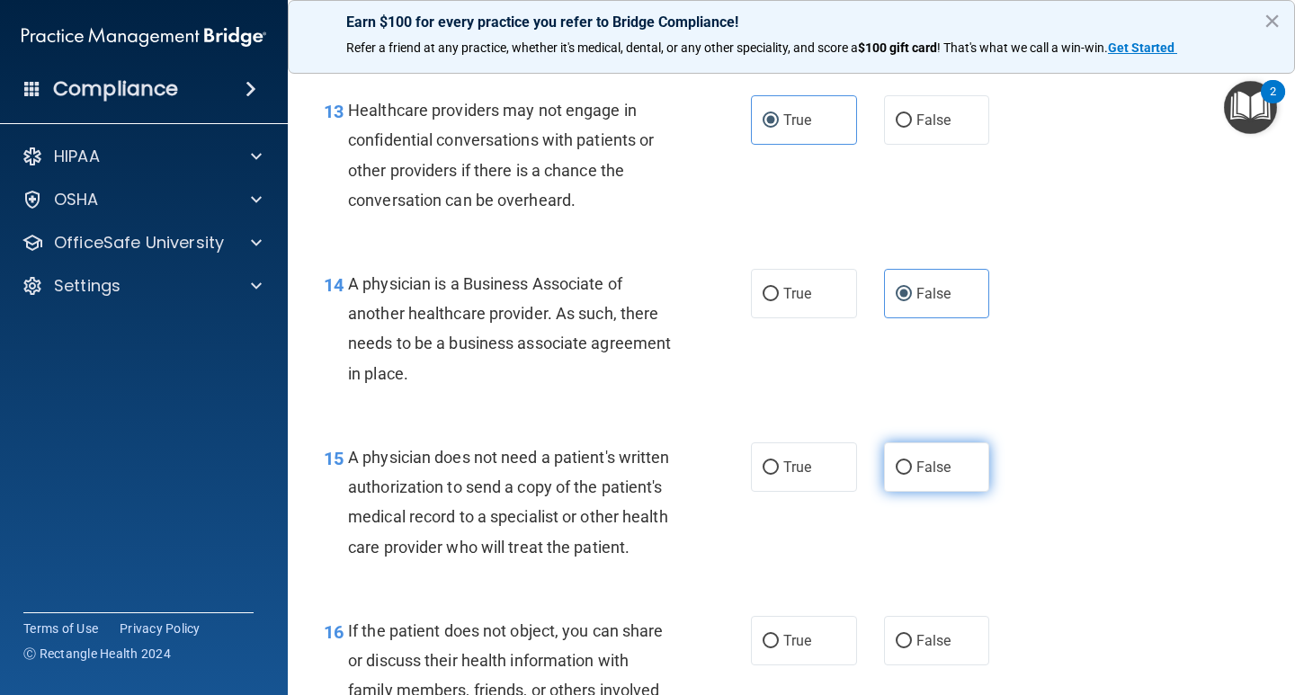
radio input "true"
click at [907, 451] on label "False" at bounding box center [937, 466] width 106 height 49
click at [907, 461] on input "False" at bounding box center [904, 467] width 16 height 13
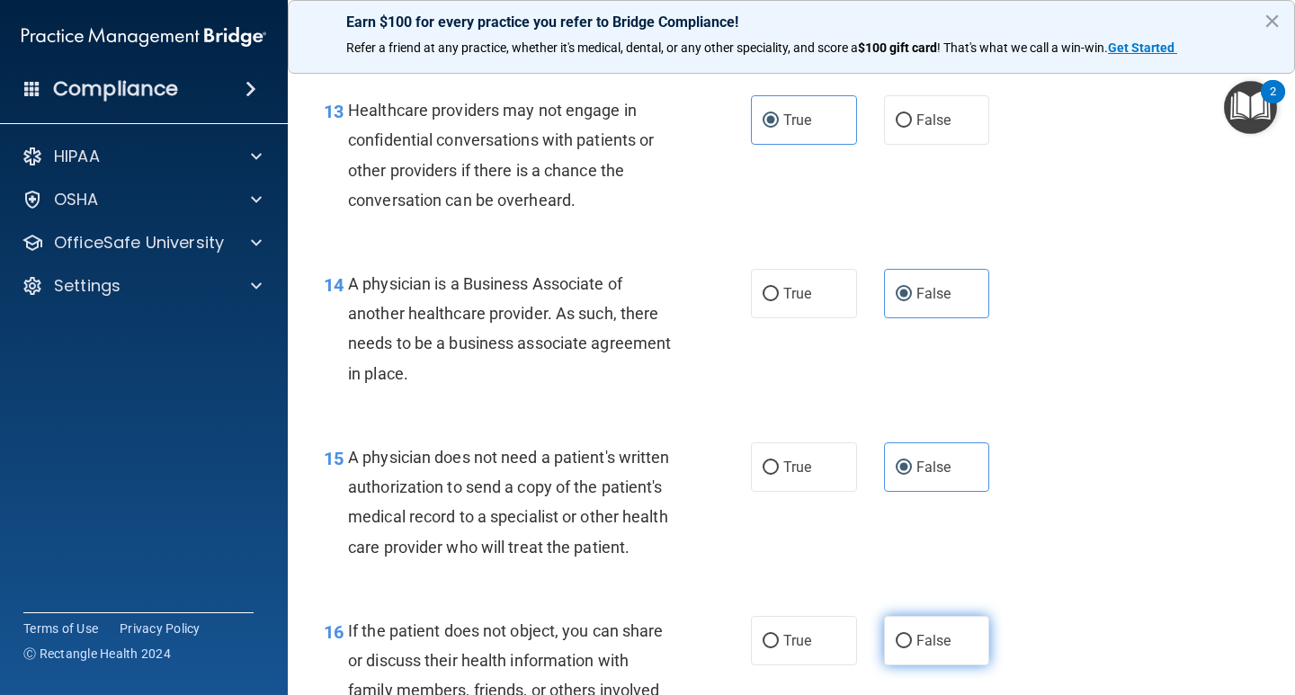
scroll to position [2518, 0]
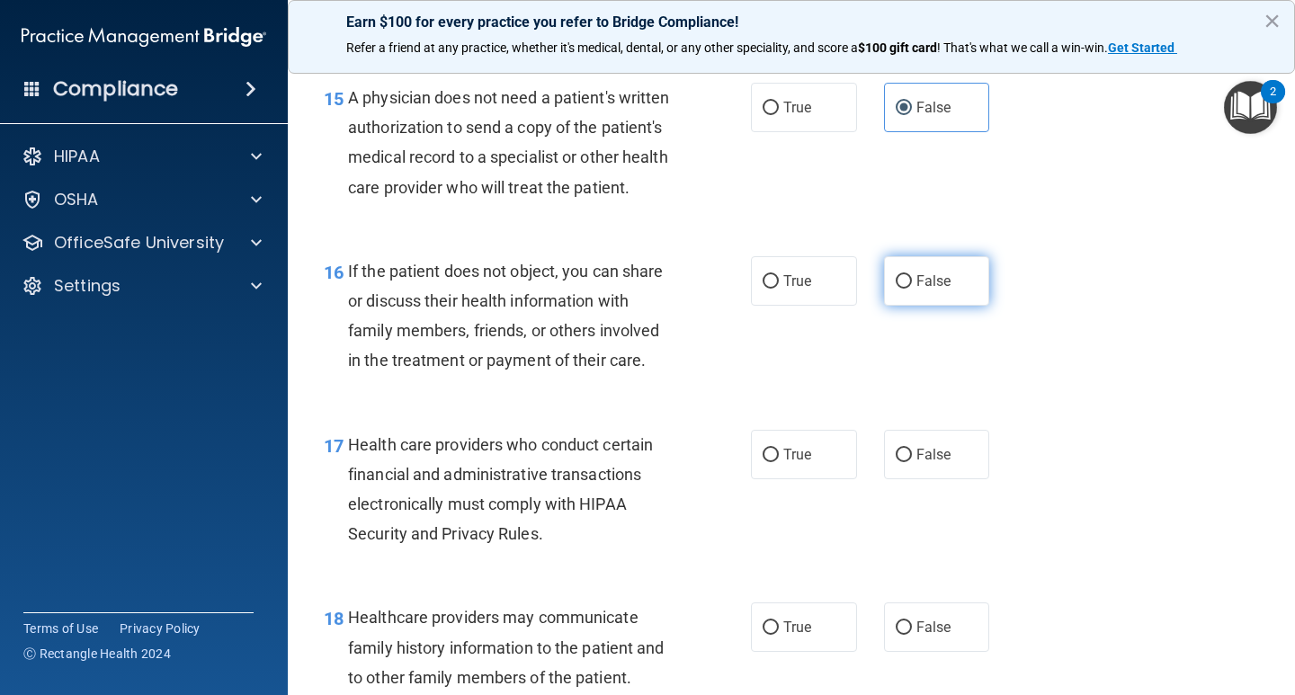
click at [941, 290] on span "False" at bounding box center [933, 280] width 35 height 17
click at [912, 289] on input "False" at bounding box center [904, 281] width 16 height 13
radio input "true"
click at [922, 479] on label "False" at bounding box center [937, 454] width 106 height 49
click at [912, 462] on input "False" at bounding box center [904, 455] width 16 height 13
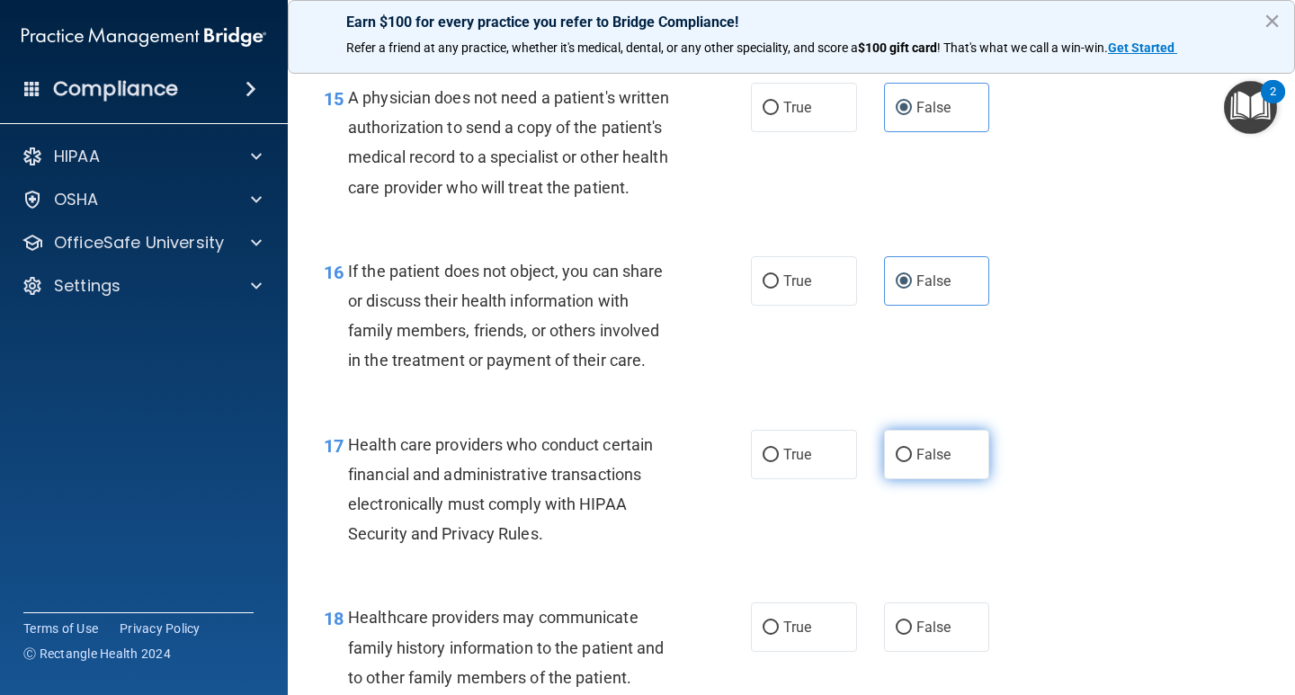
radio input "true"
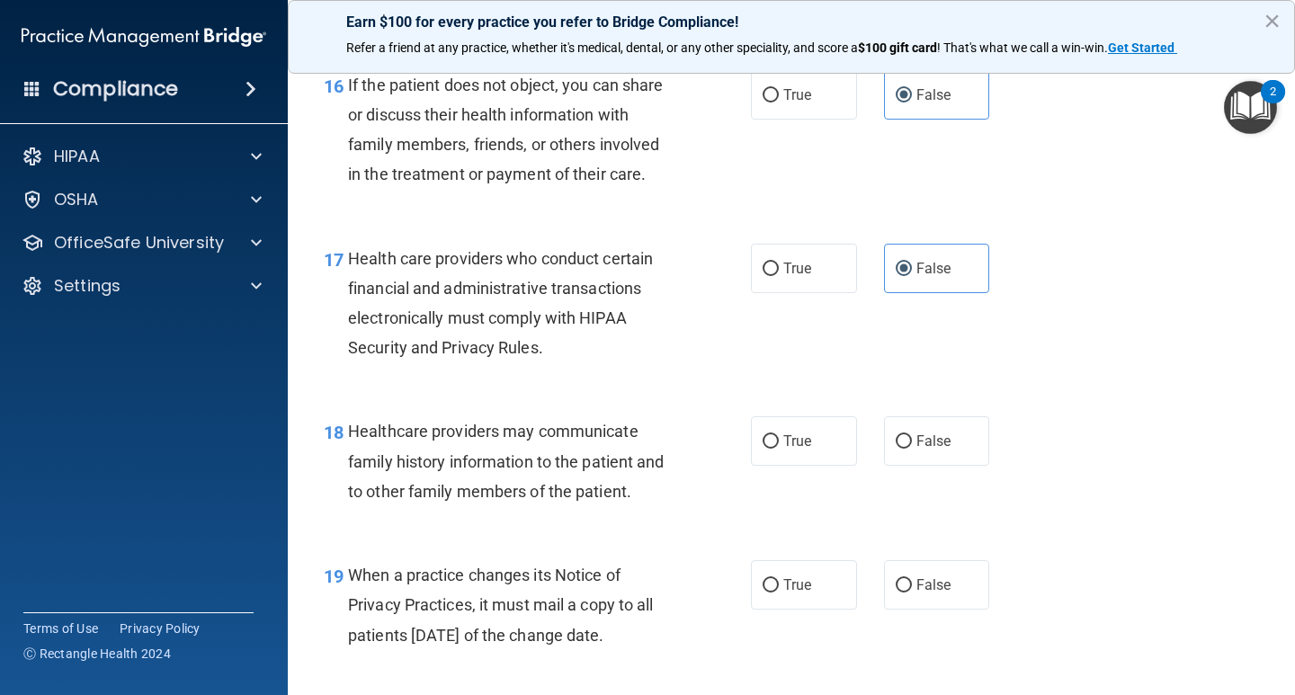
scroll to position [2877, 0]
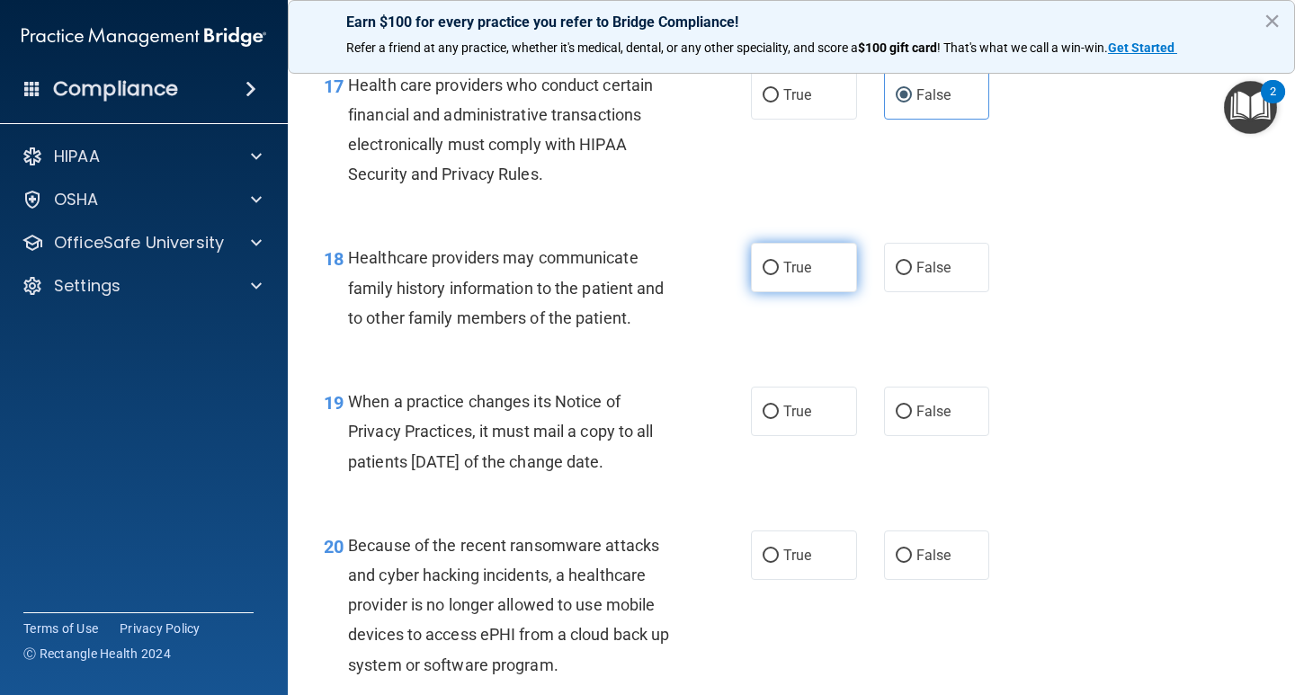
click at [793, 287] on label "True" at bounding box center [804, 267] width 106 height 49
click at [779, 275] on input "True" at bounding box center [770, 268] width 16 height 13
radio input "true"
click at [813, 433] on label "True" at bounding box center [804, 411] width 106 height 49
click at [779, 419] on input "True" at bounding box center [770, 412] width 16 height 13
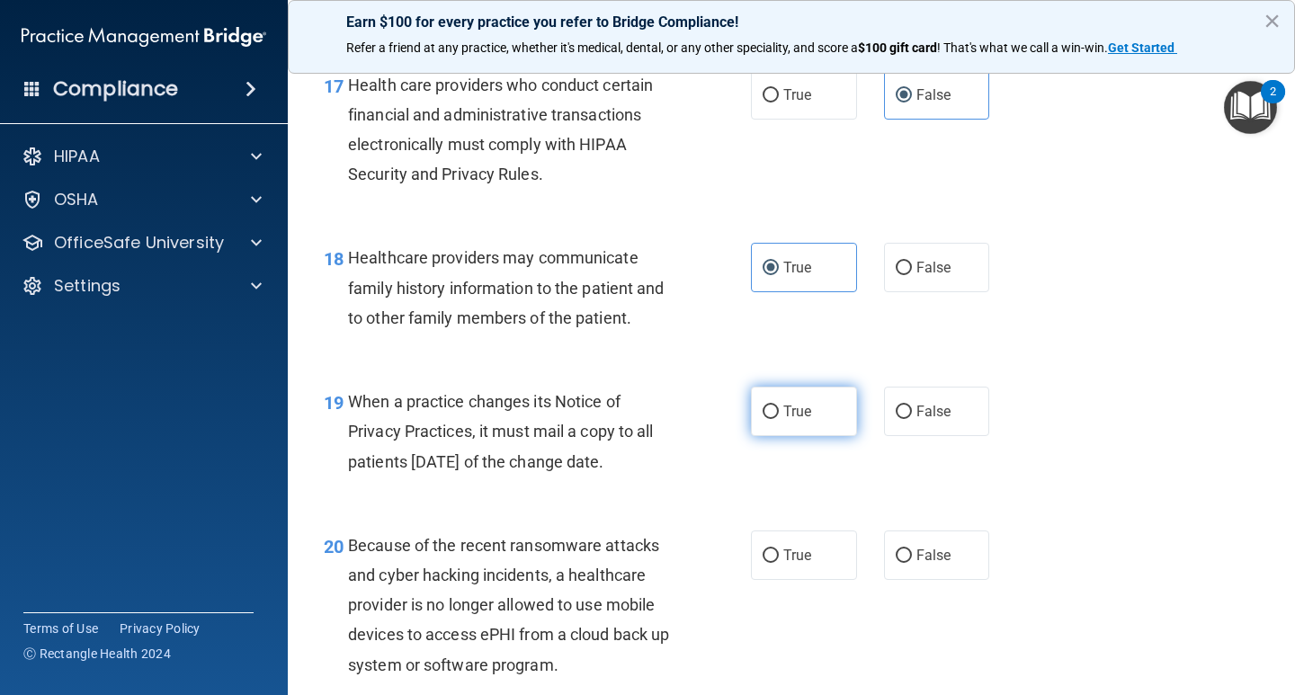
radio input "true"
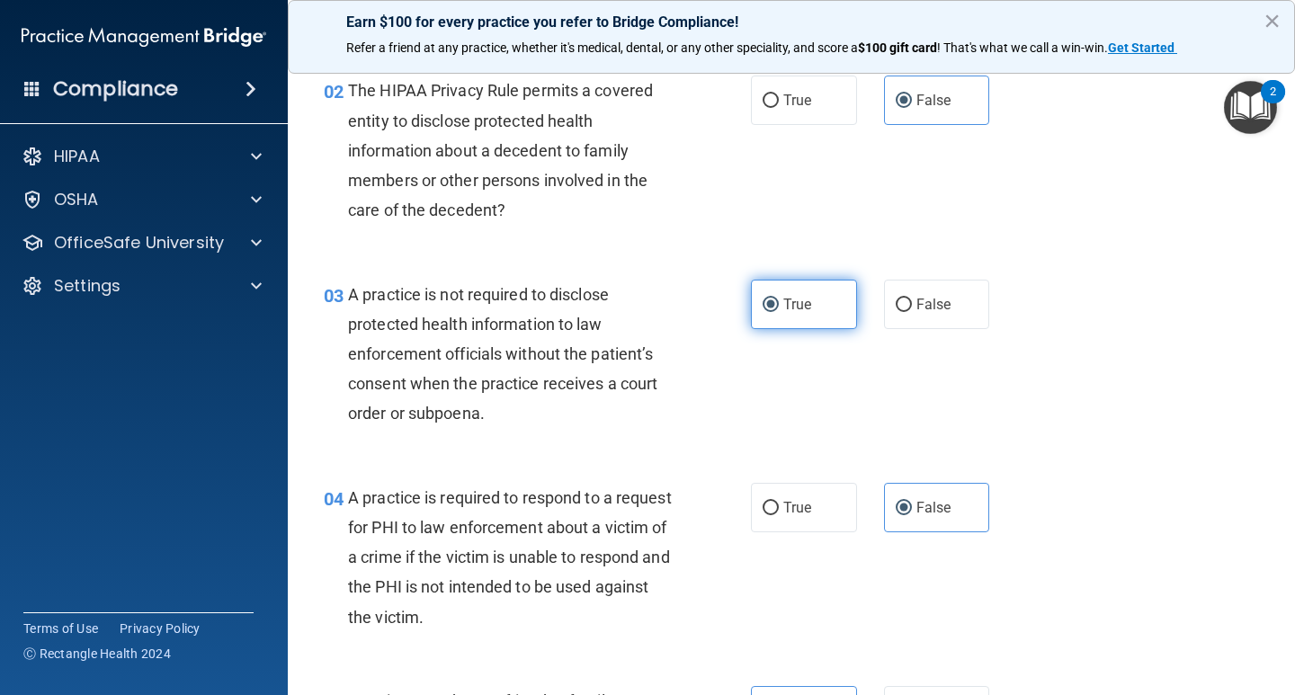
scroll to position [0, 0]
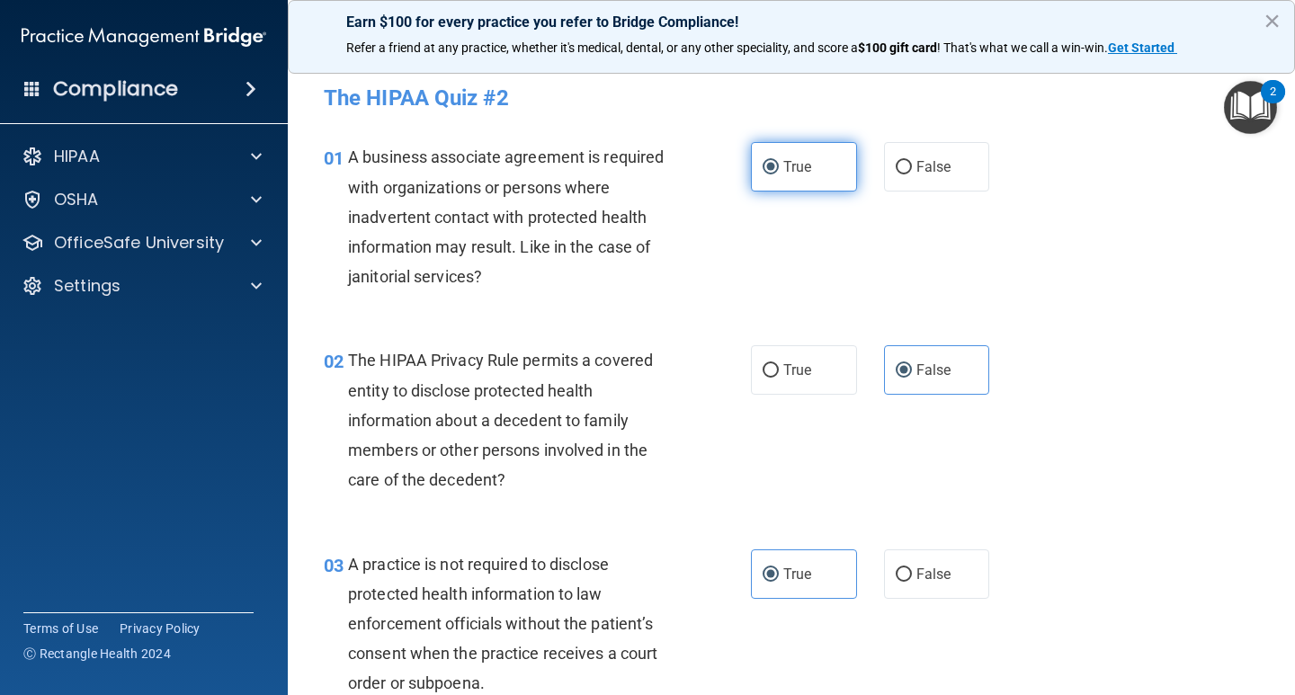
click at [789, 178] on label "True" at bounding box center [804, 166] width 106 height 49
click at [779, 174] on input "True" at bounding box center [770, 167] width 16 height 13
click at [916, 371] on span "False" at bounding box center [933, 369] width 35 height 17
click at [911, 371] on input "False" at bounding box center [904, 370] width 16 height 13
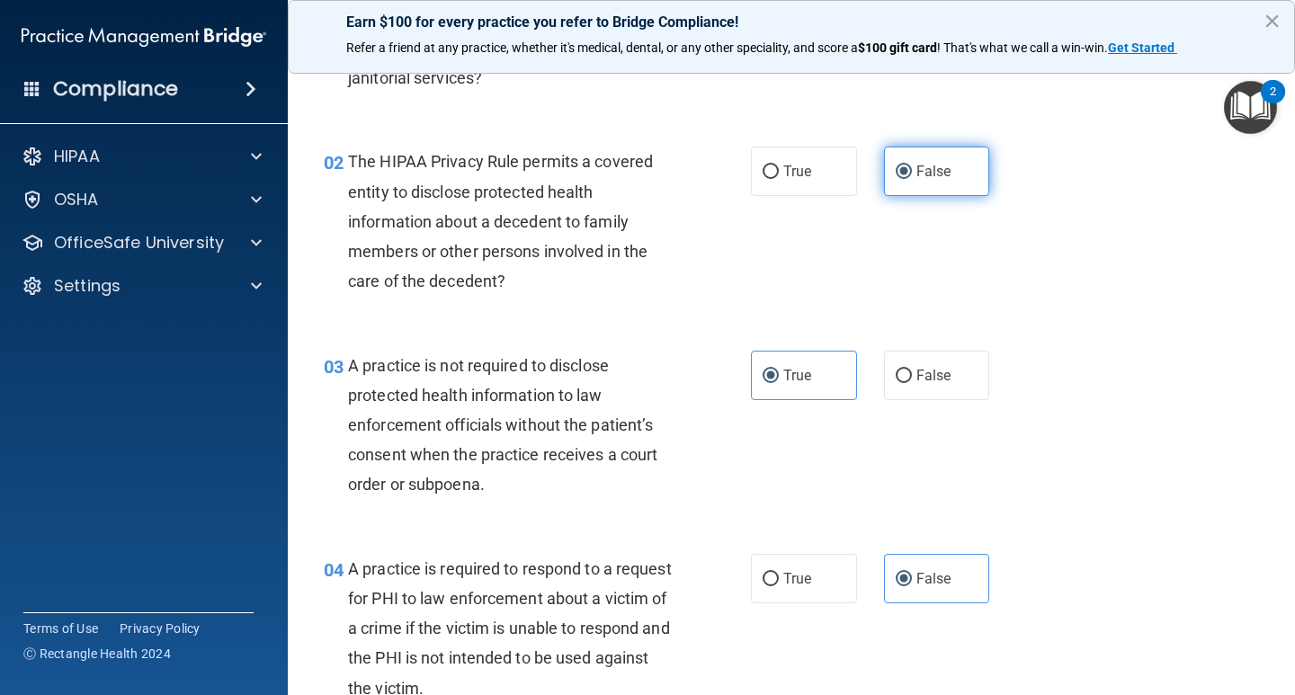
scroll to position [360, 0]
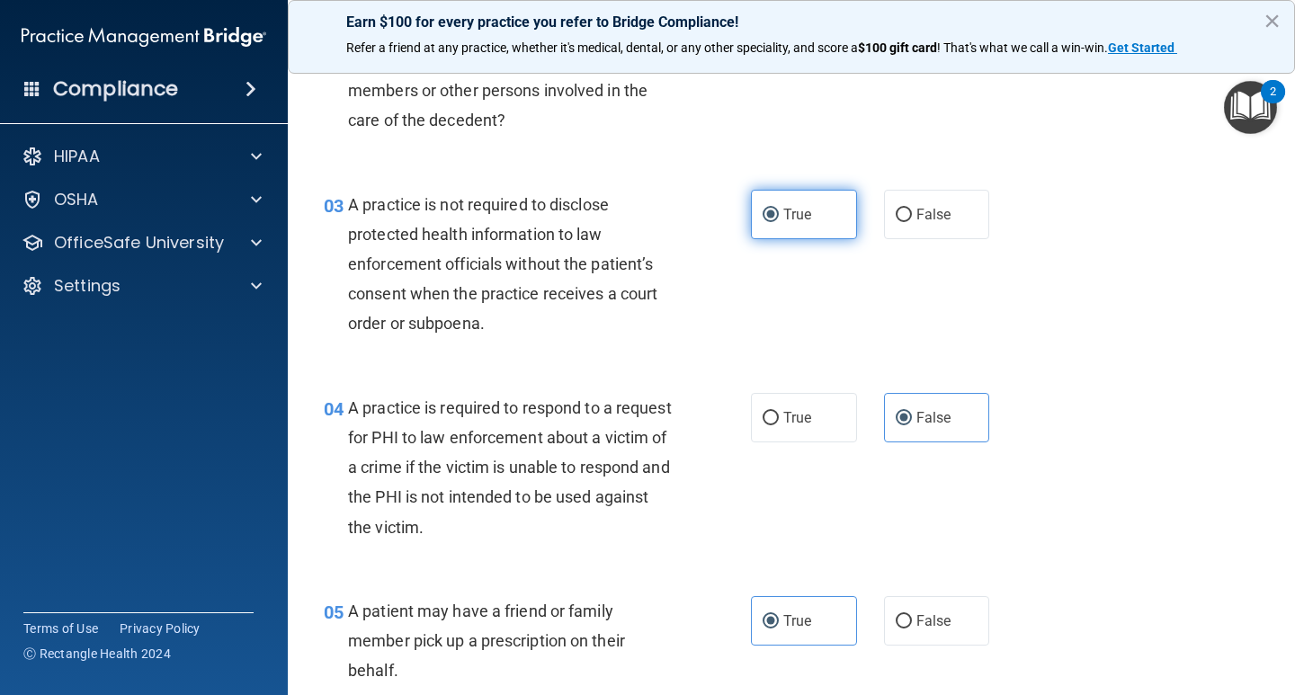
click at [777, 201] on label "True" at bounding box center [804, 214] width 106 height 49
click at [777, 209] on input "True" at bounding box center [770, 215] width 16 height 13
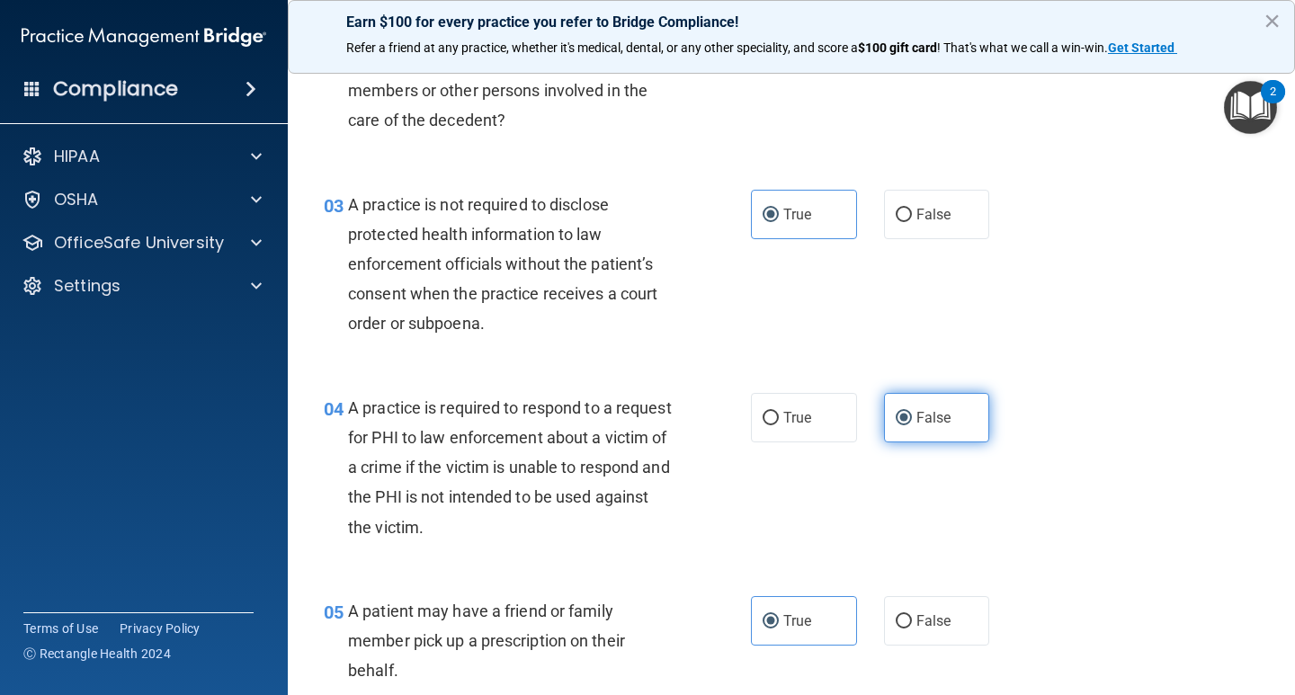
click at [931, 421] on span "False" at bounding box center [933, 417] width 35 height 17
click at [912, 421] on input "False" at bounding box center [904, 418] width 16 height 13
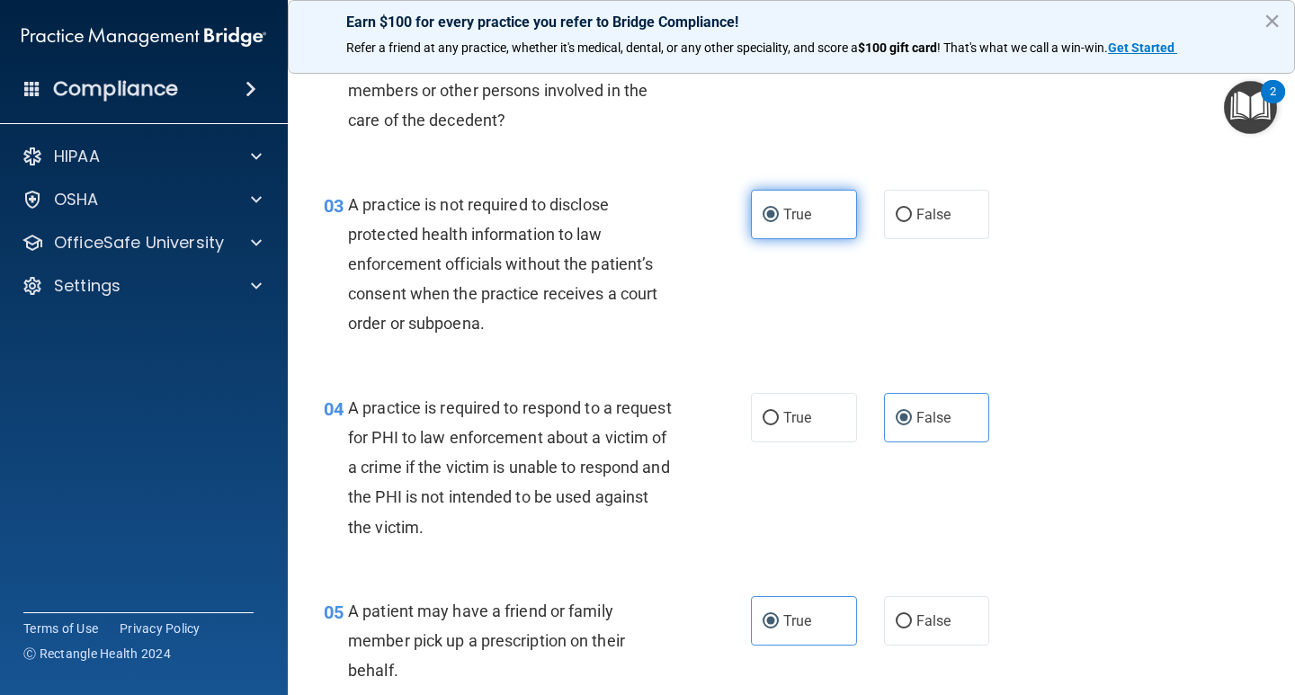
click at [798, 207] on span "True" at bounding box center [797, 214] width 28 height 17
click at [779, 209] on input "True" at bounding box center [770, 215] width 16 height 13
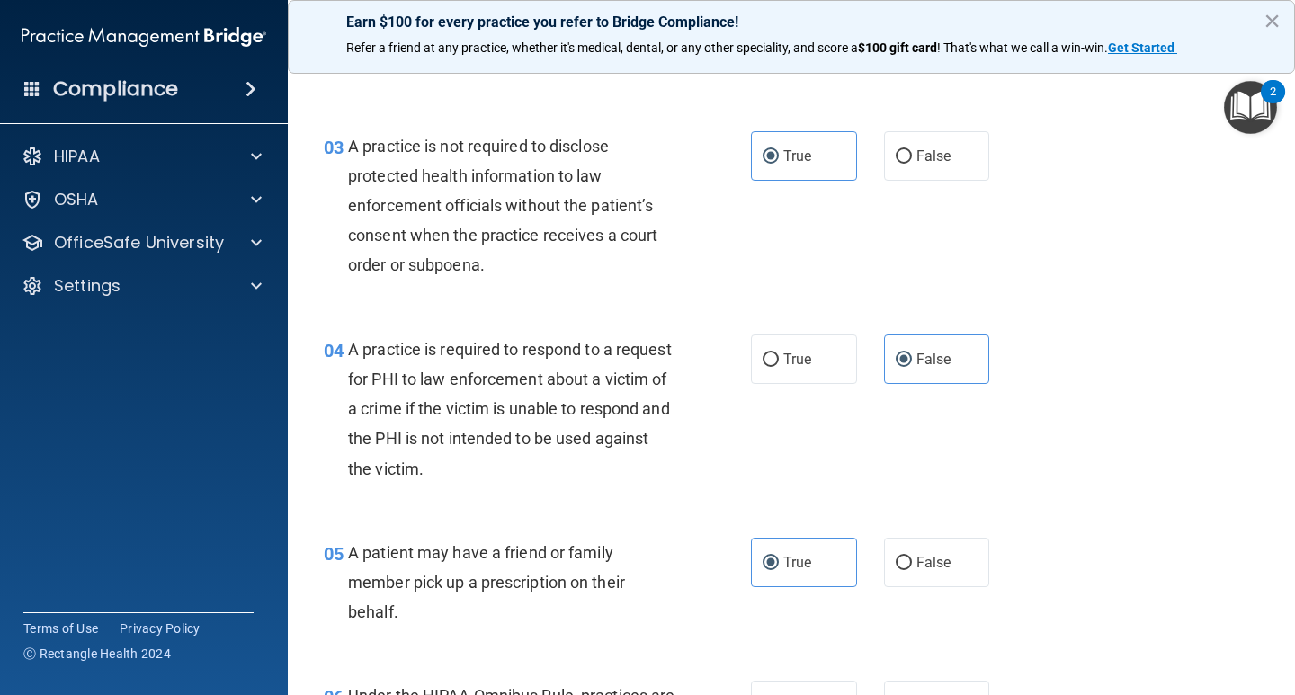
scroll to position [450, 0]
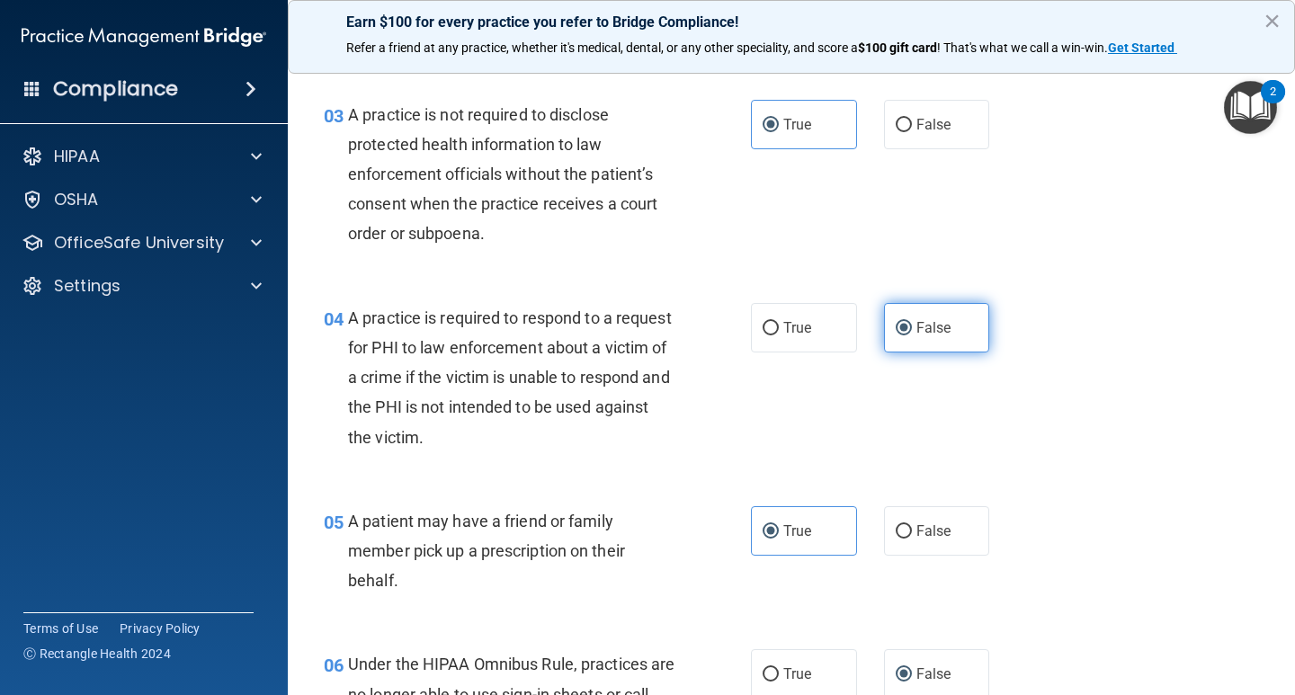
click at [896, 322] on input "False" at bounding box center [904, 328] width 16 height 13
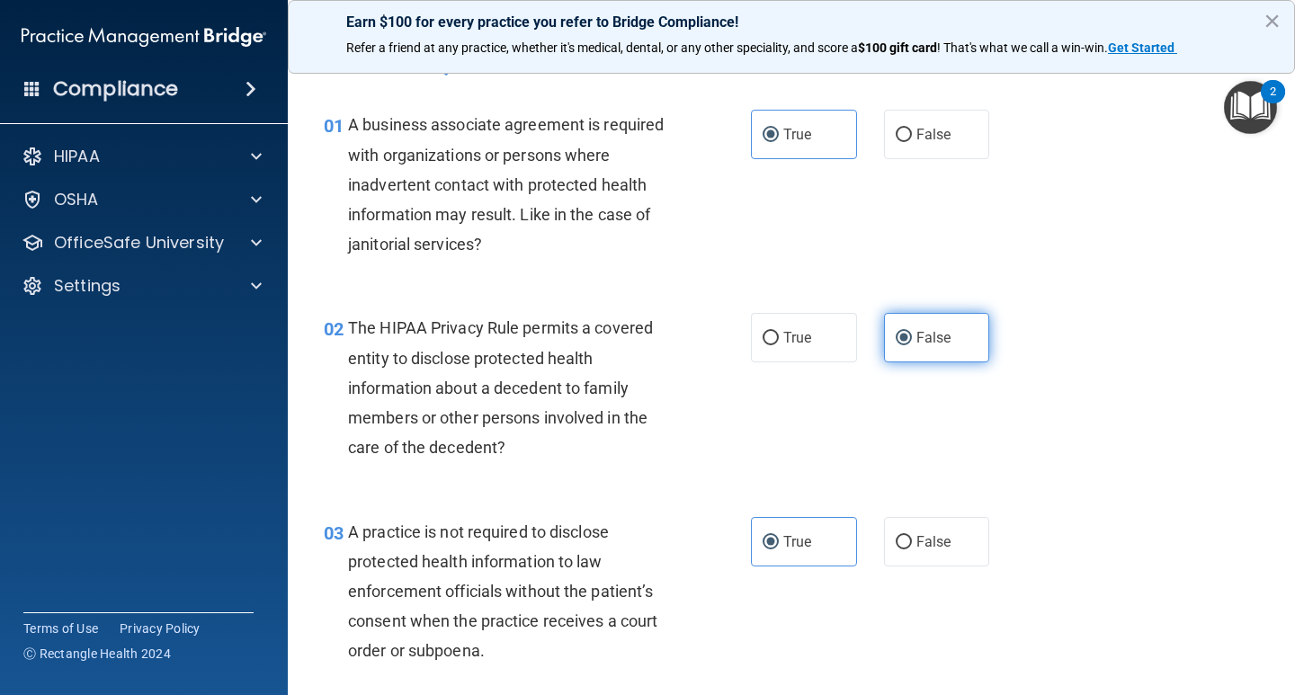
scroll to position [0, 0]
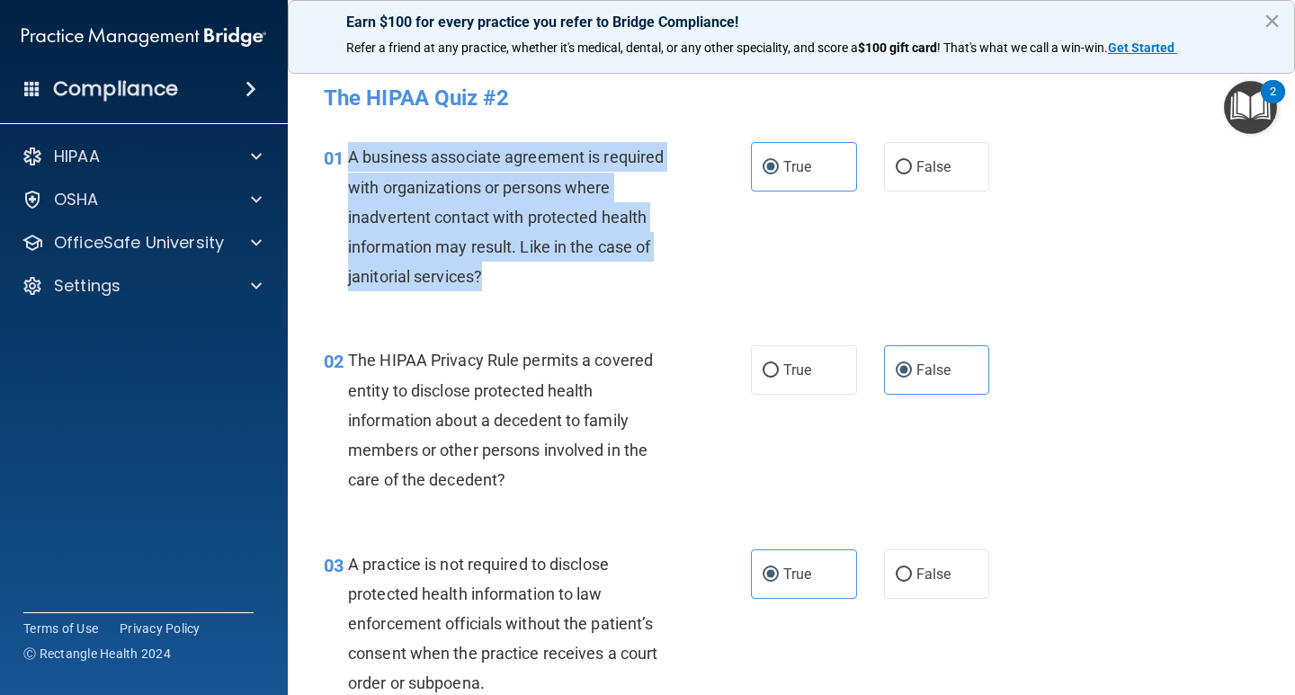
drag, startPoint x: 351, startPoint y: 156, endPoint x: 486, endPoint y: 286, distance: 188.2
click at [486, 286] on div "A business associate agreement is required with organizations or persons where …" at bounding box center [518, 216] width 341 height 149
copy span "A business associate agreement is required with organizations or persons where …"
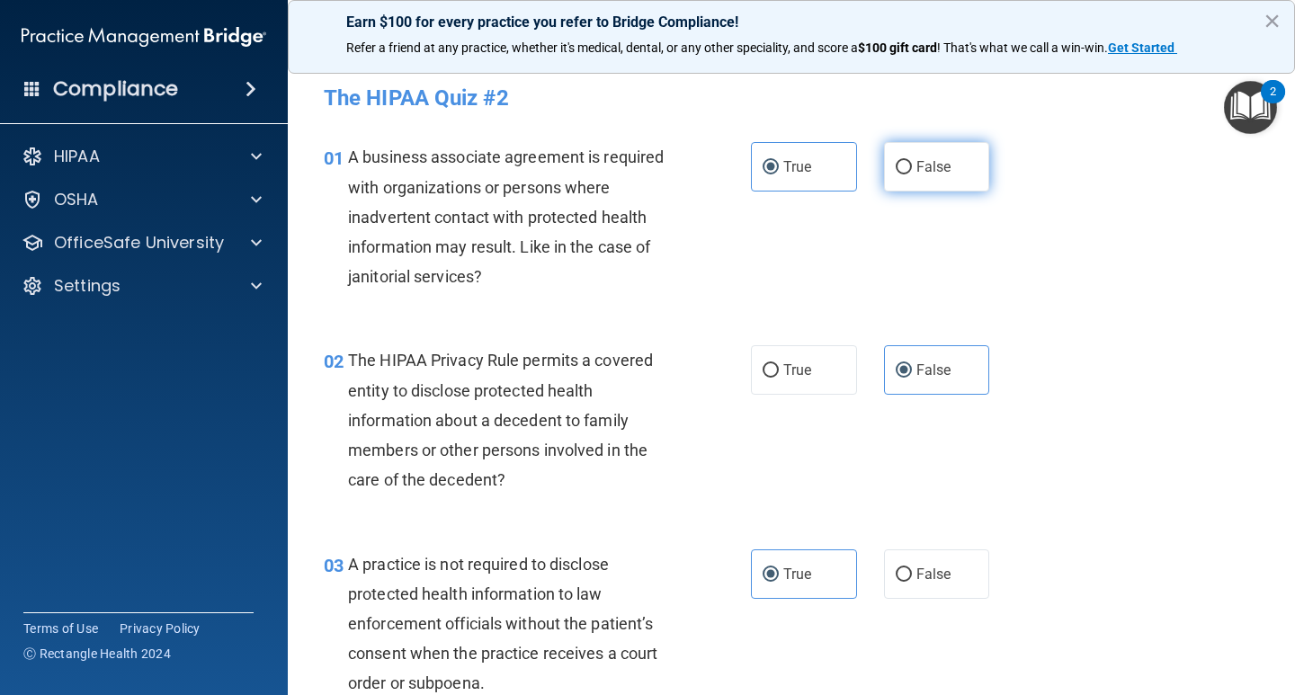
click at [947, 160] on label "False" at bounding box center [937, 166] width 106 height 49
click at [912, 161] on input "False" at bounding box center [904, 167] width 16 height 13
radio input "true"
radio input "false"
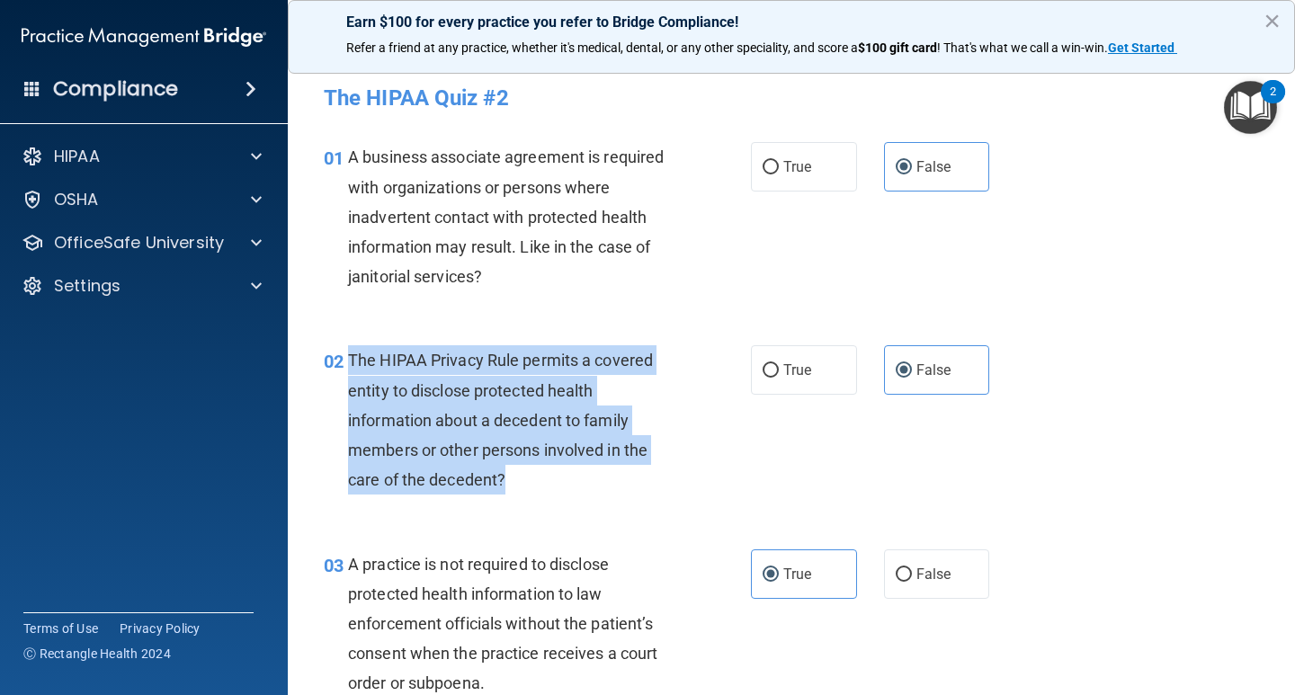
drag, startPoint x: 520, startPoint y: 468, endPoint x: 350, endPoint y: 363, distance: 199.9
click at [348, 362] on div "The HIPAA Privacy Rule permits a covered entity to disclose protected health in…" at bounding box center [518, 419] width 341 height 149
